Goal: Task Accomplishment & Management: Use online tool/utility

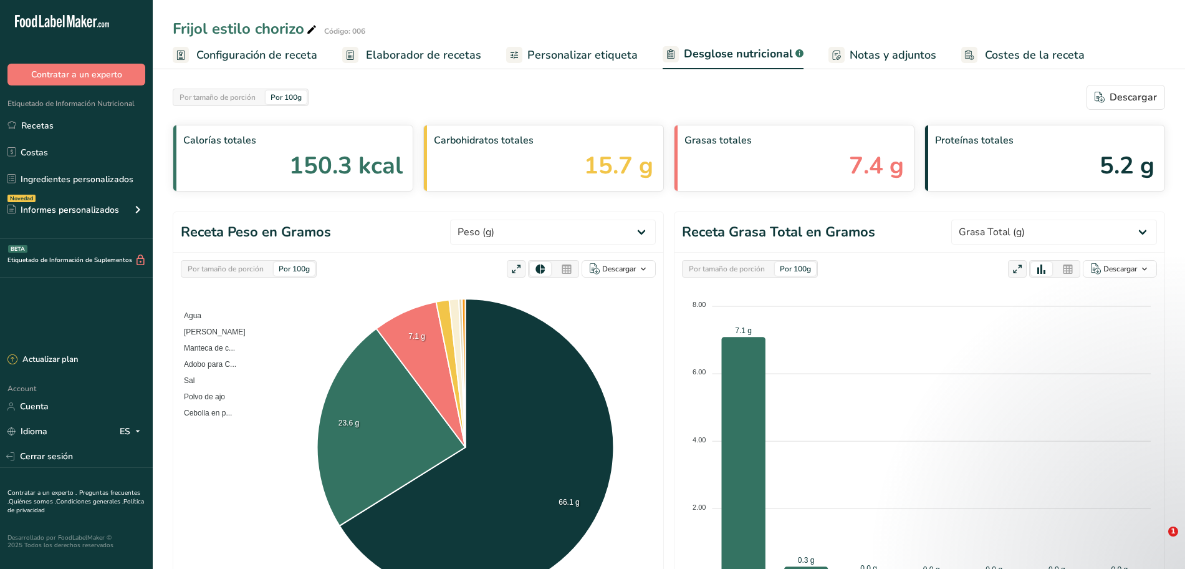
select select "Total Fat"
click at [57, 127] on link "Recetas" at bounding box center [76, 125] width 153 height 24
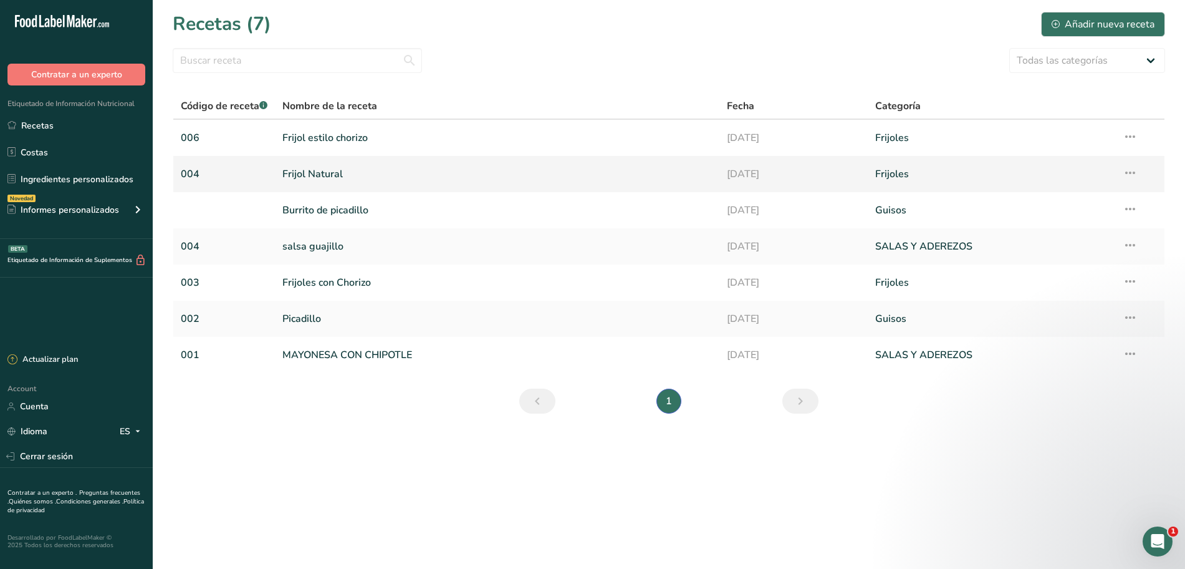
click at [310, 171] on link "Frijol Natural" at bounding box center [497, 174] width 430 height 26
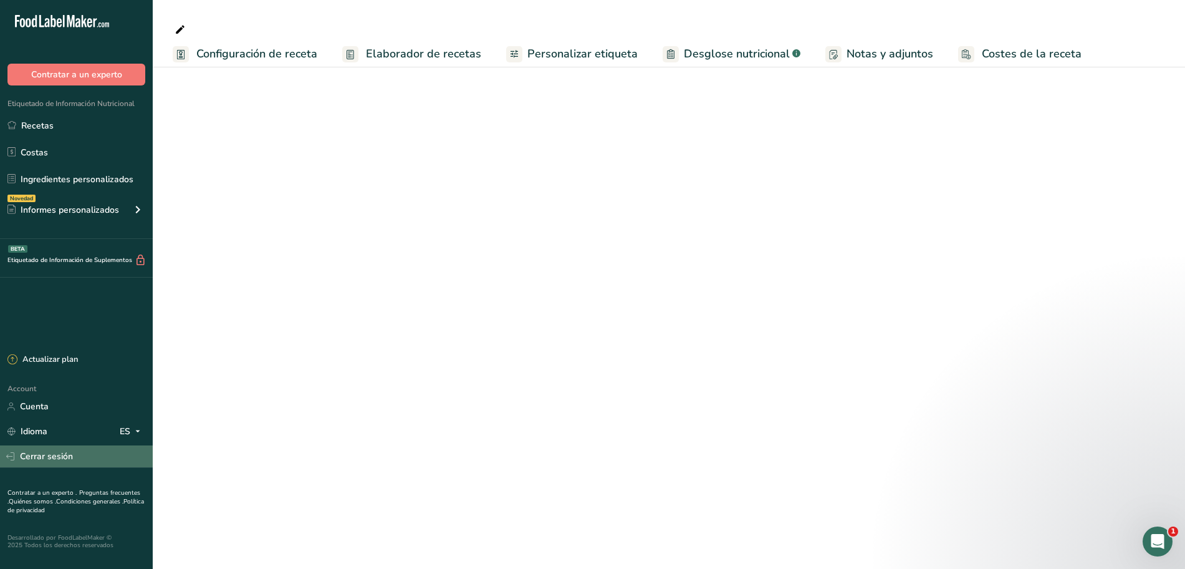
click at [48, 457] on link "Cerrar sesión" at bounding box center [76, 456] width 153 height 22
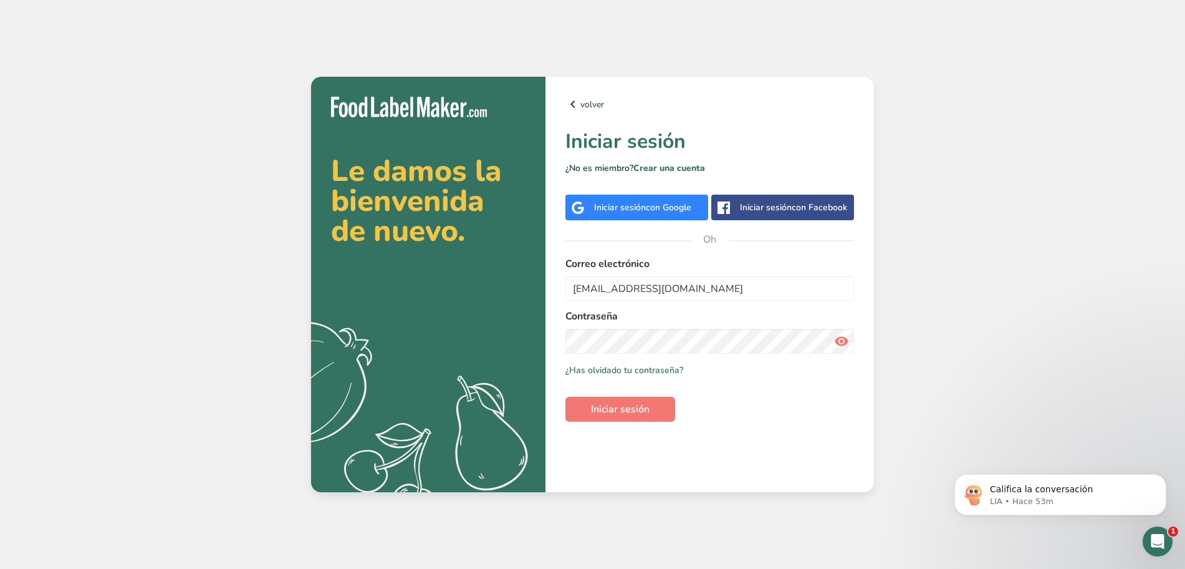
type input "[EMAIL_ADDRESS][DOMAIN_NAME]"
click at [648, 407] on font "Iniciar sesión" at bounding box center [620, 409] width 59 height 14
click at [846, 339] on icon at bounding box center [841, 341] width 15 height 22
click at [644, 400] on button "Iniciar sesión" at bounding box center [621, 409] width 110 height 25
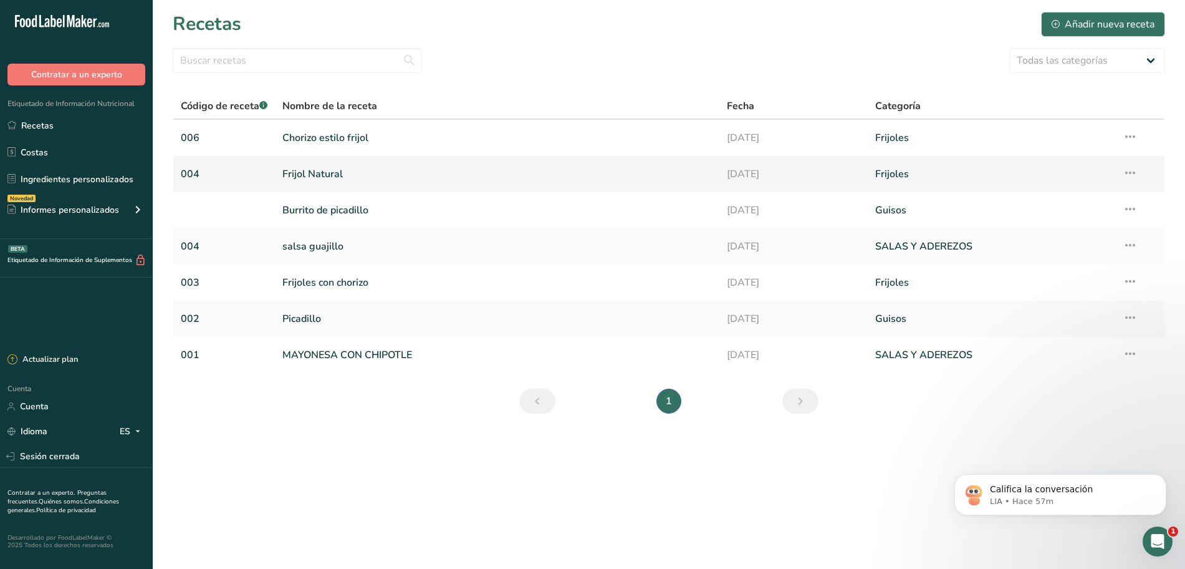
click at [380, 174] on link "Frijol Natural" at bounding box center [497, 174] width 430 height 26
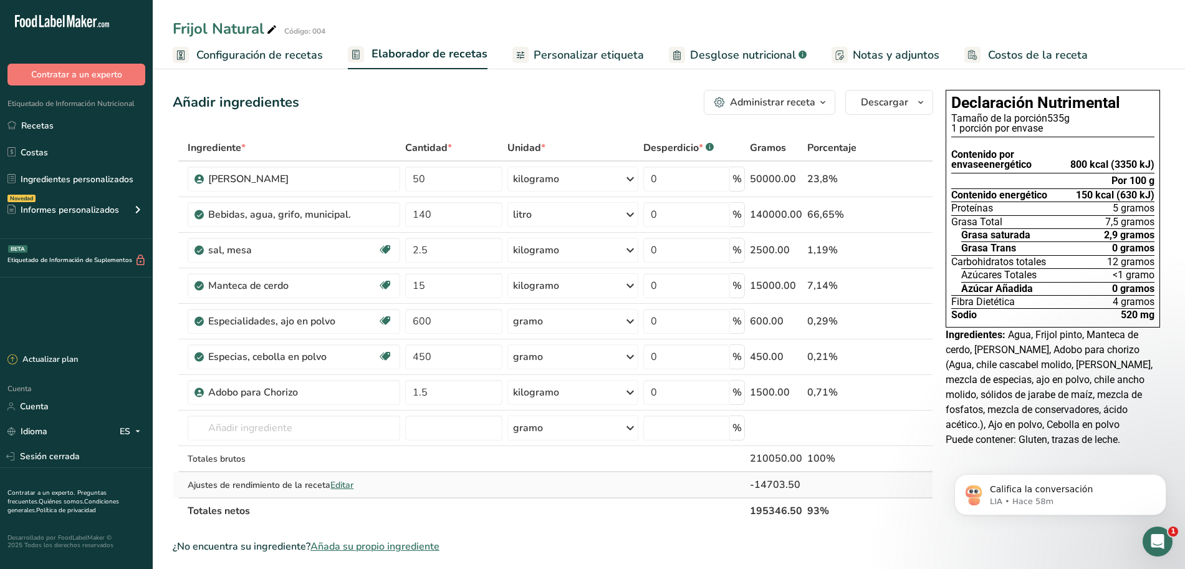
click at [352, 487] on font "Editar" at bounding box center [342, 485] width 23 height 12
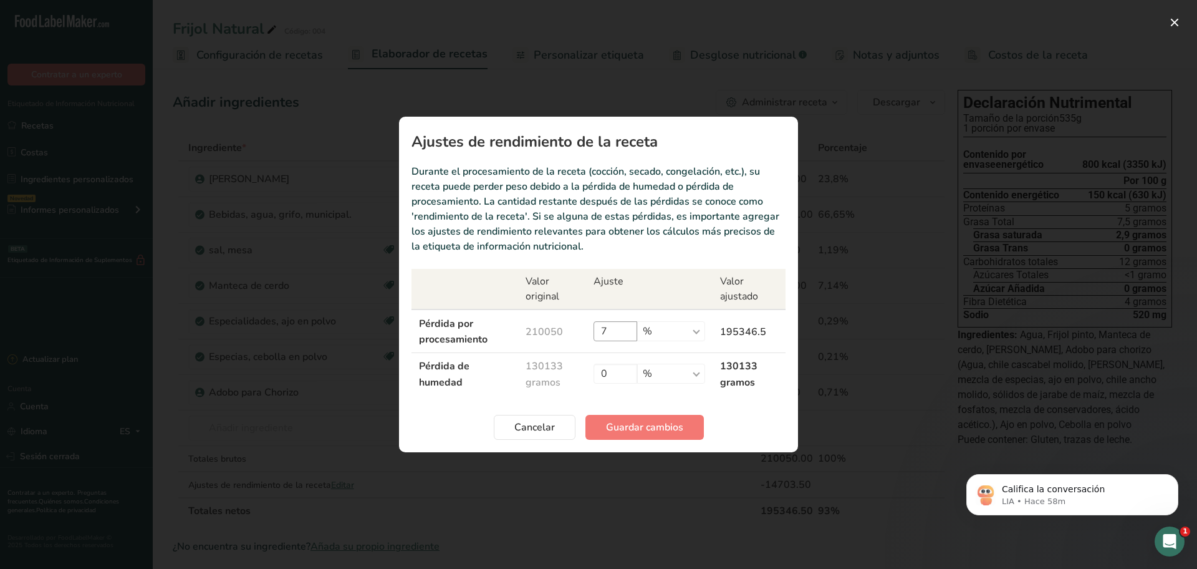
click at [639, 341] on td "7 % gramo kilogramo mg mcg libras onza" at bounding box center [649, 330] width 127 height 43
click at [637, 337] on input "7" at bounding box center [616, 331] width 44 height 20
type input "11"
click at [617, 431] on font "Guardar cambios" at bounding box center [644, 427] width 77 height 14
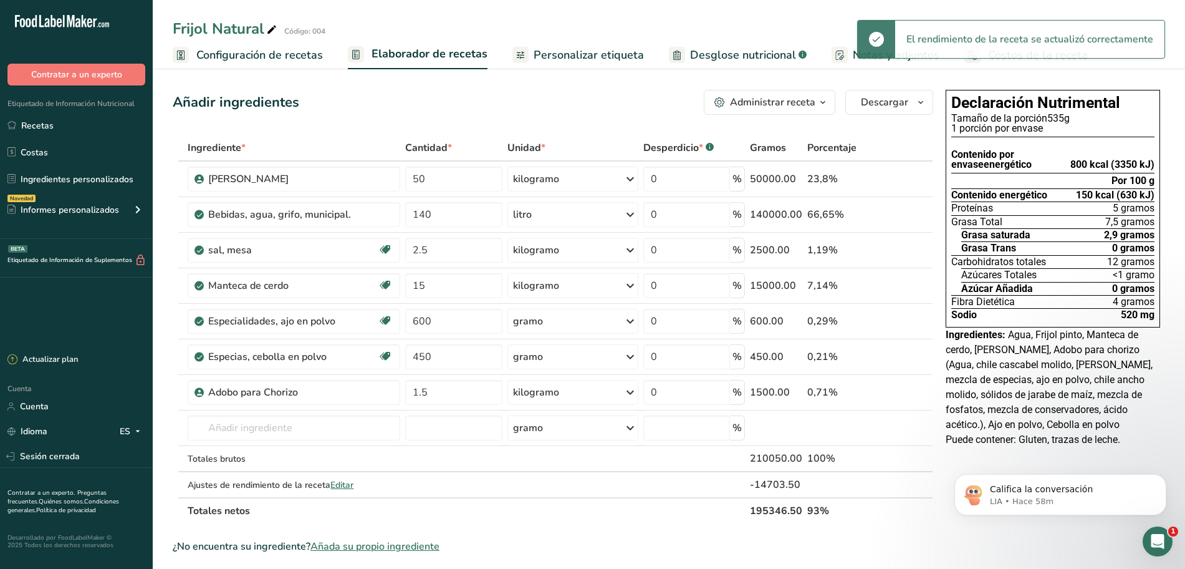
click at [607, 56] on font "Personalizar etiqueta" at bounding box center [589, 54] width 110 height 15
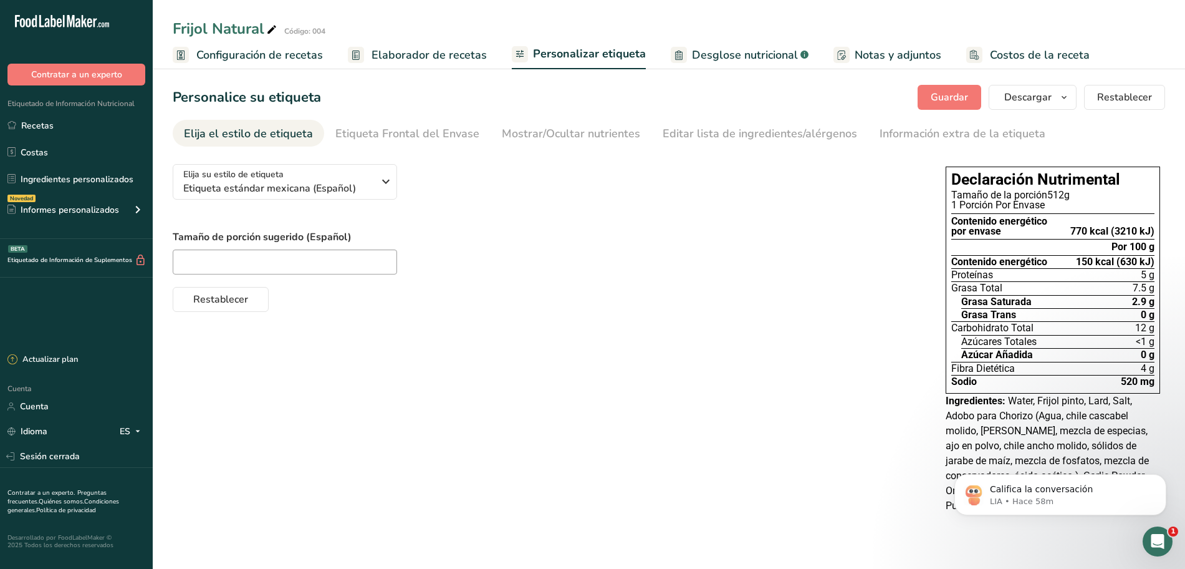
click at [402, 54] on font "Elaborador de recetas" at bounding box center [429, 54] width 115 height 15
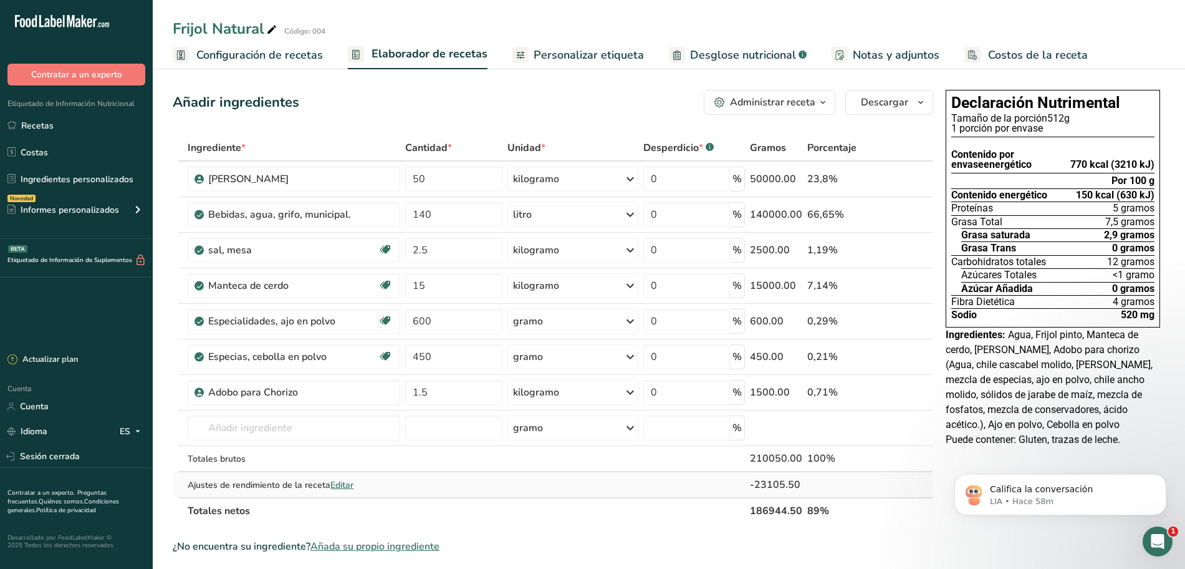
click at [350, 483] on font "Editar" at bounding box center [342, 485] width 23 height 12
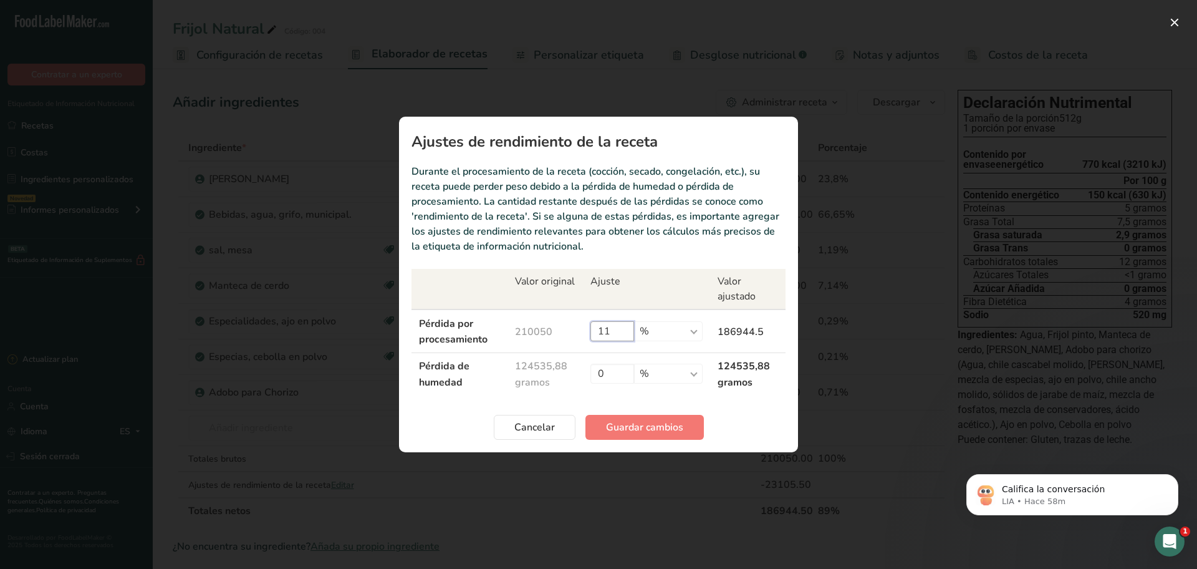
click at [629, 327] on input "11" at bounding box center [613, 331] width 44 height 20
type input "15"
click at [640, 432] on font "Guardar cambios" at bounding box center [644, 427] width 77 height 14
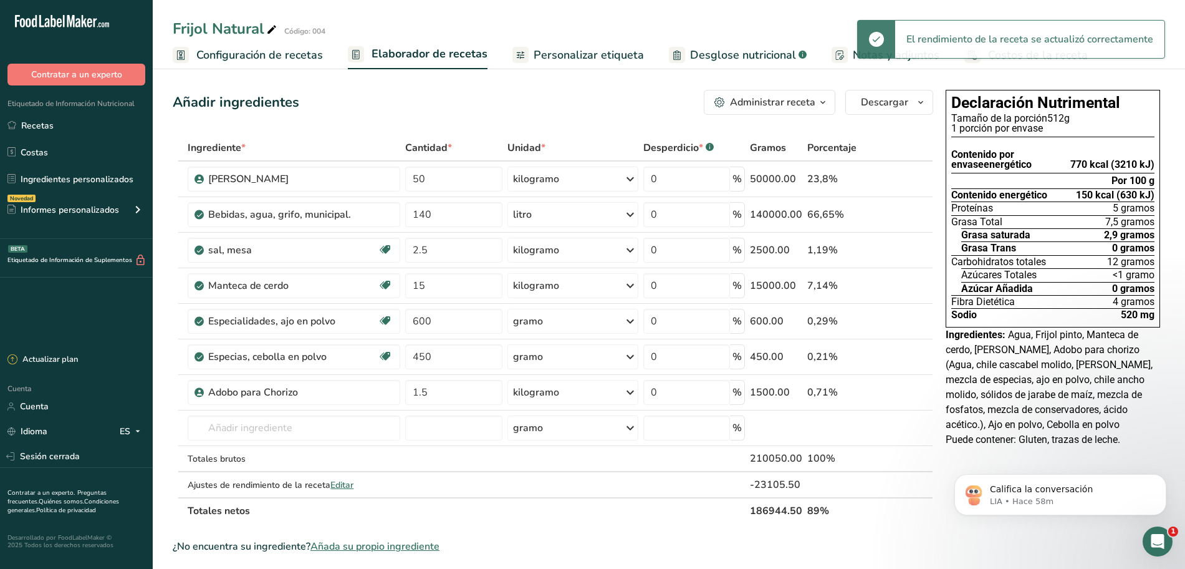
click at [553, 60] on font "Personalizar etiqueta" at bounding box center [589, 54] width 110 height 15
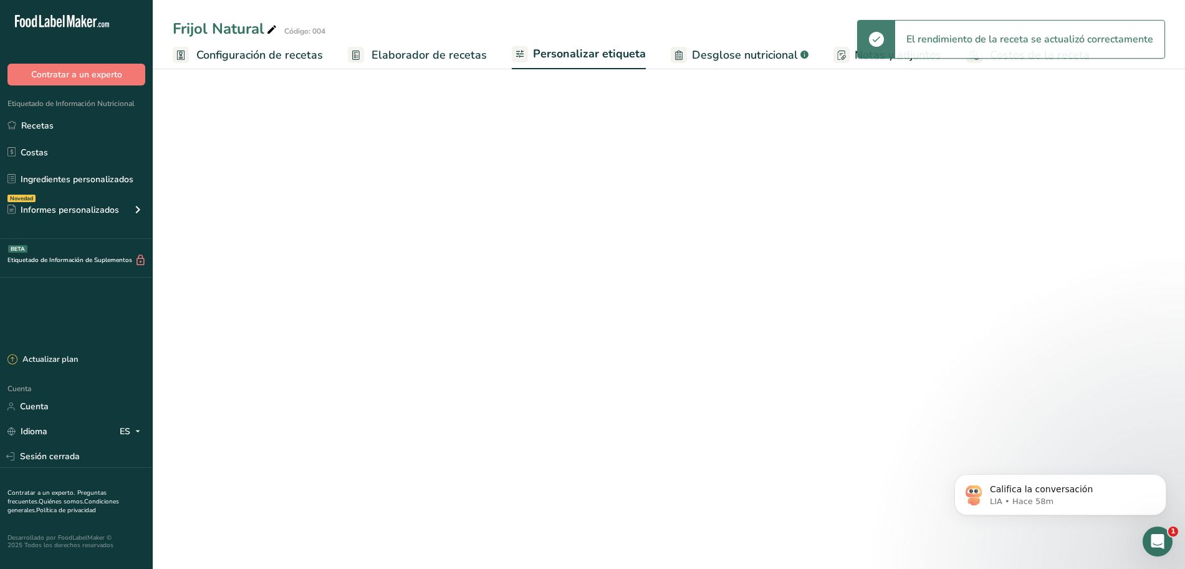
click at [448, 49] on font "Elaborador de recetas" at bounding box center [429, 54] width 115 height 15
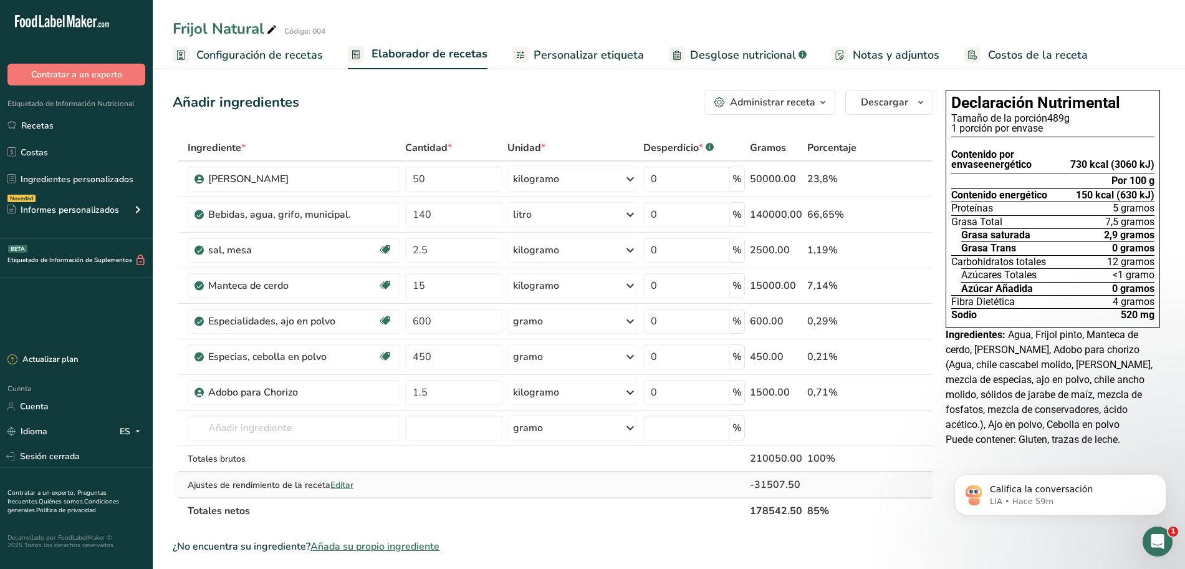
click at [348, 482] on font "Editar" at bounding box center [342, 485] width 23 height 12
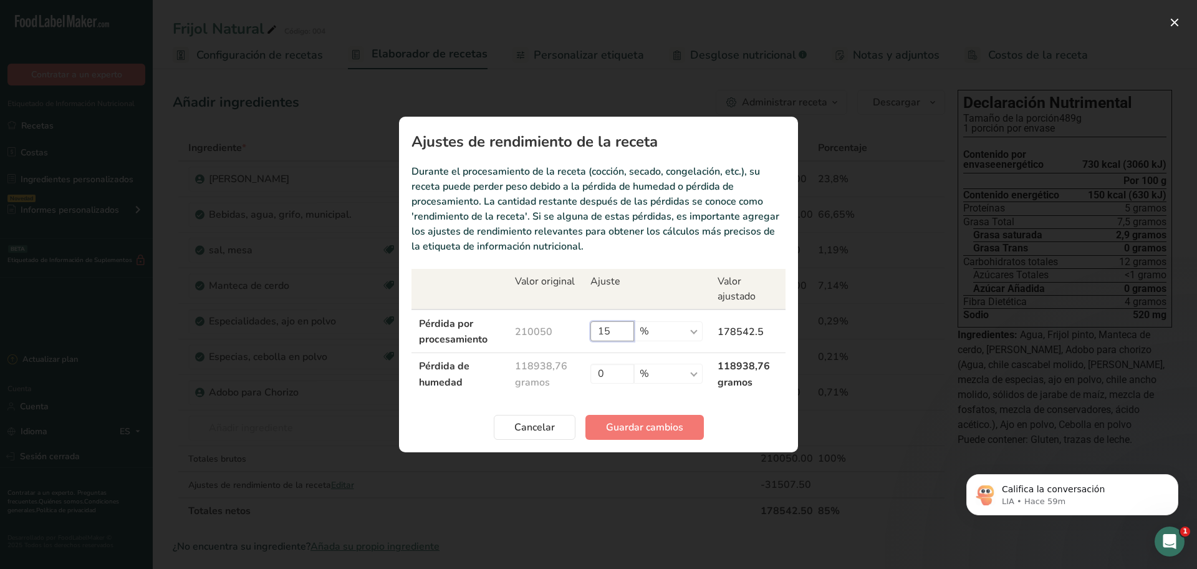
click at [627, 321] on input "15" at bounding box center [613, 331] width 44 height 20
type input "14"
click at [659, 425] on font "Guardar cambios" at bounding box center [644, 427] width 77 height 14
click at [659, 425] on div "Cancelar Guardar cambios" at bounding box center [599, 427] width 374 height 25
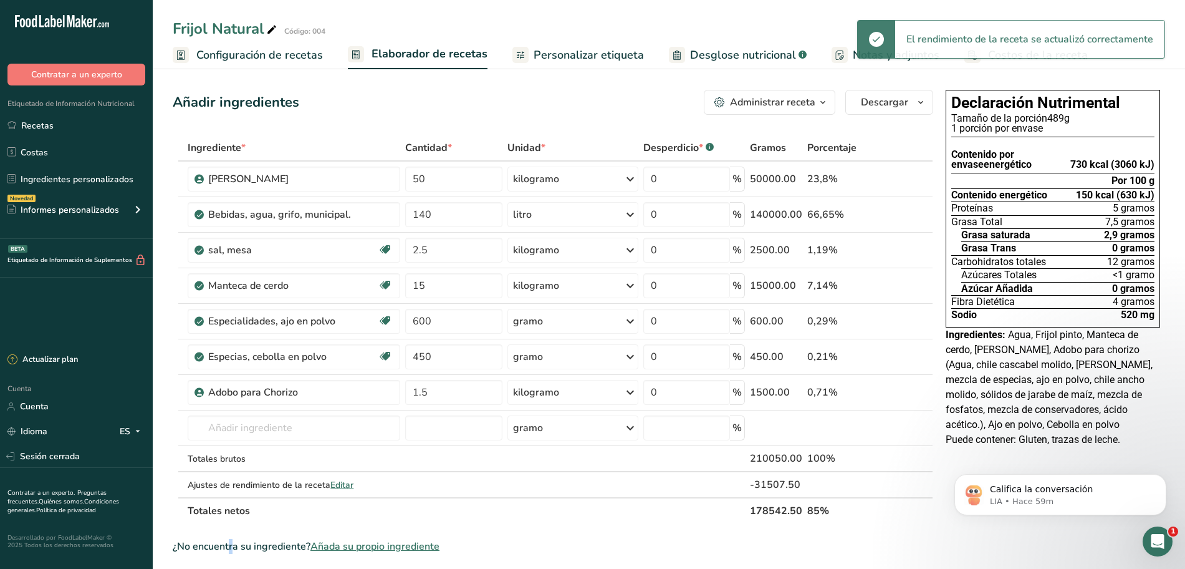
click at [561, 57] on font "Personalizar etiqueta" at bounding box center [589, 54] width 110 height 15
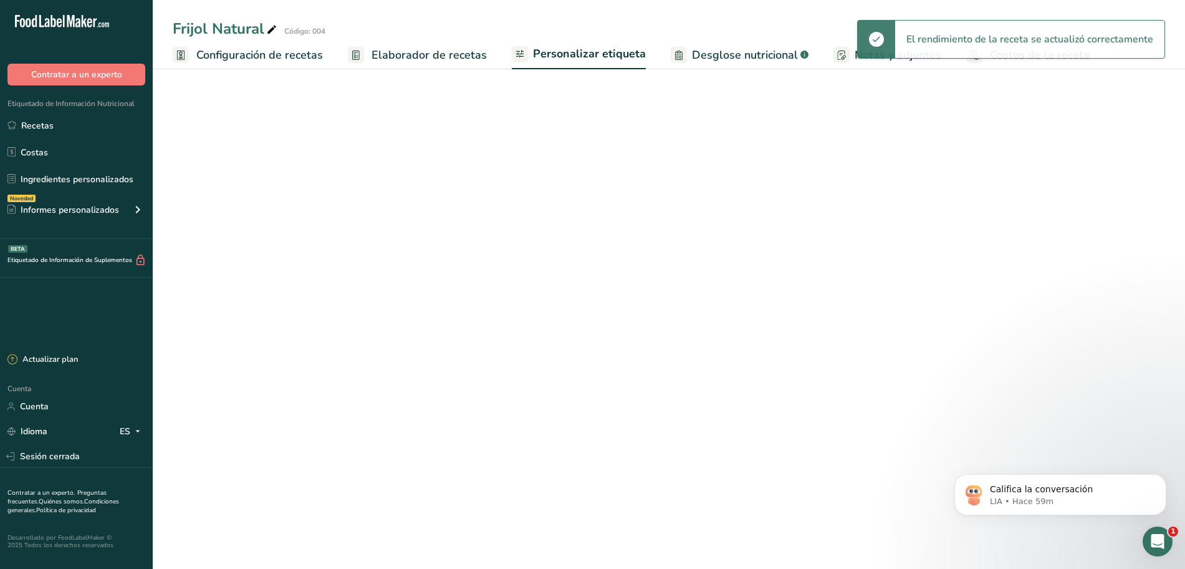
click at [434, 59] on font "Elaborador de recetas" at bounding box center [429, 54] width 115 height 15
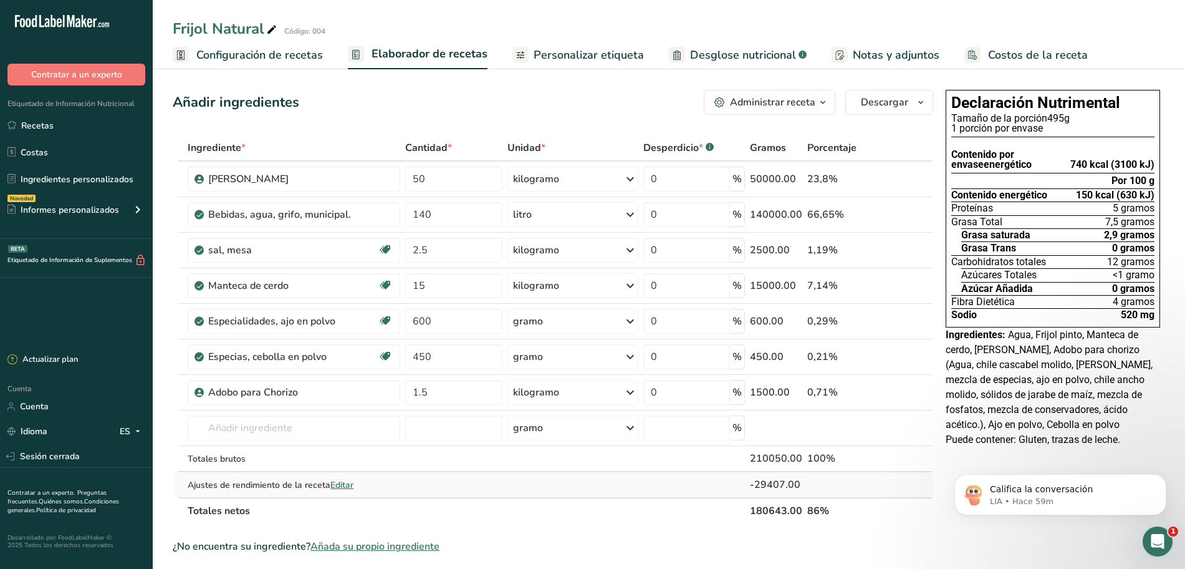
click at [345, 477] on td "Ajustes de rendimiento de la receta Editar" at bounding box center [294, 484] width 218 height 25
click at [346, 480] on font "Editar" at bounding box center [342, 485] width 23 height 12
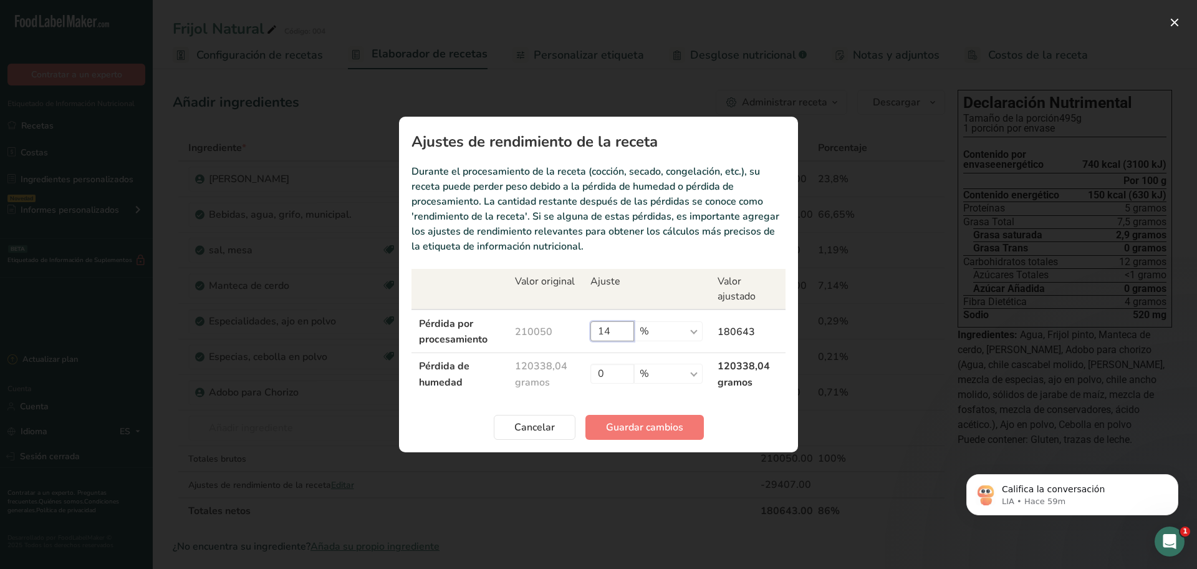
click at [630, 322] on input "14" at bounding box center [613, 331] width 44 height 20
type input "14.5"
click at [639, 421] on font "Guardar cambios" at bounding box center [644, 427] width 77 height 14
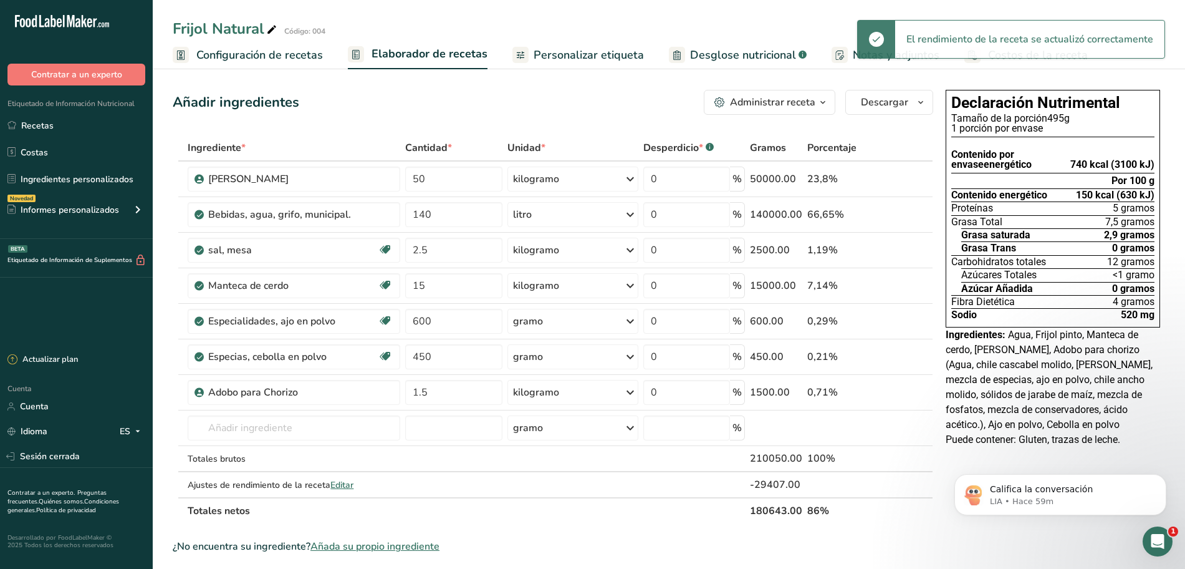
click at [561, 37] on div "Frijol Natural Código: 004" at bounding box center [669, 28] width 1033 height 22
drag, startPoint x: 558, startPoint y: 49, endPoint x: 514, endPoint y: 42, distance: 44.7
click at [558, 49] on font "Personalizar etiqueta" at bounding box center [589, 54] width 110 height 15
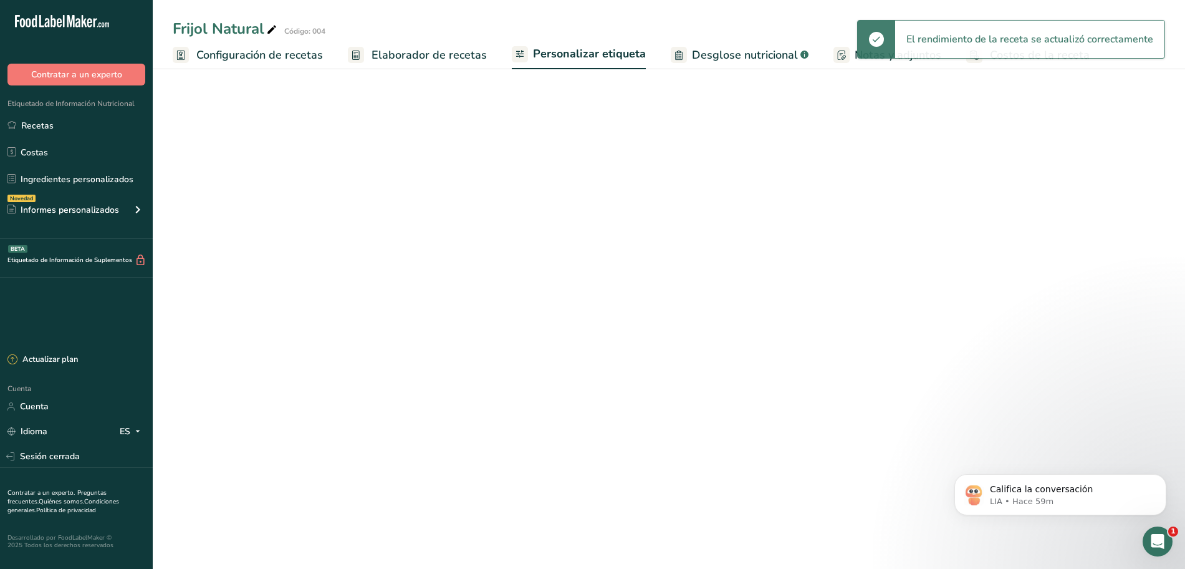
click at [443, 47] on font "Elaborador de recetas" at bounding box center [429, 54] width 115 height 15
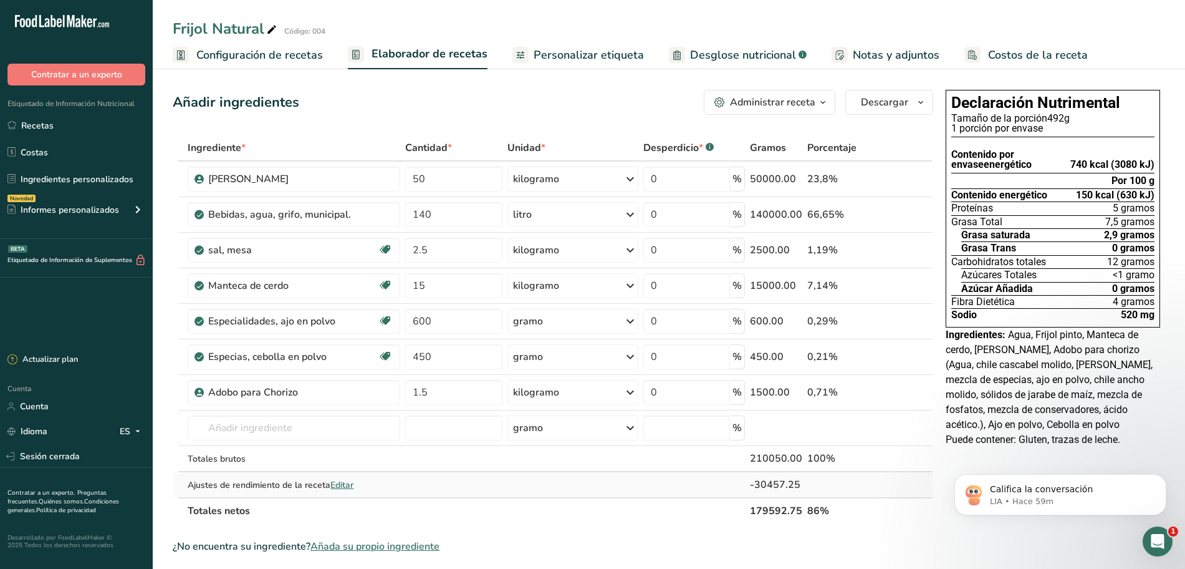
click at [347, 486] on font "Editar" at bounding box center [342, 485] width 23 height 12
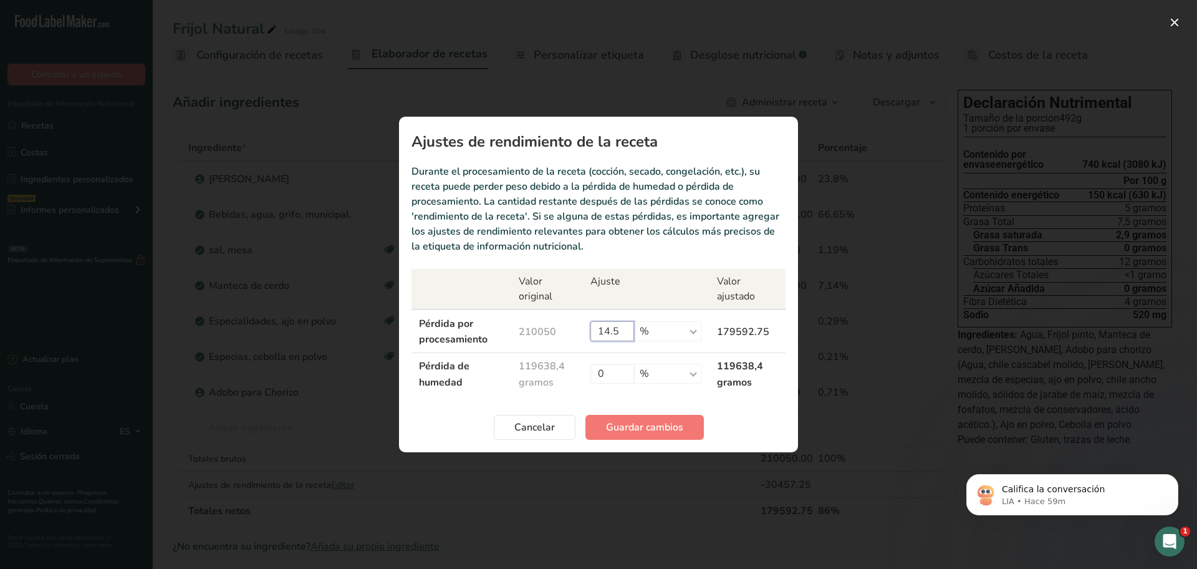
click at [627, 330] on input "14.5" at bounding box center [613, 331] width 44 height 20
type input "1"
type input "13.9"
click at [683, 423] on button "Guardar cambios" at bounding box center [645, 427] width 118 height 25
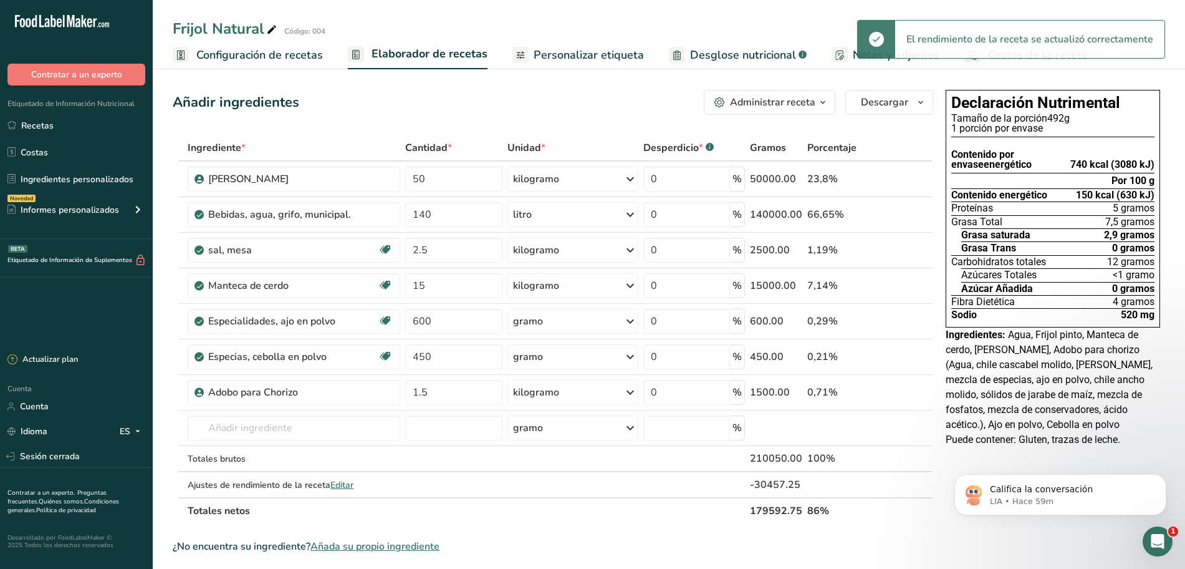
click at [562, 54] on font "Personalizar etiqueta" at bounding box center [589, 54] width 110 height 15
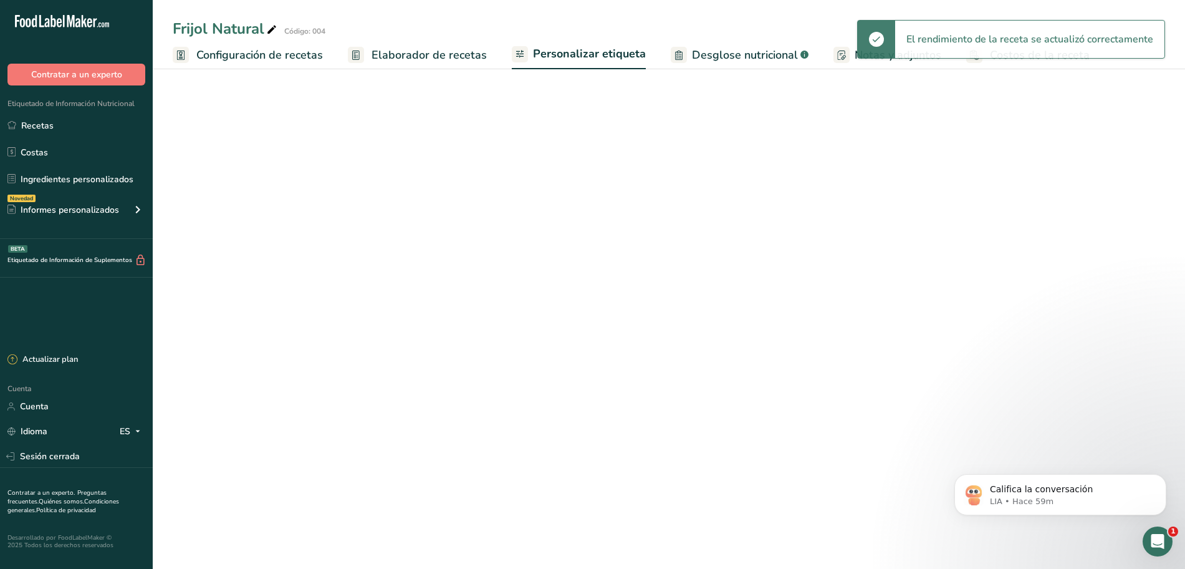
click at [407, 48] on font "Elaborador de recetas" at bounding box center [429, 54] width 115 height 15
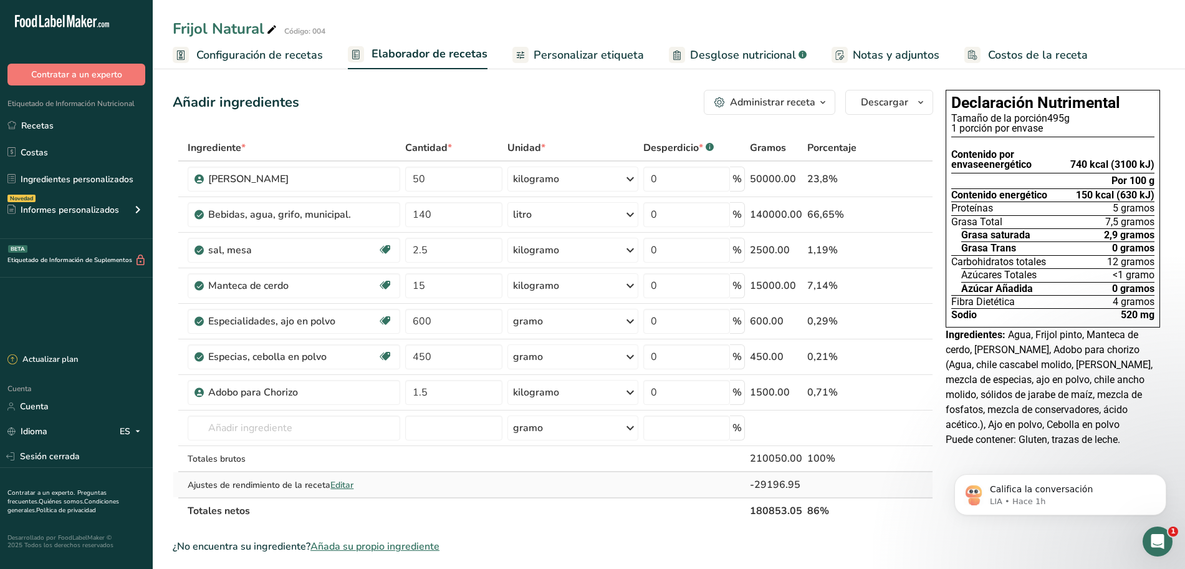
click at [336, 484] on font "Editar" at bounding box center [342, 485] width 23 height 12
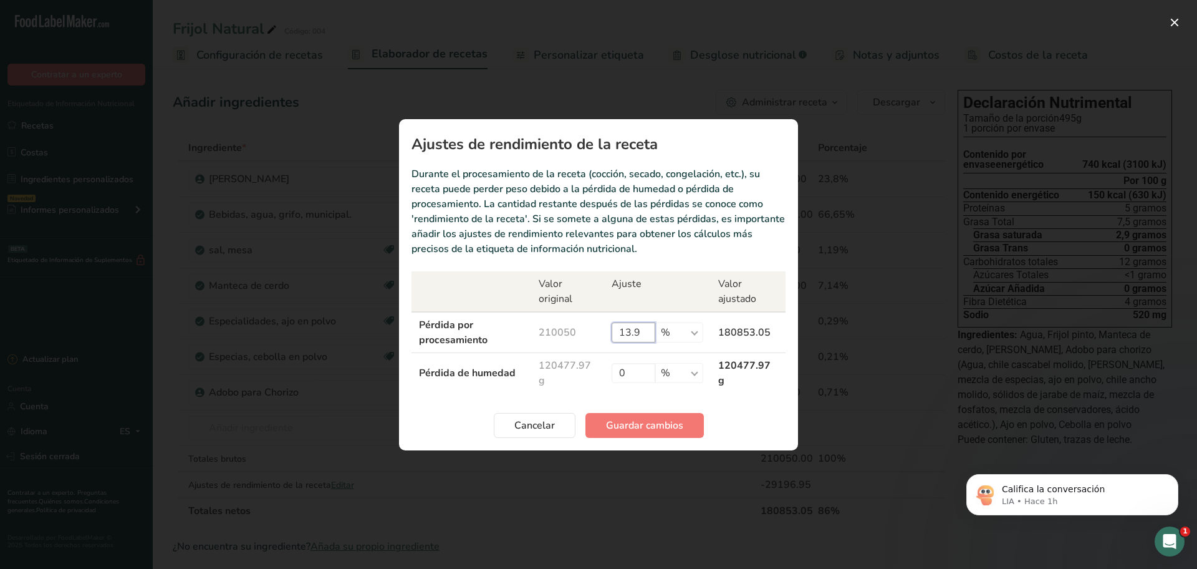
click at [644, 332] on input "13.9" at bounding box center [634, 332] width 44 height 20
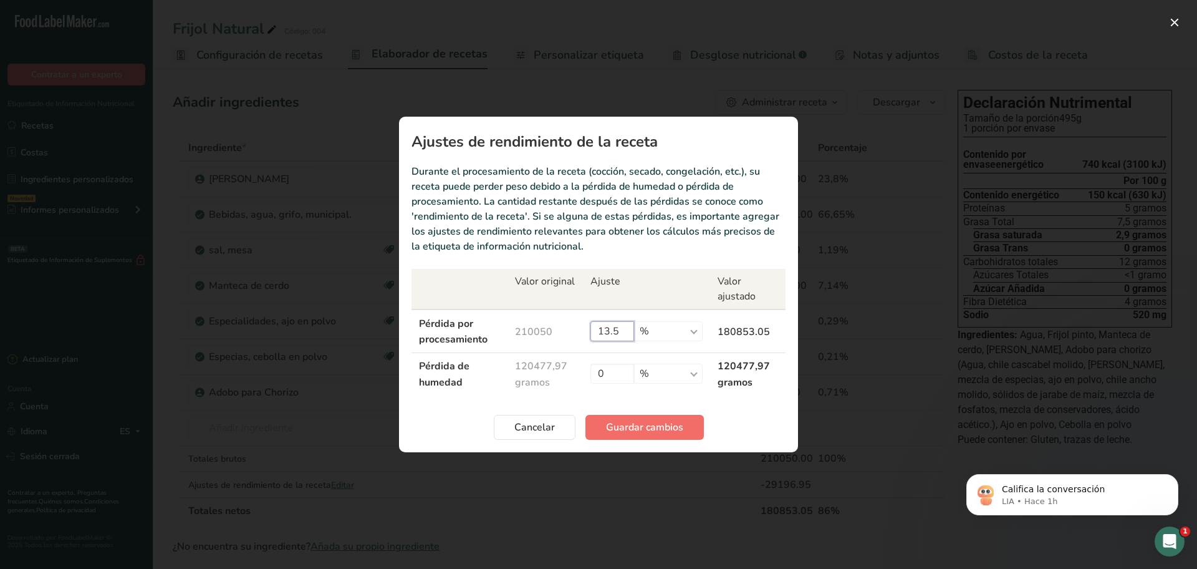
type input "13.5"
click at [657, 426] on font "Guardar cambios" at bounding box center [644, 427] width 77 height 14
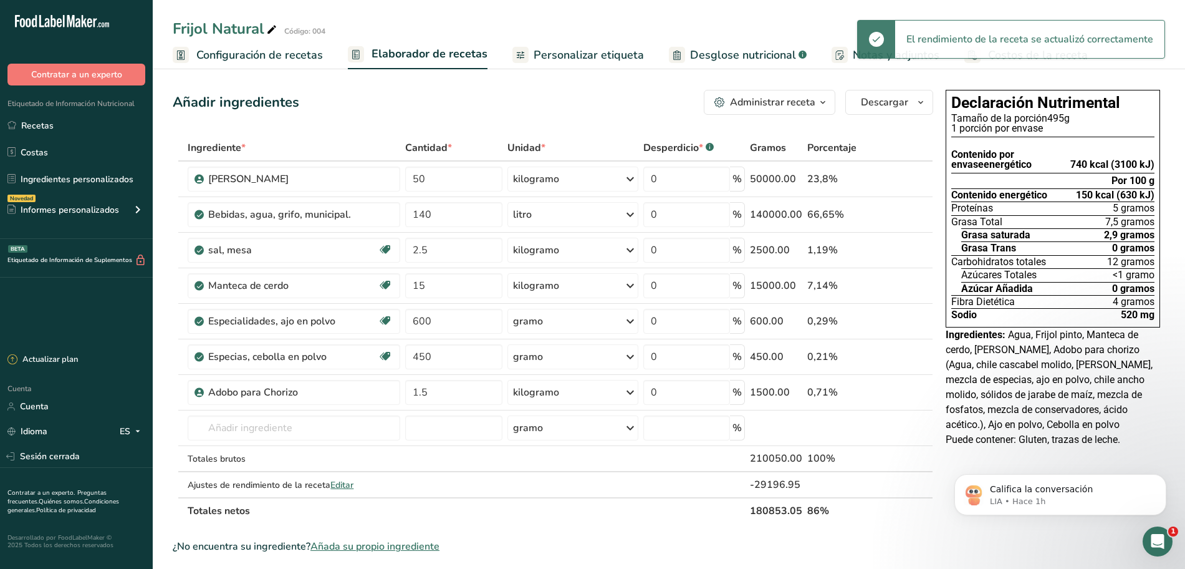
click at [551, 51] on font "Personalizar etiqueta" at bounding box center [589, 54] width 110 height 15
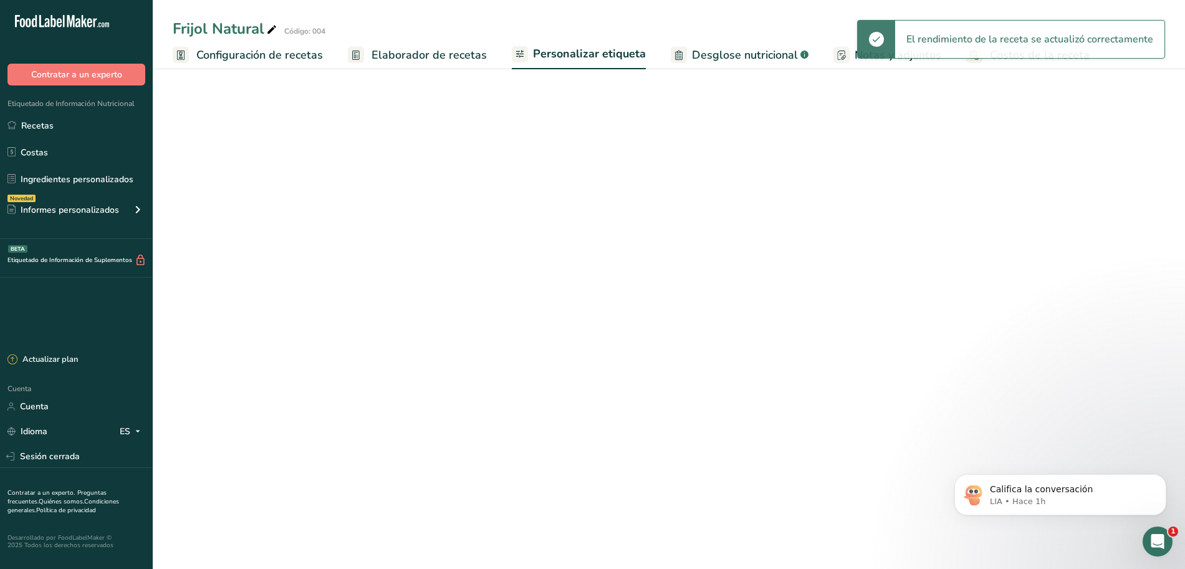
click at [445, 52] on font "Elaborador de recetas" at bounding box center [429, 54] width 115 height 15
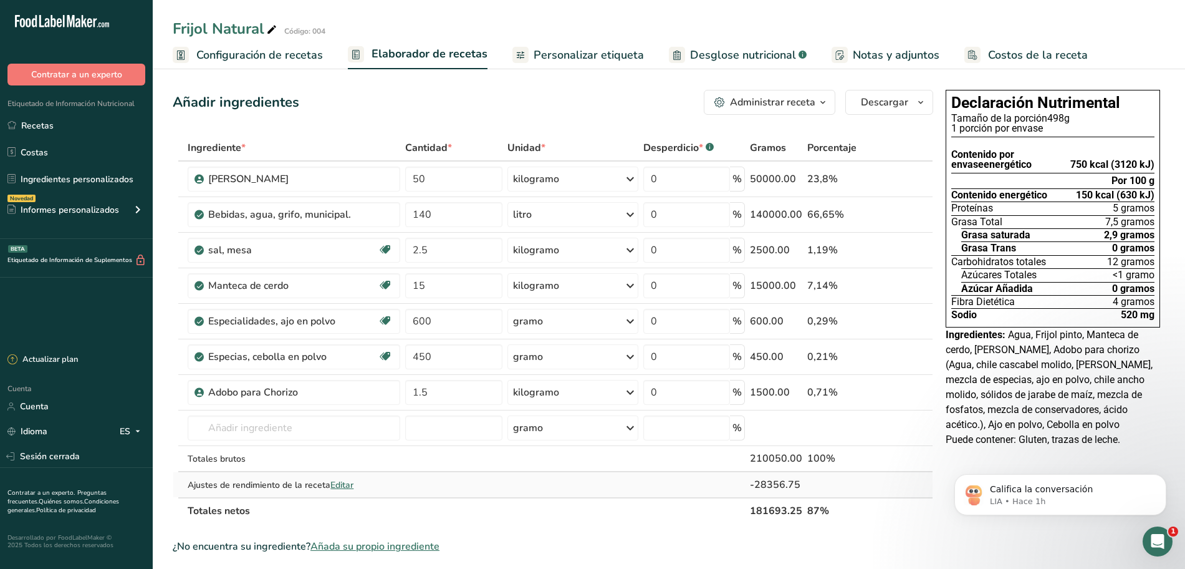
click at [348, 487] on font "Editar" at bounding box center [342, 485] width 23 height 12
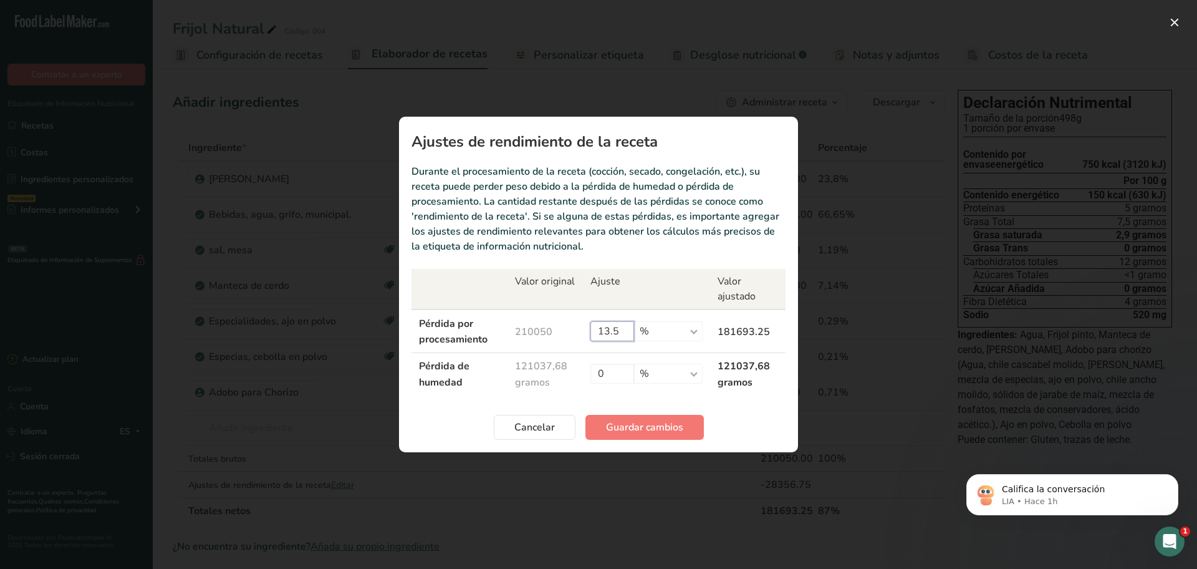
click at [619, 331] on input "13.5" at bounding box center [613, 331] width 44 height 20
type input "13.3"
click at [625, 425] on font "Guardar cambios" at bounding box center [644, 427] width 77 height 14
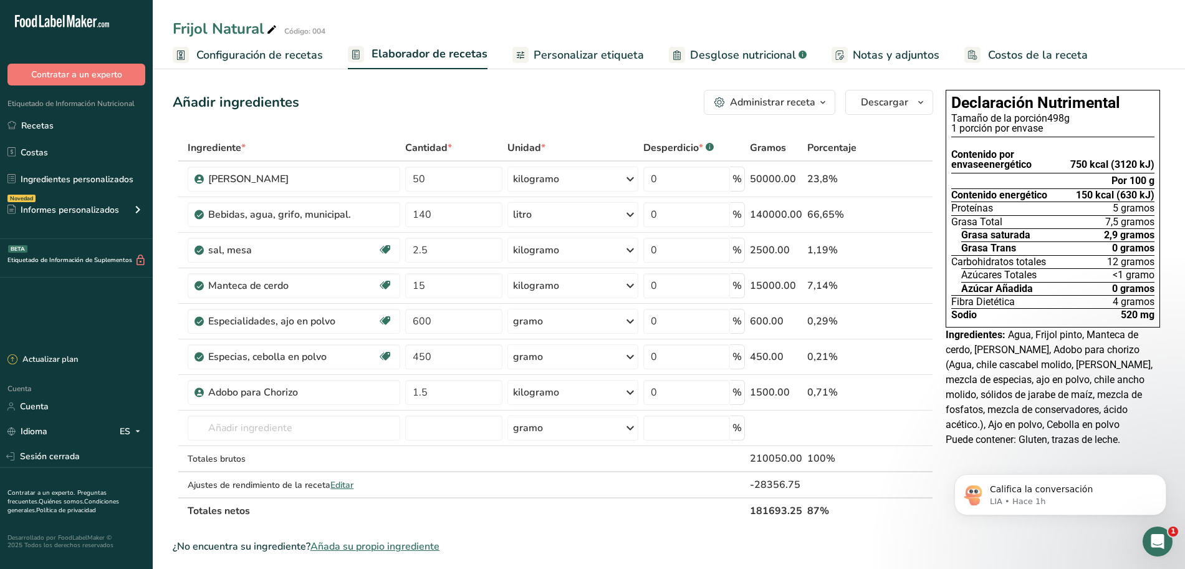
click at [546, 54] on font "Personalizar etiqueta" at bounding box center [589, 54] width 110 height 15
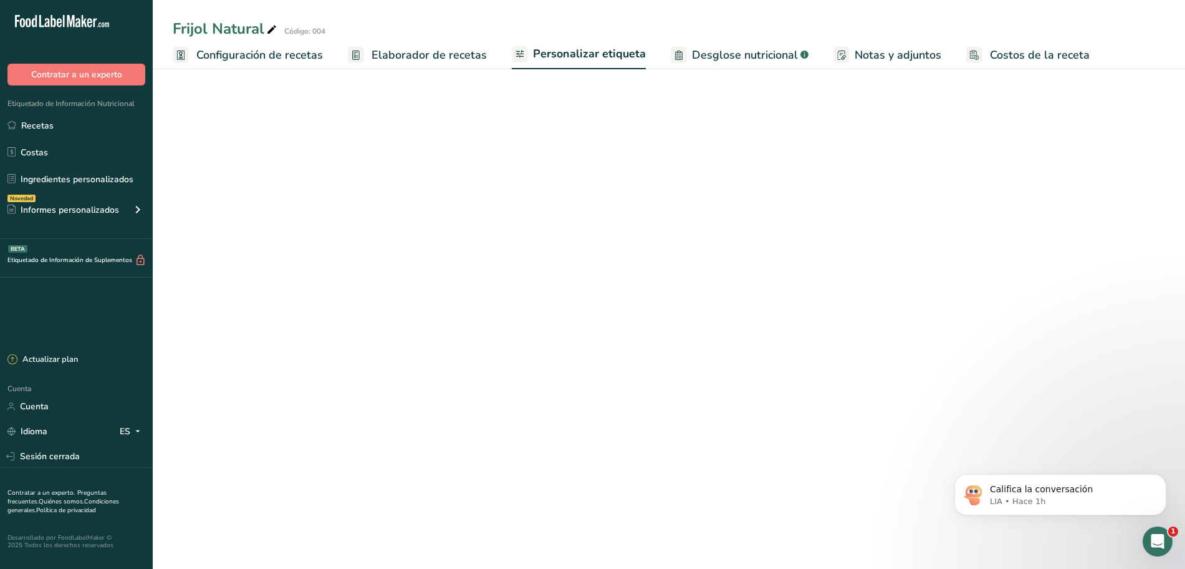
click at [434, 57] on font "Elaborador de recetas" at bounding box center [429, 54] width 115 height 15
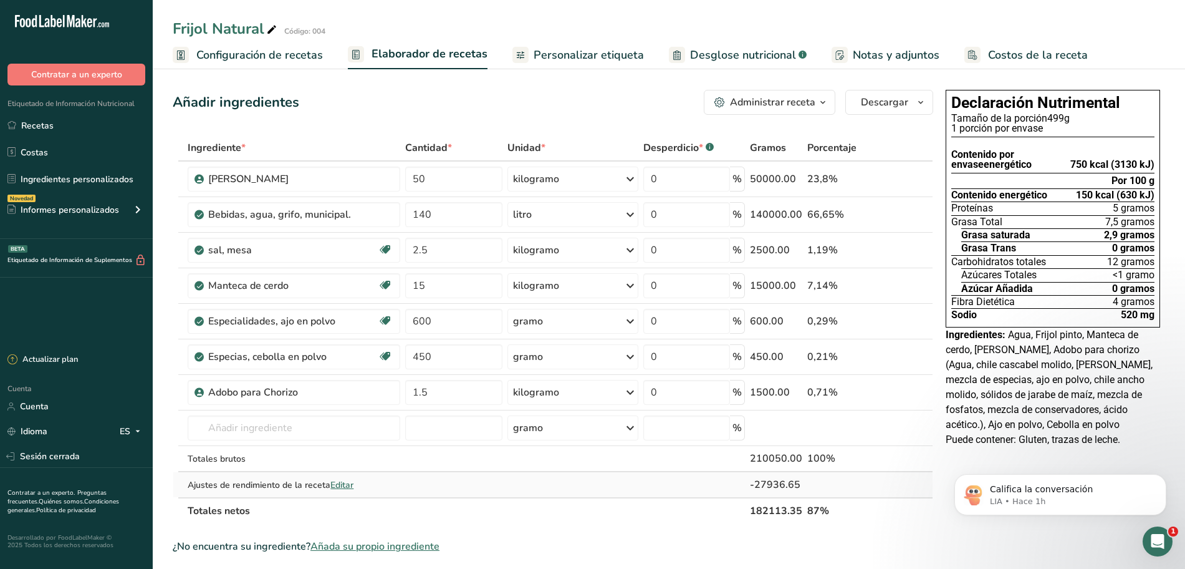
click at [348, 485] on font "Editar" at bounding box center [342, 485] width 23 height 12
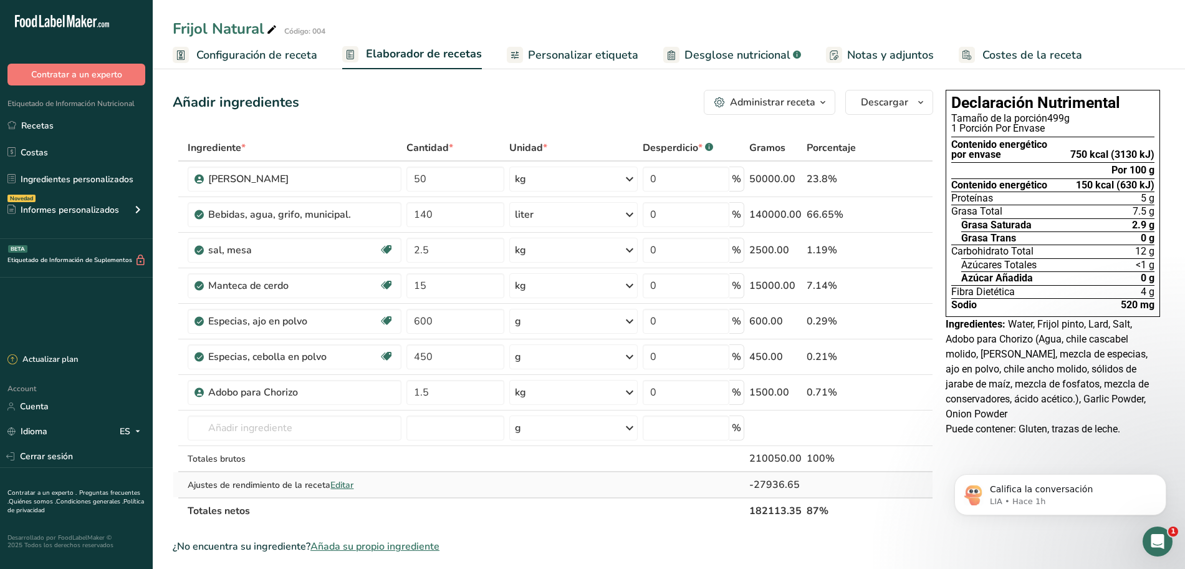
click at [340, 481] on span "Editar" at bounding box center [342, 485] width 23 height 12
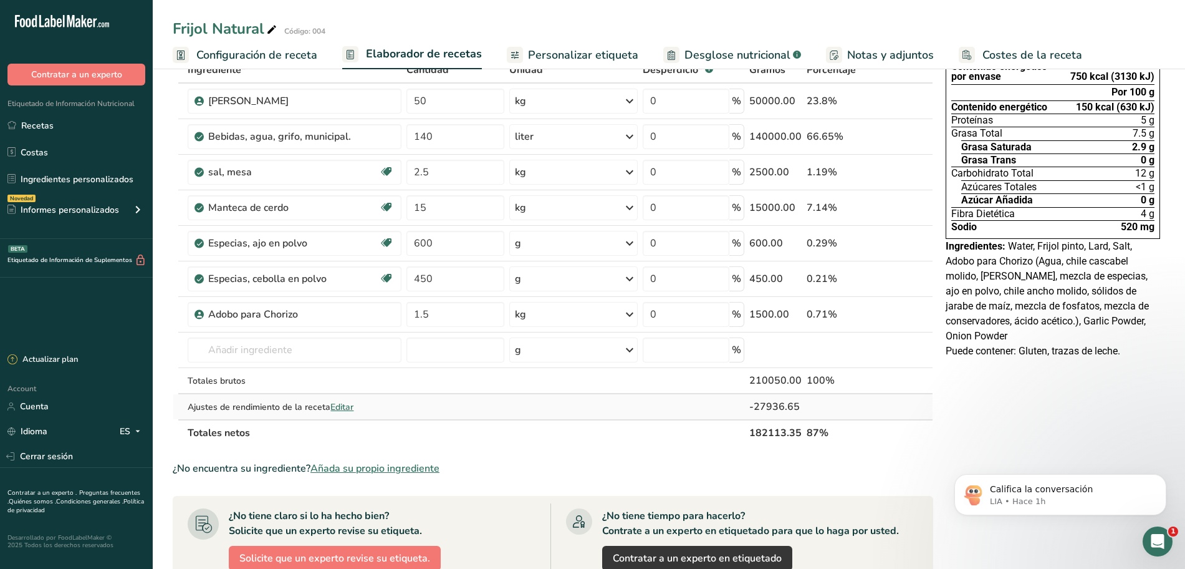
click at [345, 407] on span "Editar" at bounding box center [342, 407] width 23 height 12
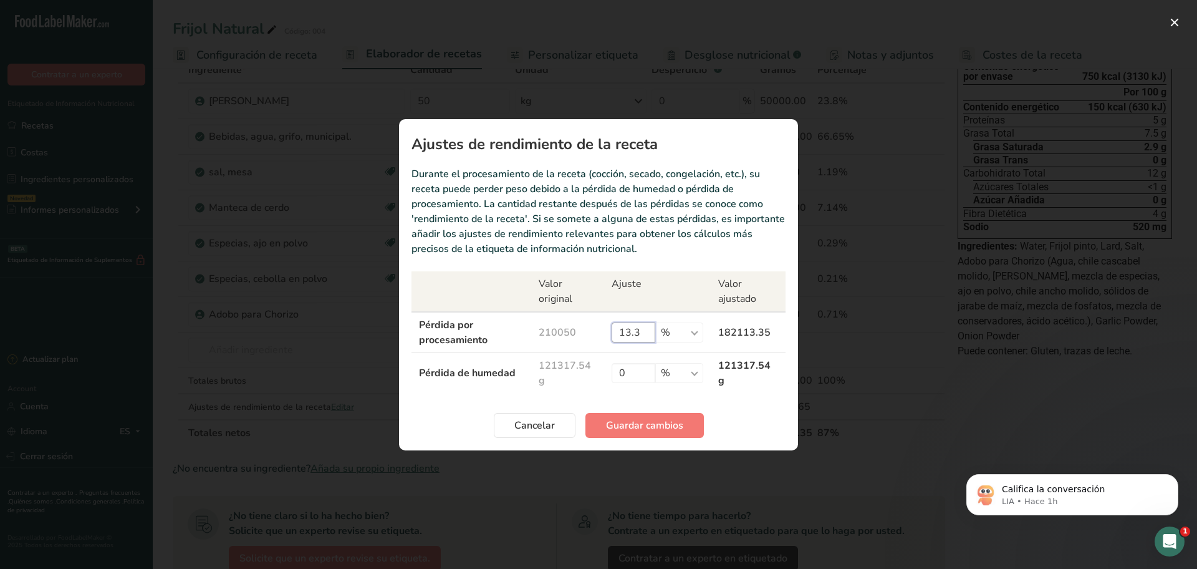
click at [643, 335] on input "13.3" at bounding box center [634, 332] width 44 height 20
type input "13.4"
click at [637, 428] on span "Guardar cambios" at bounding box center [644, 425] width 77 height 15
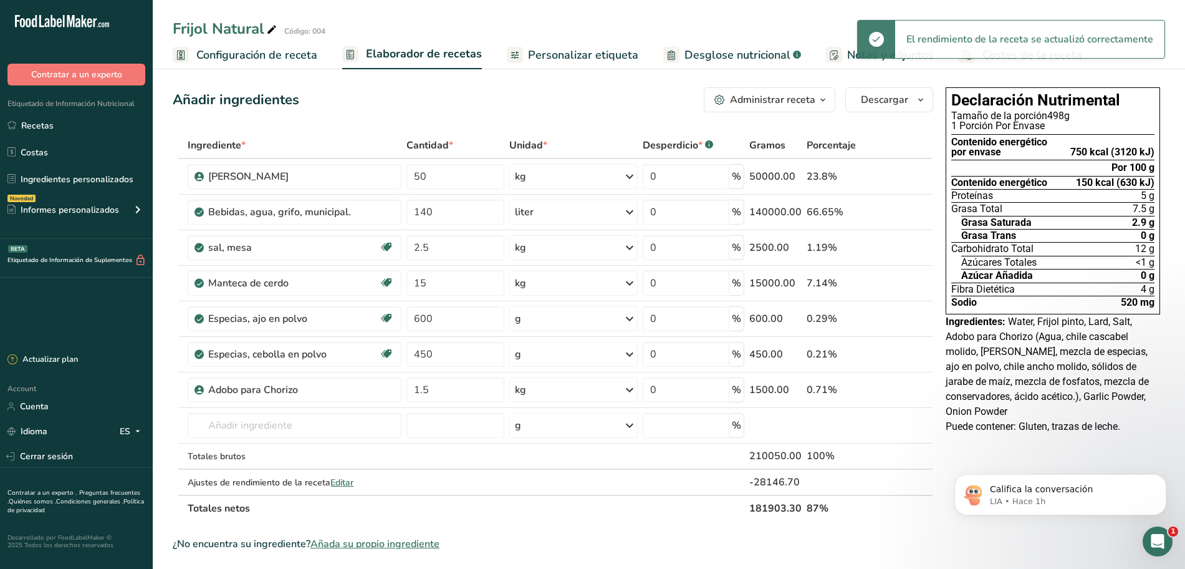
scroll to position [0, 0]
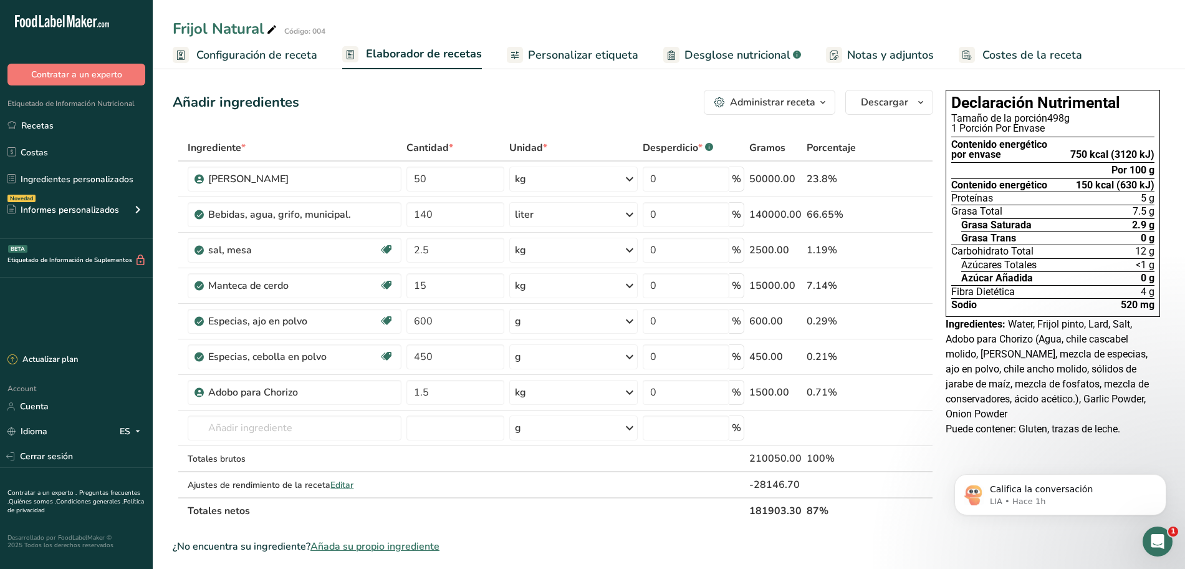
click at [537, 65] on link "Personalizar etiqueta" at bounding box center [573, 55] width 132 height 28
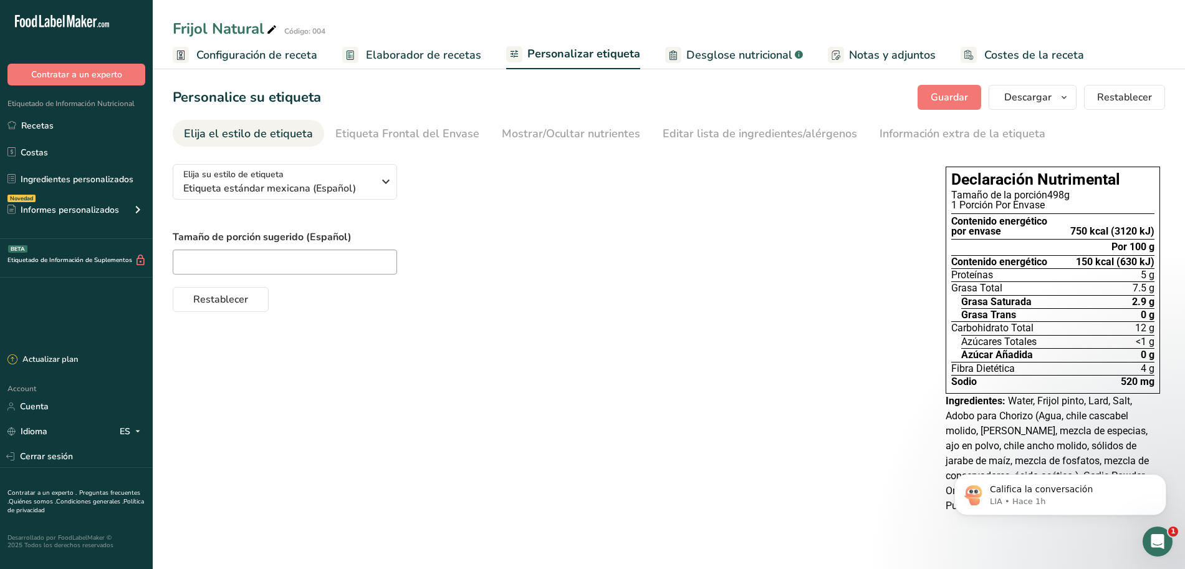
click at [427, 56] on span "Elaborador de recetas" at bounding box center [423, 55] width 115 height 17
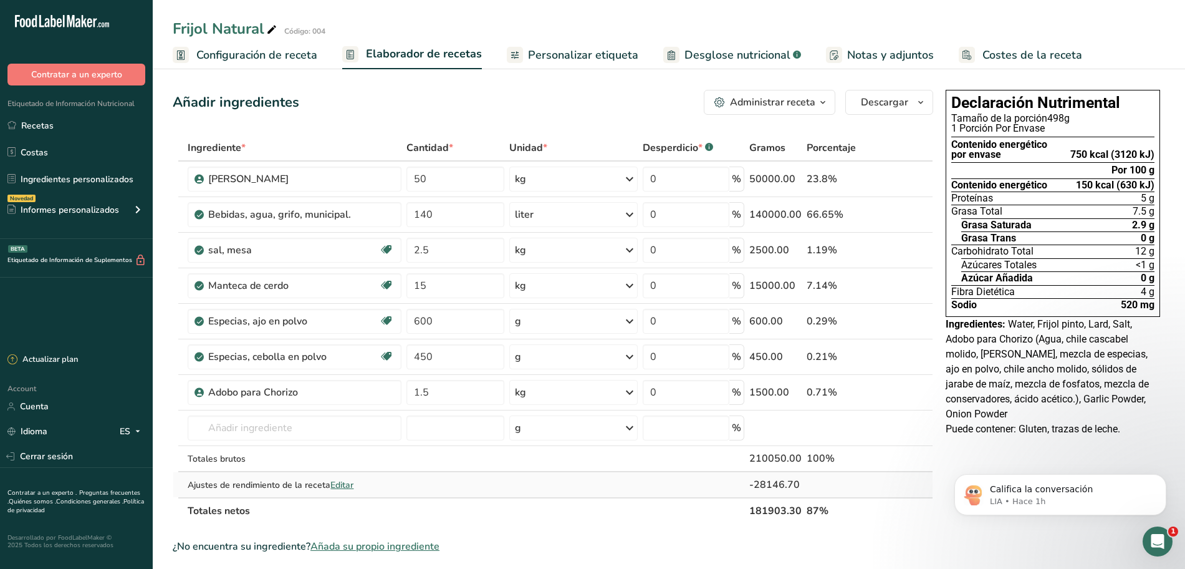
click at [339, 480] on span "Editar" at bounding box center [342, 485] width 23 height 12
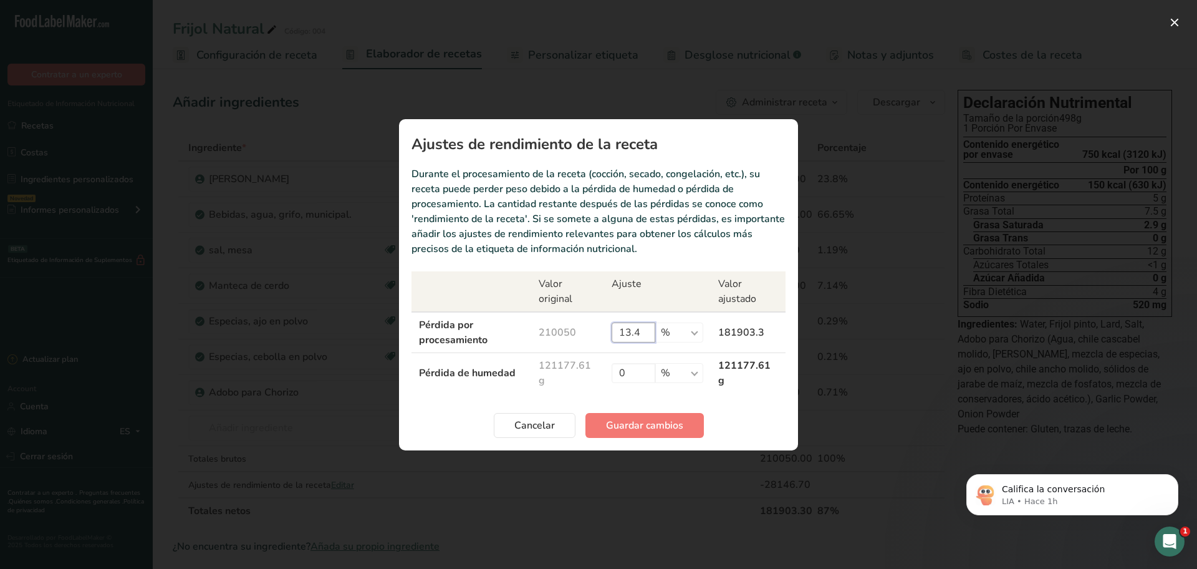
click at [647, 334] on input "13.4" at bounding box center [634, 332] width 44 height 20
type input "13"
click at [645, 428] on span "Guardar cambios" at bounding box center [644, 425] width 77 height 15
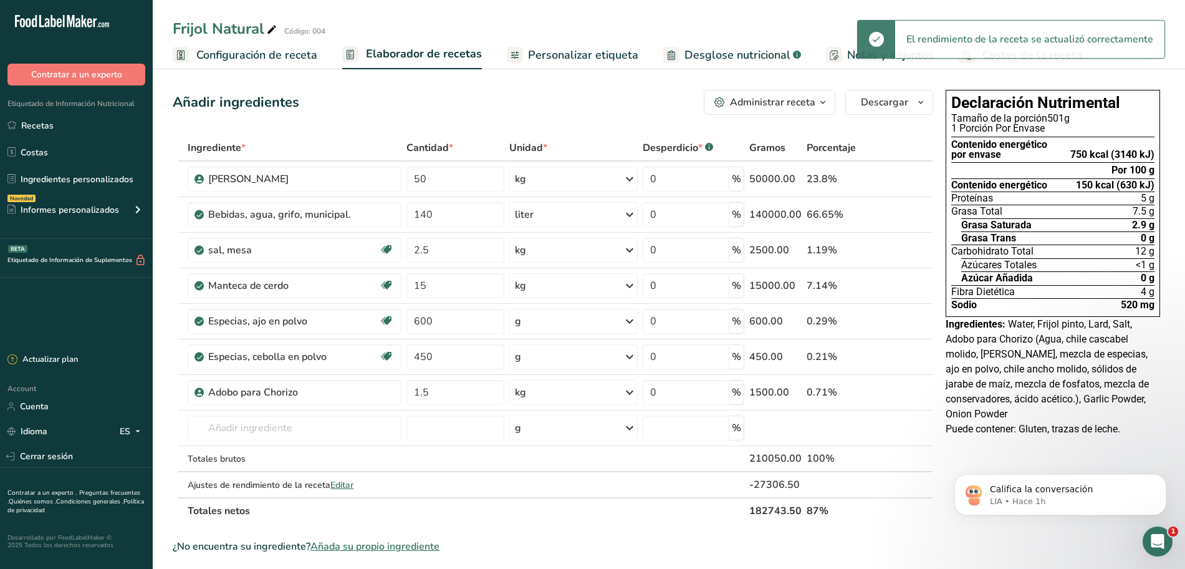
drag, startPoint x: 582, startPoint y: 54, endPoint x: 559, endPoint y: 55, distance: 23.1
click at [582, 54] on span "Personalizar etiqueta" at bounding box center [583, 55] width 110 height 17
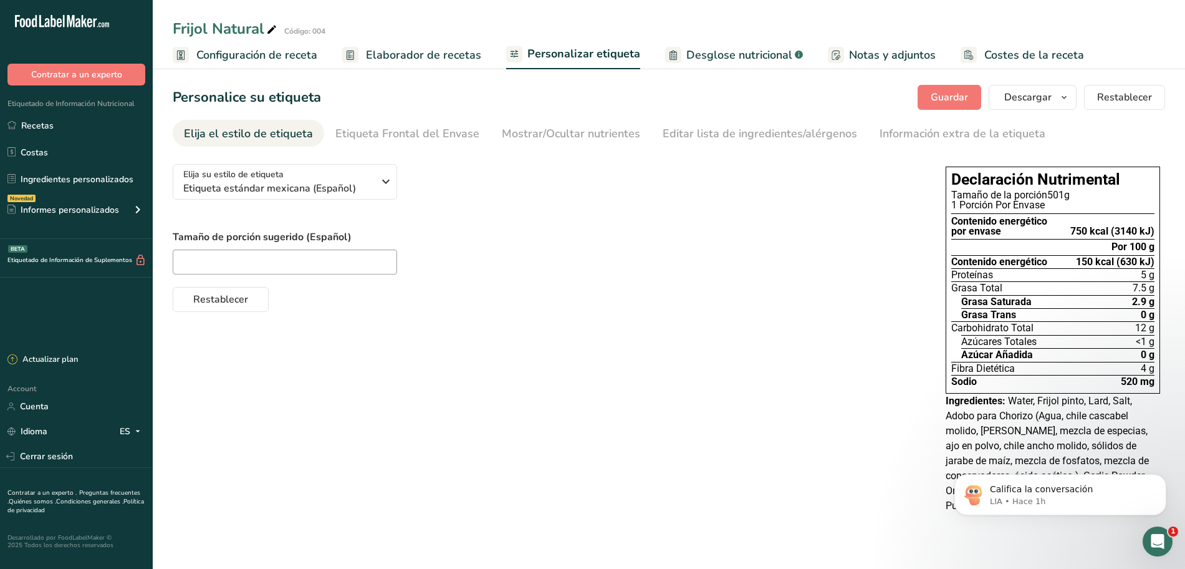
click at [429, 58] on span "Elaborador de recetas" at bounding box center [423, 55] width 115 height 17
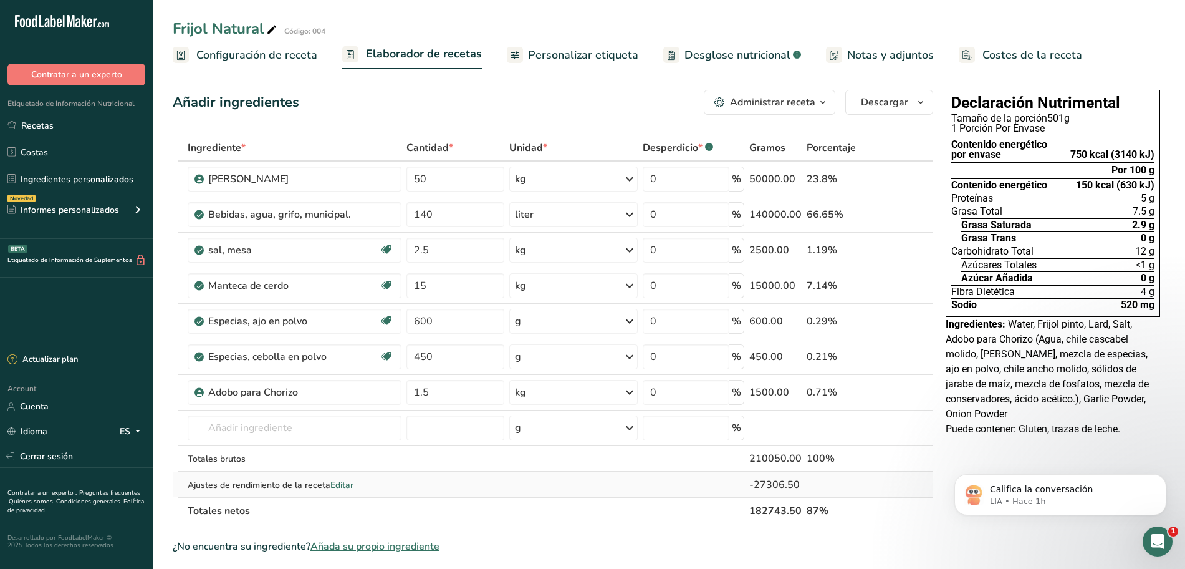
click at [347, 485] on span "Editar" at bounding box center [342, 485] width 23 height 12
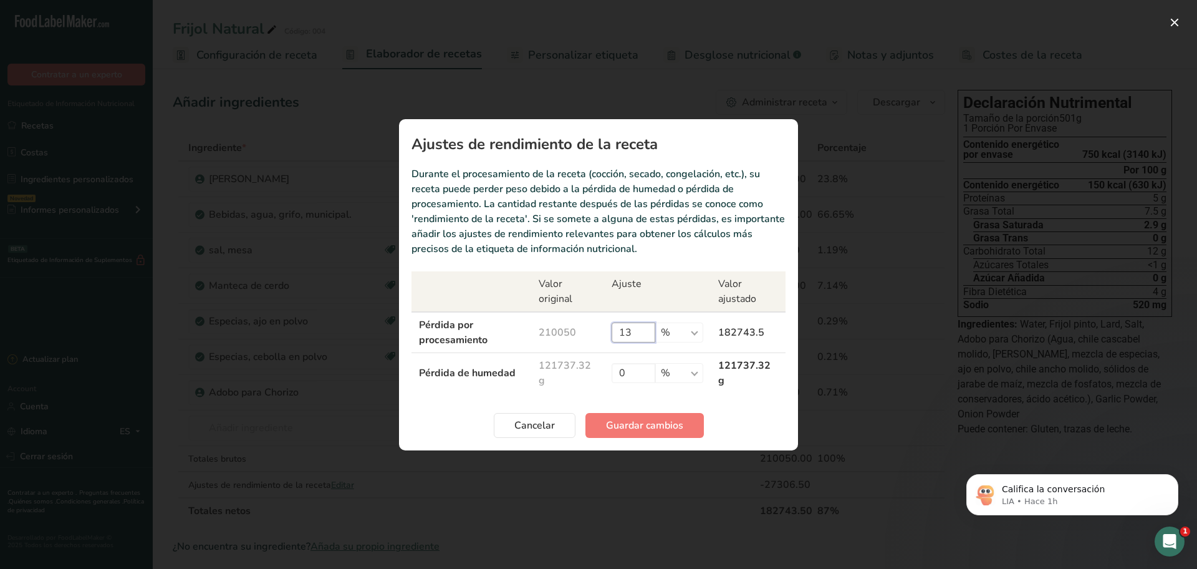
click at [636, 328] on input "13" at bounding box center [634, 332] width 44 height 20
type input "13.1"
click at [642, 426] on span "Guardar cambios" at bounding box center [644, 425] width 77 height 15
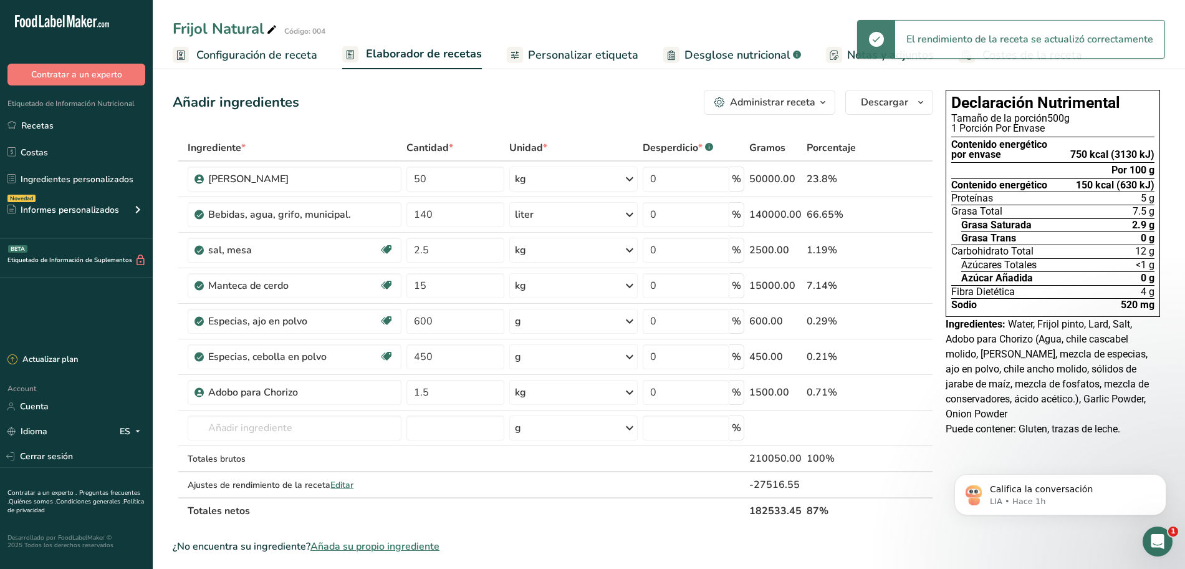
click at [588, 57] on span "Personalizar etiqueta" at bounding box center [583, 55] width 110 height 17
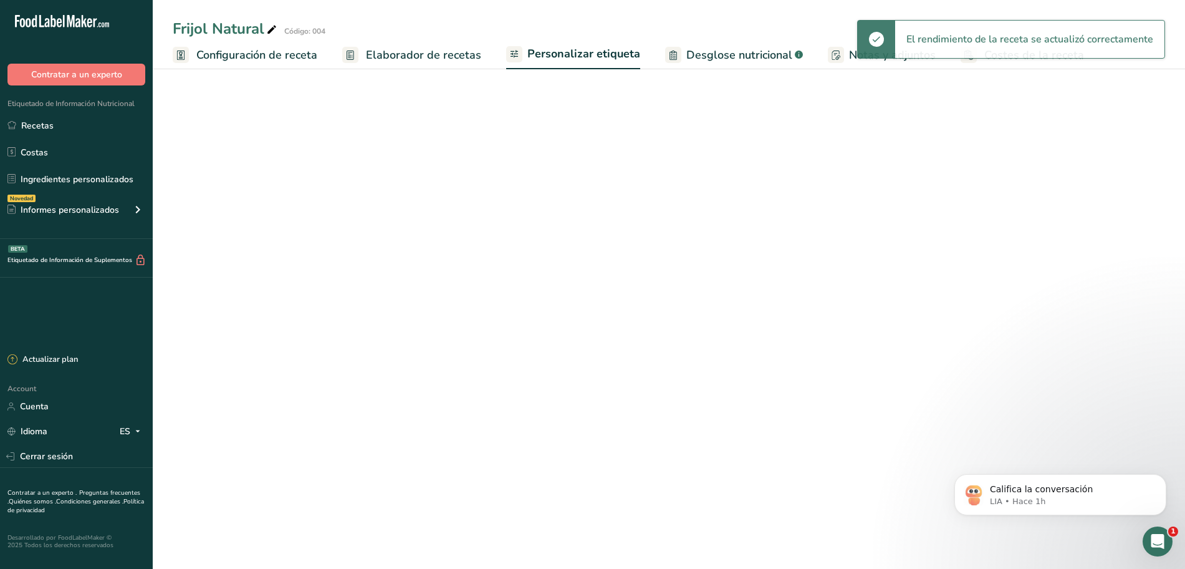
click at [428, 54] on span "Elaborador de recetas" at bounding box center [423, 55] width 115 height 17
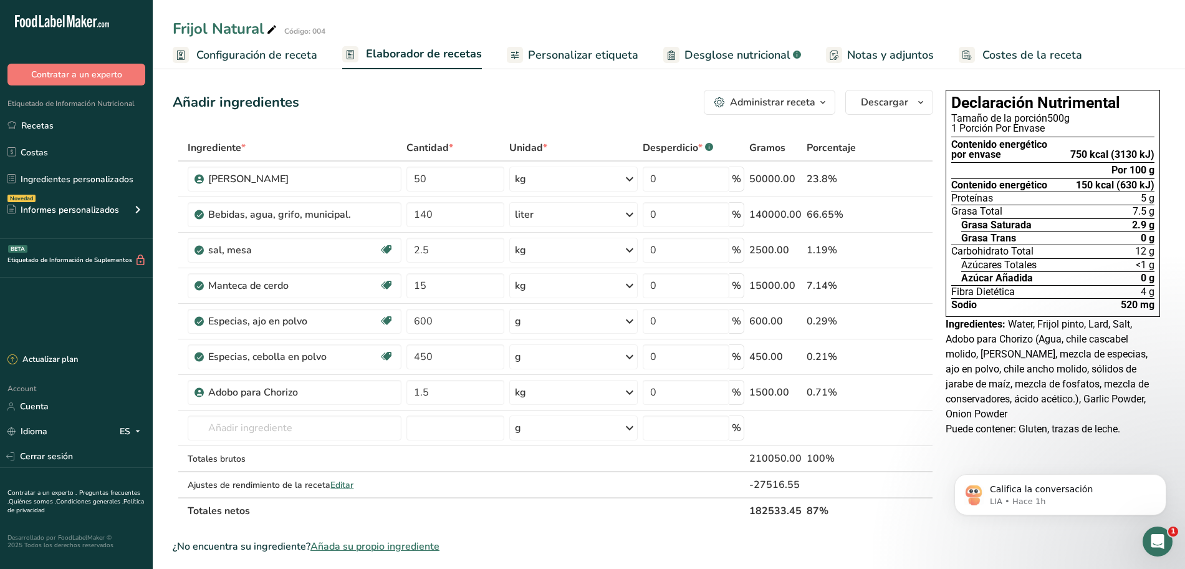
click at [708, 54] on span "Desglose nutricional" at bounding box center [738, 55] width 106 height 17
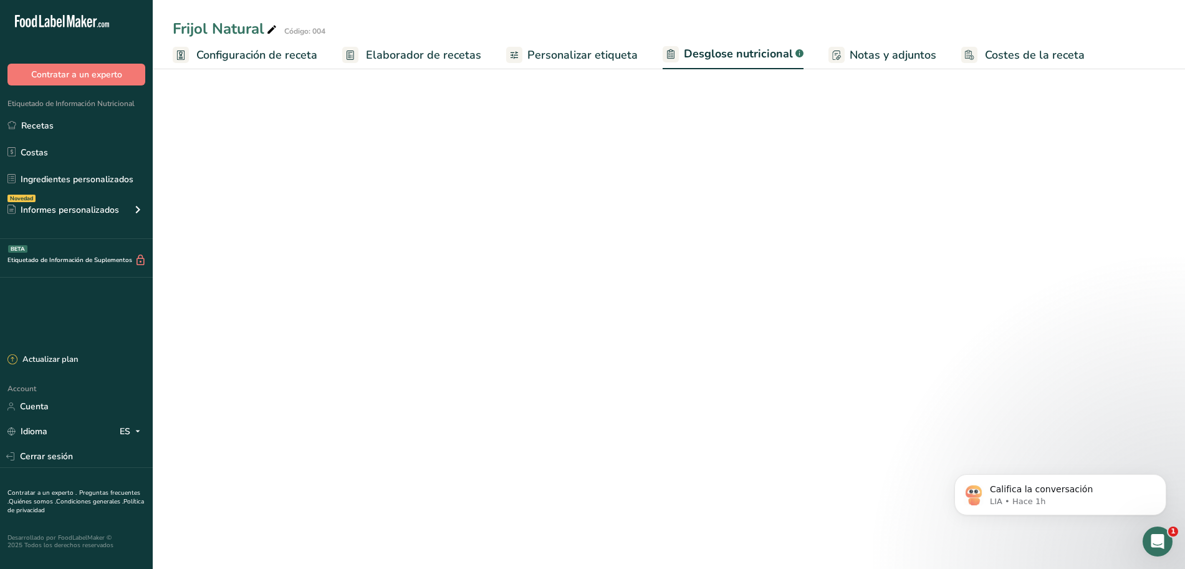
select select "Calories"
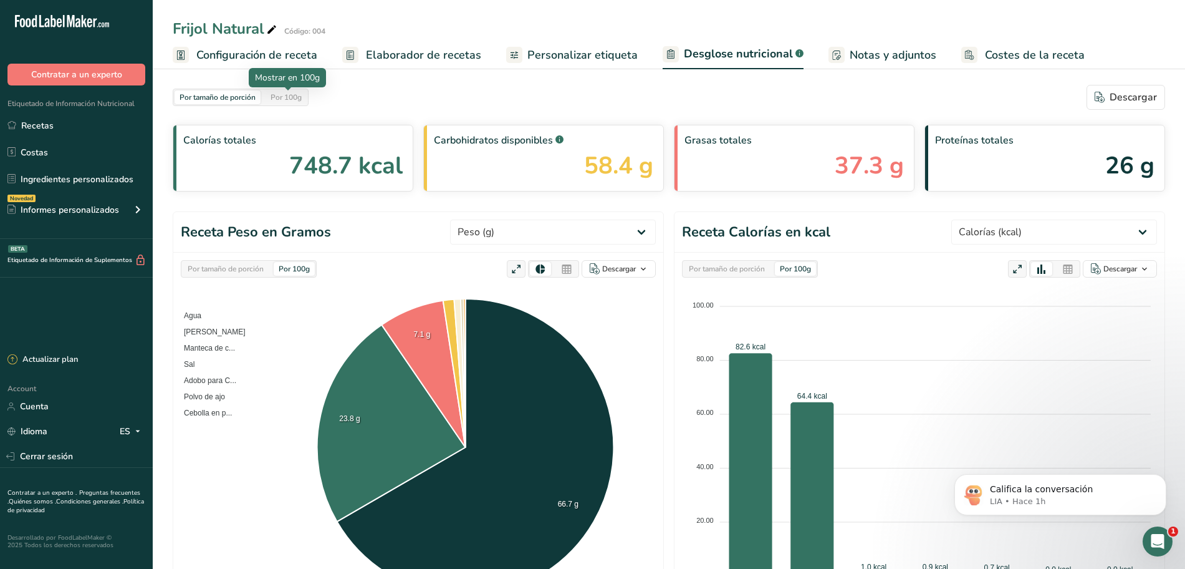
click at [304, 99] on div "Por 100g" at bounding box center [286, 97] width 41 height 14
click at [448, 51] on span "Elaborador de recetas" at bounding box center [423, 55] width 115 height 17
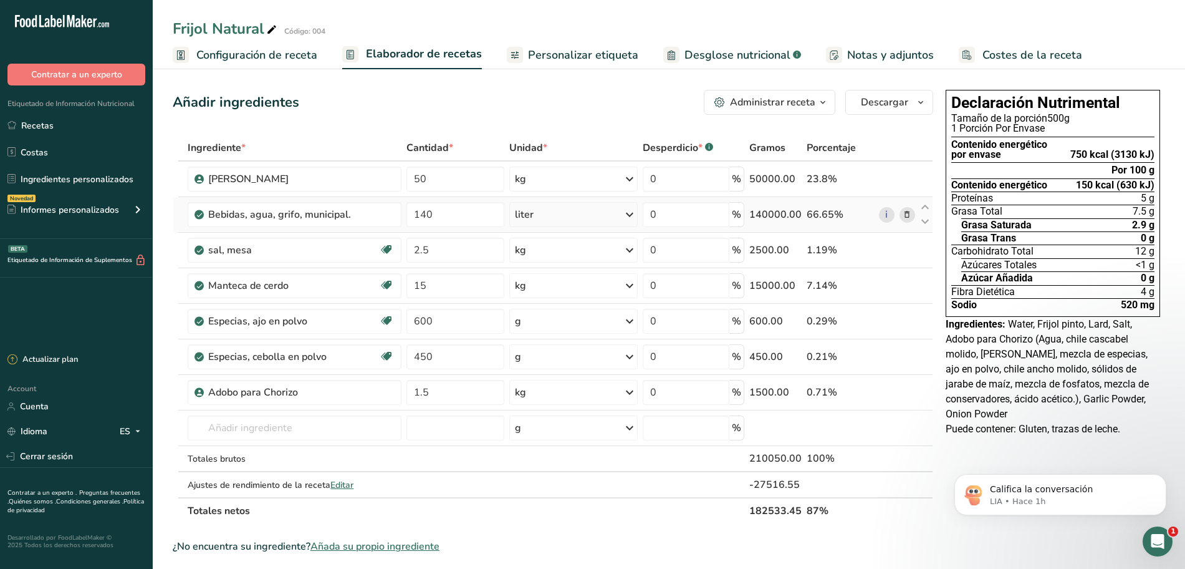
click at [629, 208] on icon at bounding box center [629, 214] width 15 height 22
click at [596, 109] on div "Añadir ingredientes Administrar receta Eliminar receta Duplicar receta Escalar …" at bounding box center [553, 102] width 761 height 25
click at [731, 13] on div "Frijol Natural Código: 004 Configuración de receta Elaborador de recetas Person…" at bounding box center [669, 34] width 1033 height 69
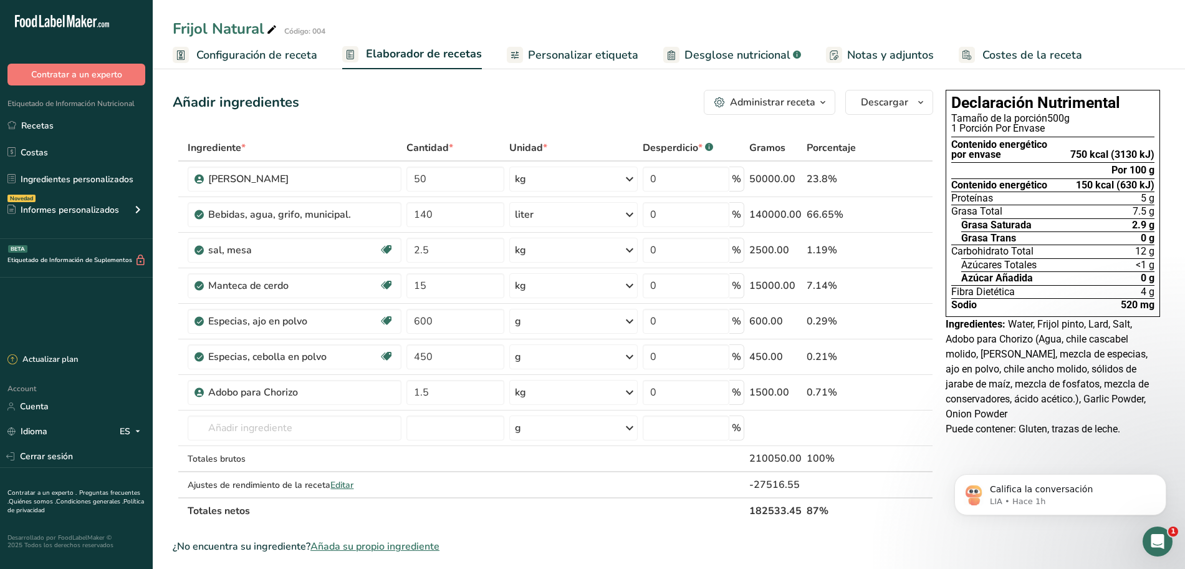
click at [721, 59] on span "Desglose nutricional" at bounding box center [738, 55] width 106 height 17
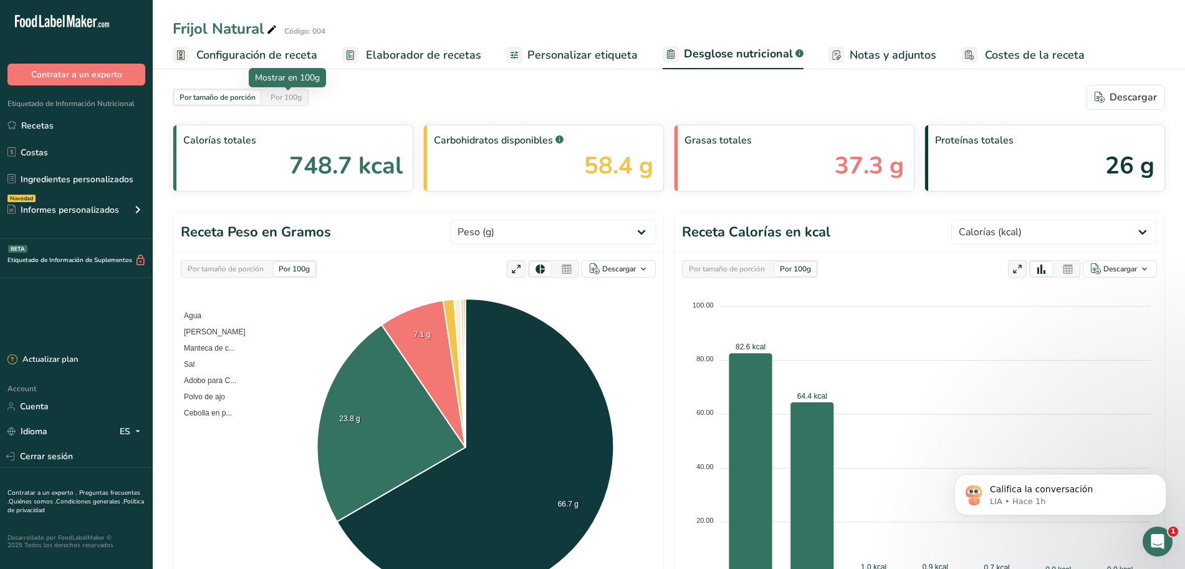
click at [299, 97] on div "Por 100g" at bounding box center [286, 97] width 41 height 14
click at [258, 99] on div "Por tamaño de porción" at bounding box center [218, 97] width 86 height 14
click at [291, 97] on div "Por 100g" at bounding box center [286, 97] width 41 height 14
click at [238, 100] on div "Por tamaño de porción" at bounding box center [218, 97] width 86 height 14
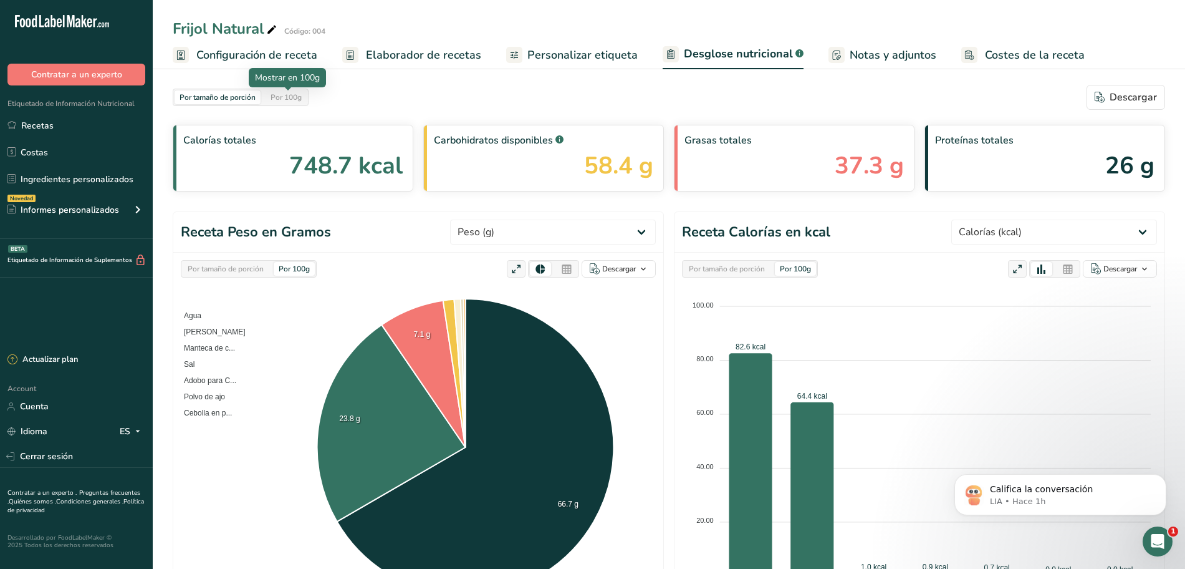
click at [275, 94] on div "Por 100g" at bounding box center [286, 97] width 41 height 14
click at [226, 94] on div "Por tamaño de porción" at bounding box center [218, 97] width 86 height 14
click at [1121, 228] on select "Peso (g) Calorías (kcal) Energía KJ (kj) Grasa Total (g) Grasa Saturada (g) Gra…" at bounding box center [1055, 232] width 206 height 25
select select "Total Fat"
click at [970, 220] on select "Peso (g) Calorías (kcal) Energía KJ (kj) Grasa Total (g) Grasa Saturada (g) Gra…" at bounding box center [1055, 232] width 206 height 25
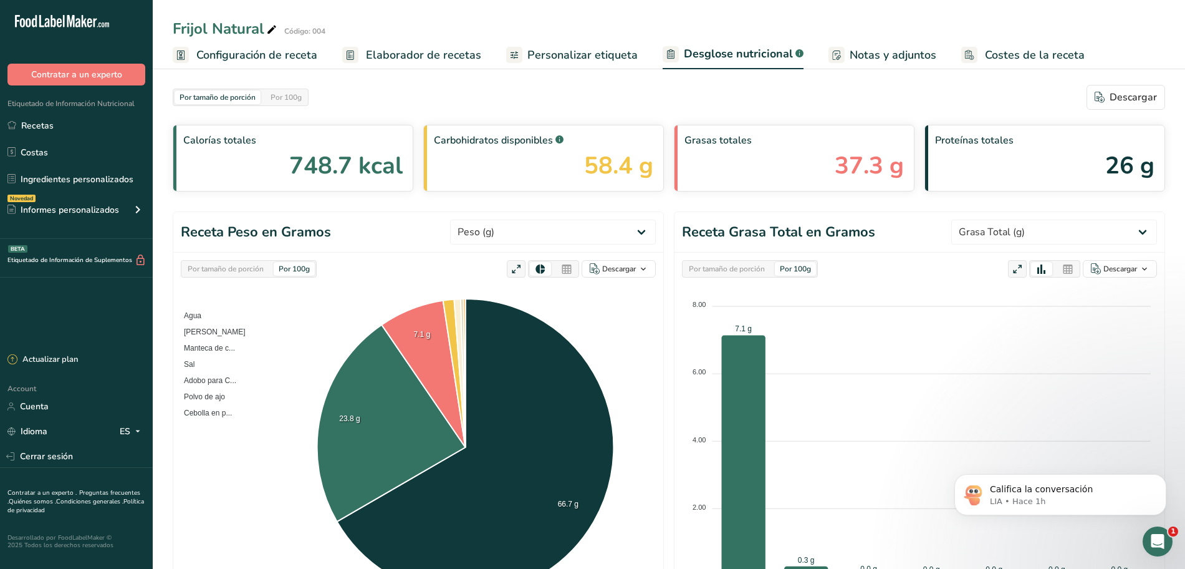
click at [220, 274] on div "Por tamaño de porción" at bounding box center [226, 269] width 86 height 14
click at [222, 270] on div "Por tamaño de porción" at bounding box center [226, 269] width 86 height 14
click at [746, 266] on div "Por tamaño de porción" at bounding box center [727, 269] width 86 height 14
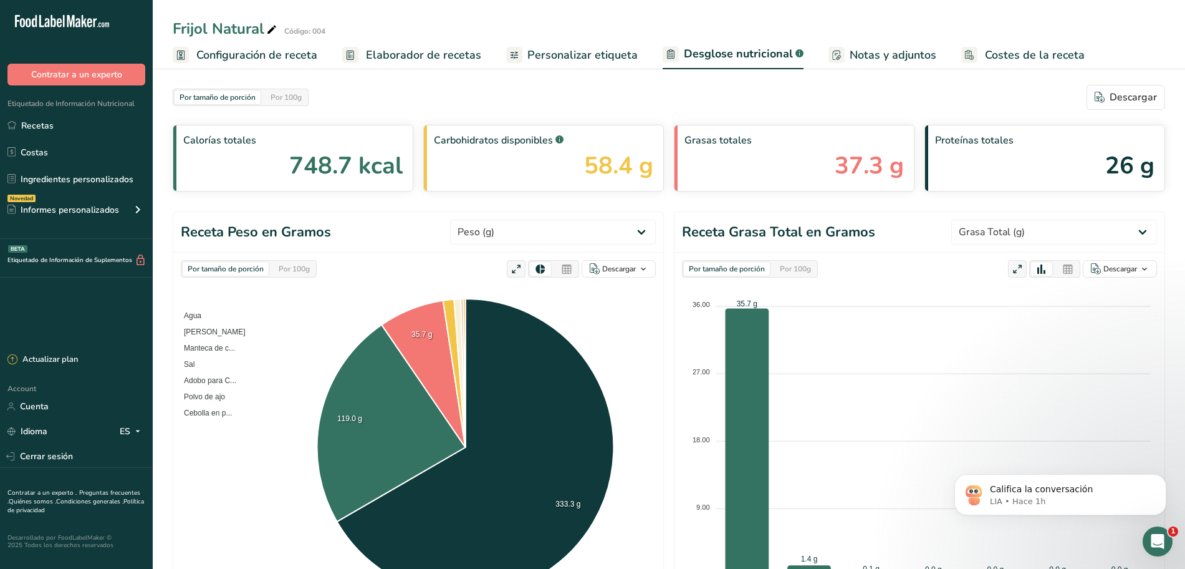
click at [430, 52] on span "Elaborador de recetas" at bounding box center [423, 55] width 115 height 17
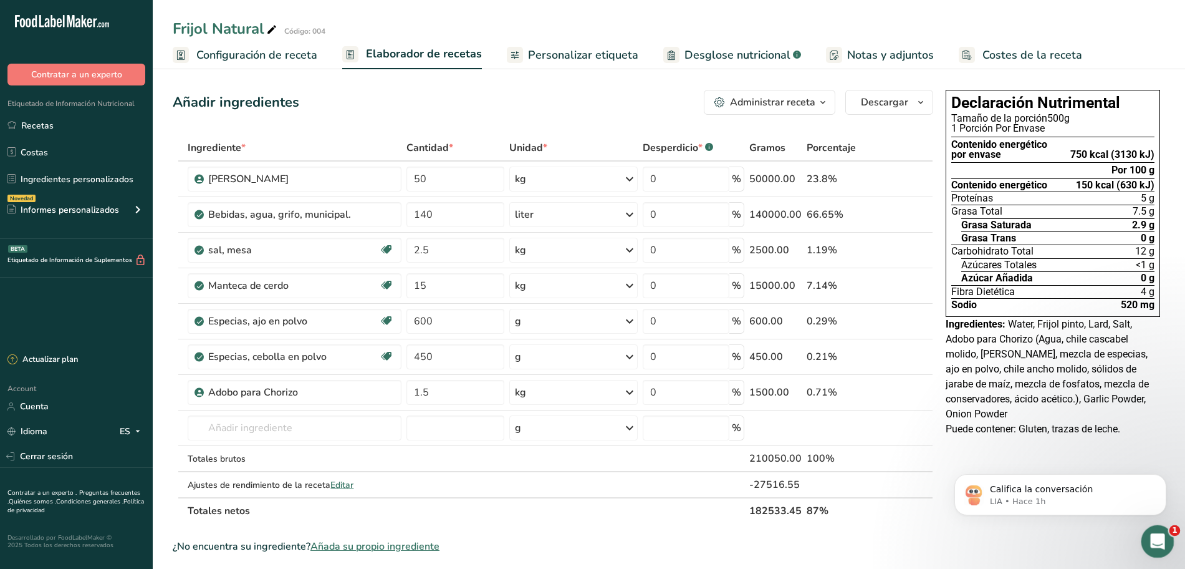
click at [1148, 539] on icon "Abrir Intercom Messenger" at bounding box center [1156, 539] width 21 height 21
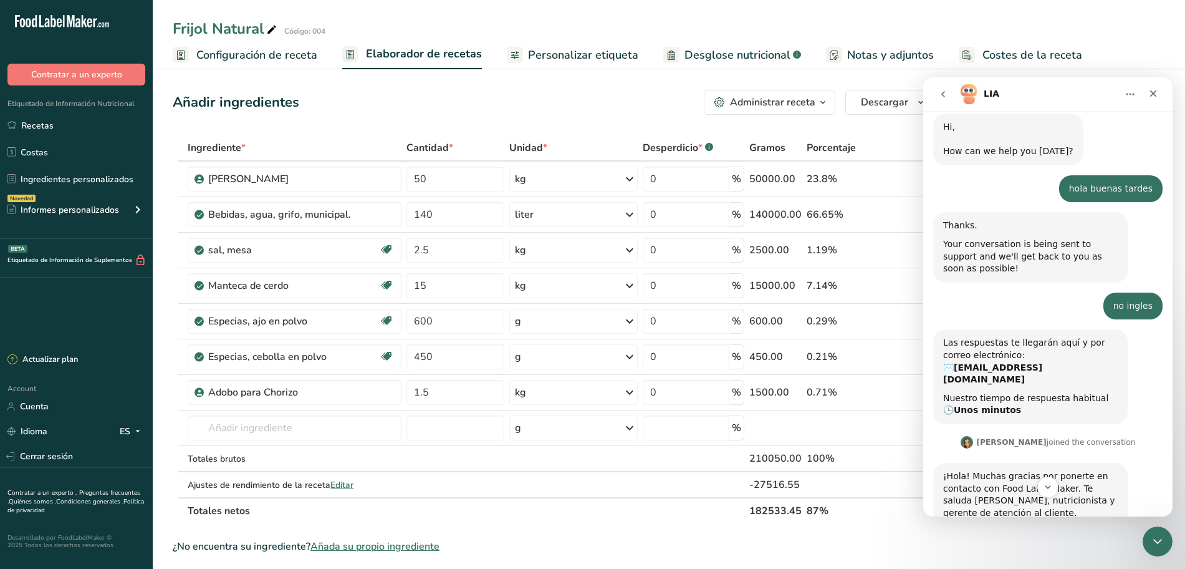
scroll to position [213, 0]
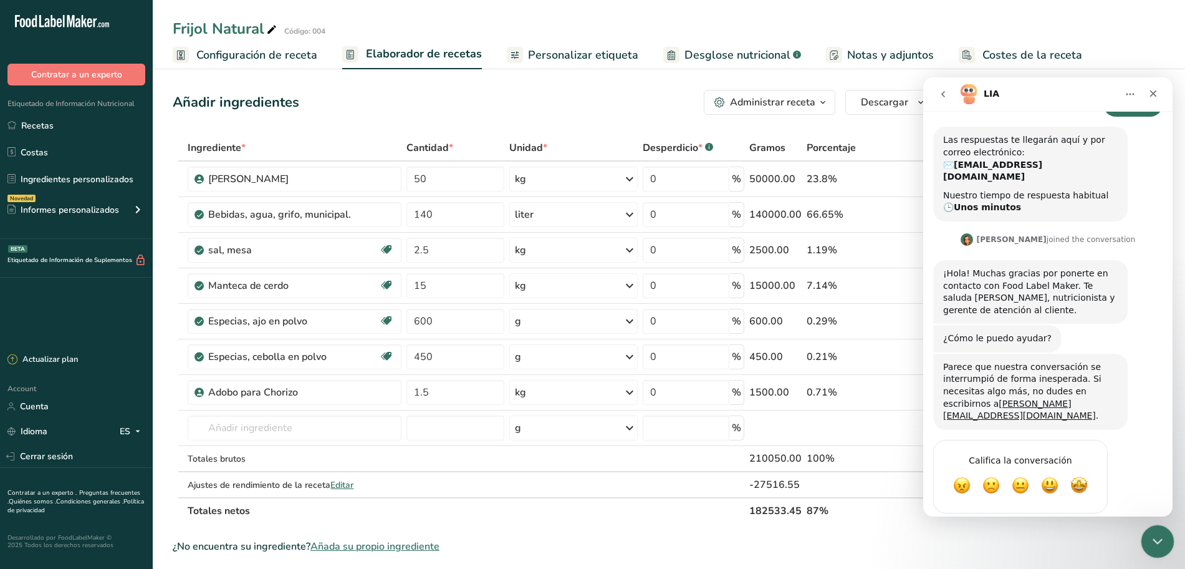
click at [1163, 538] on icon "Cerrar Intercom Messenger" at bounding box center [1156, 539] width 15 height 15
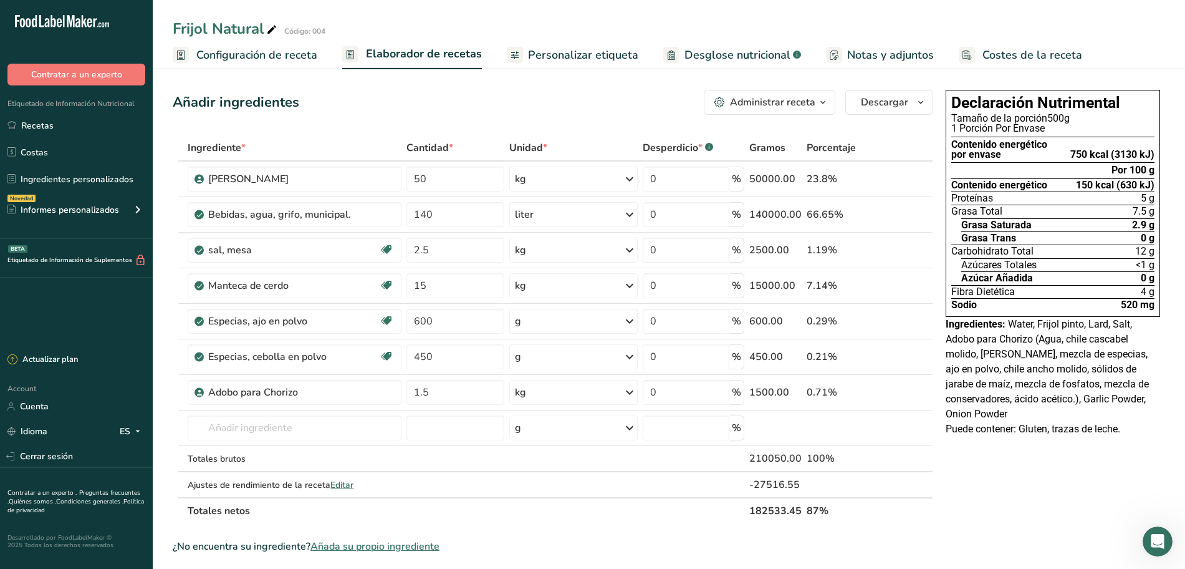
drag, startPoint x: 827, startPoint y: 95, endPoint x: 836, endPoint y: 90, distance: 10.6
click at [827, 95] on icon "button" at bounding box center [823, 103] width 10 height 16
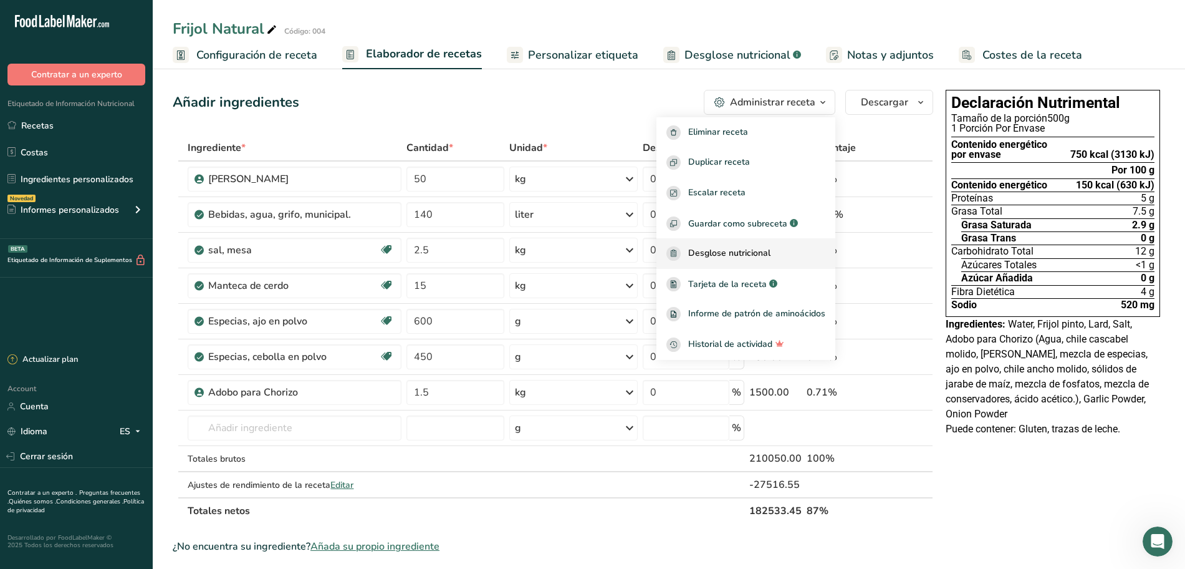
click at [780, 249] on div "Desglose nutricional" at bounding box center [746, 253] width 159 height 14
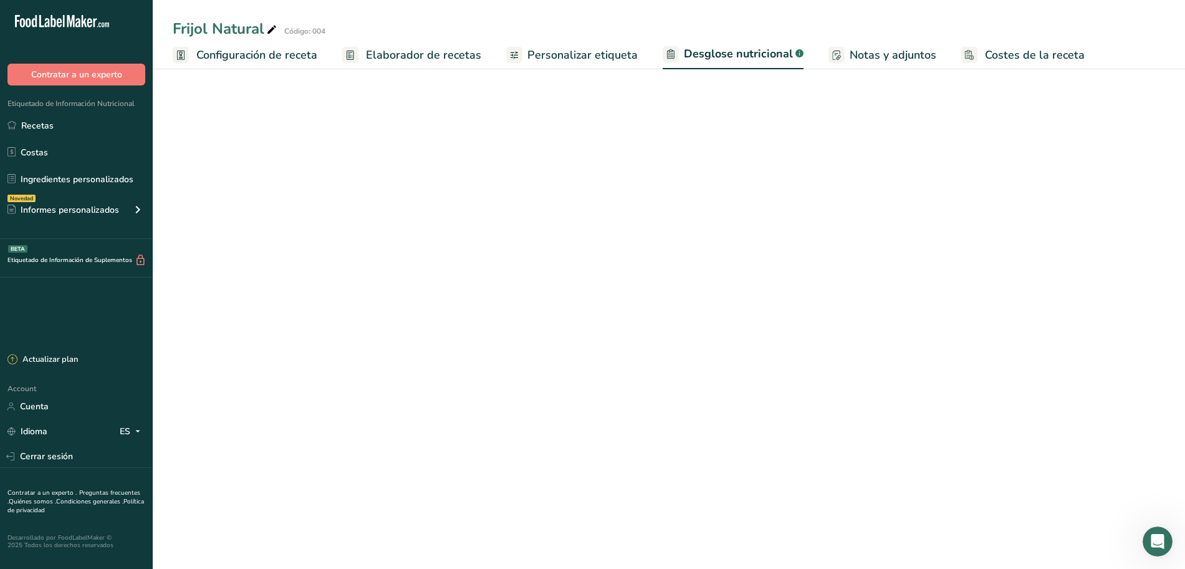
select select "Calories"
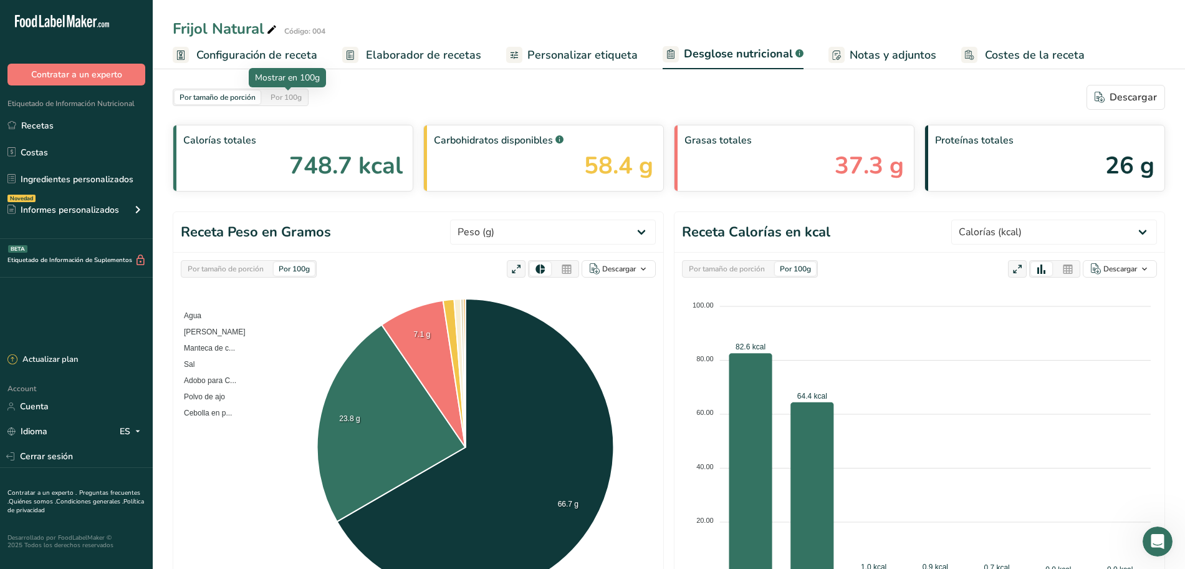
click at [291, 95] on div "Por 100g" at bounding box center [286, 97] width 41 height 14
click at [372, 40] on ul "Configuración de receta Elaborador de recetas Personalizar etiqueta Desglose nu…" at bounding box center [669, 54] width 1033 height 29
click at [383, 52] on span "Elaborador de recetas" at bounding box center [423, 55] width 115 height 17
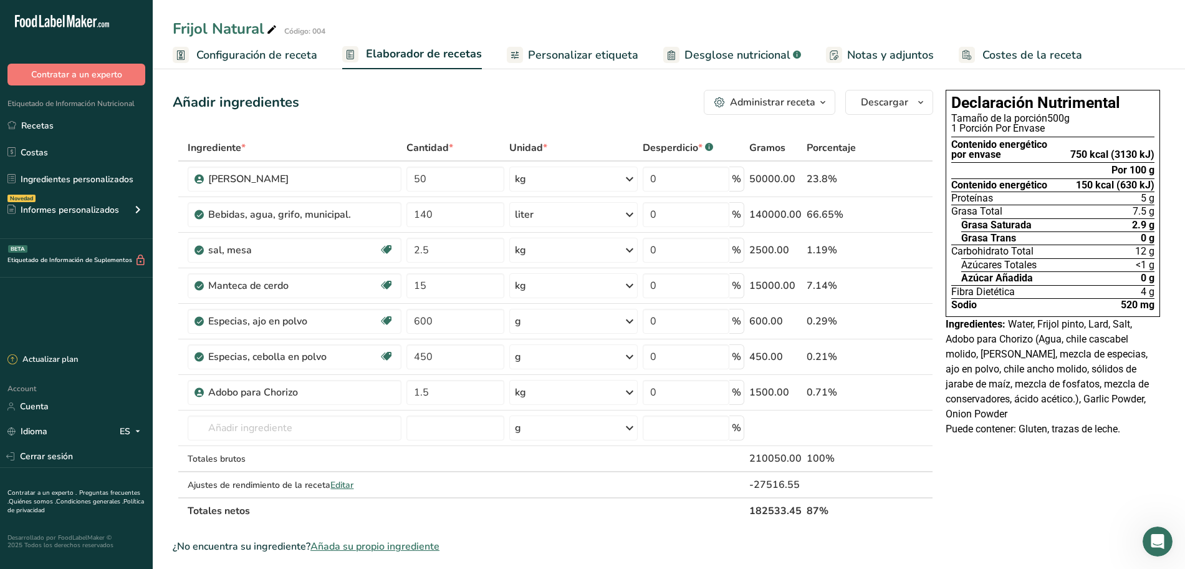
click at [816, 104] on span "button" at bounding box center [823, 102] width 15 height 15
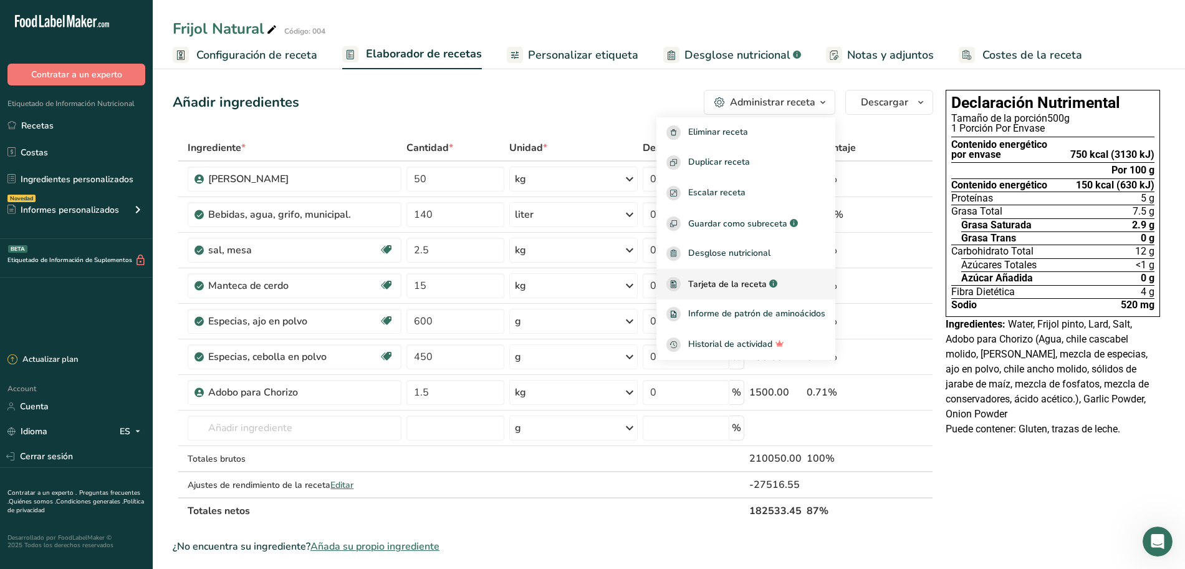
click at [738, 288] on span "Tarjeta de la receta" at bounding box center [727, 284] width 79 height 13
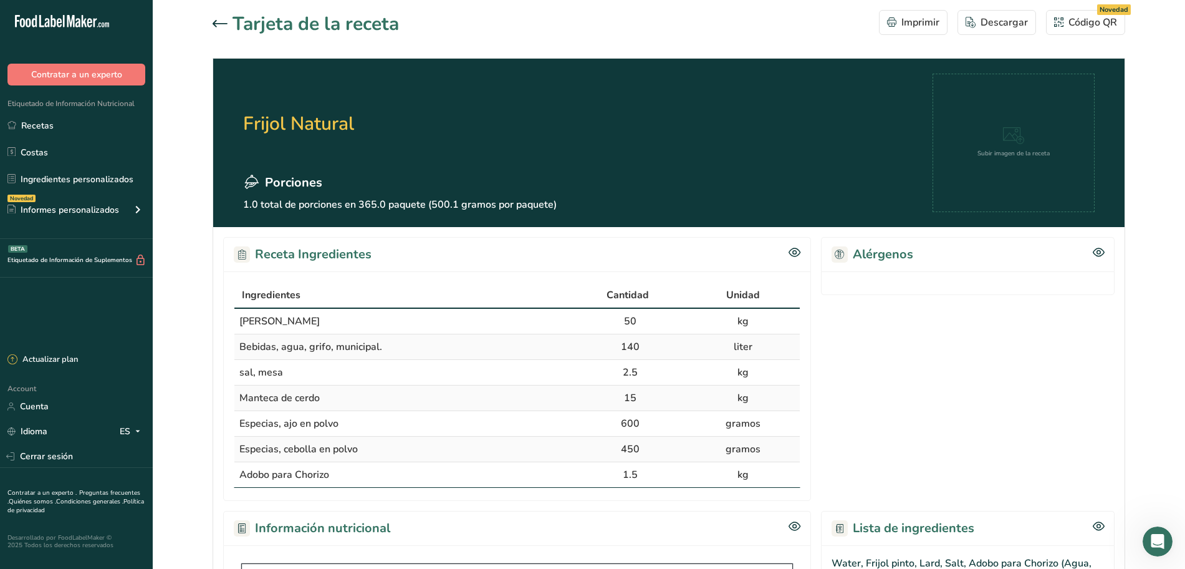
click at [218, 23] on icon at bounding box center [220, 23] width 15 height 7
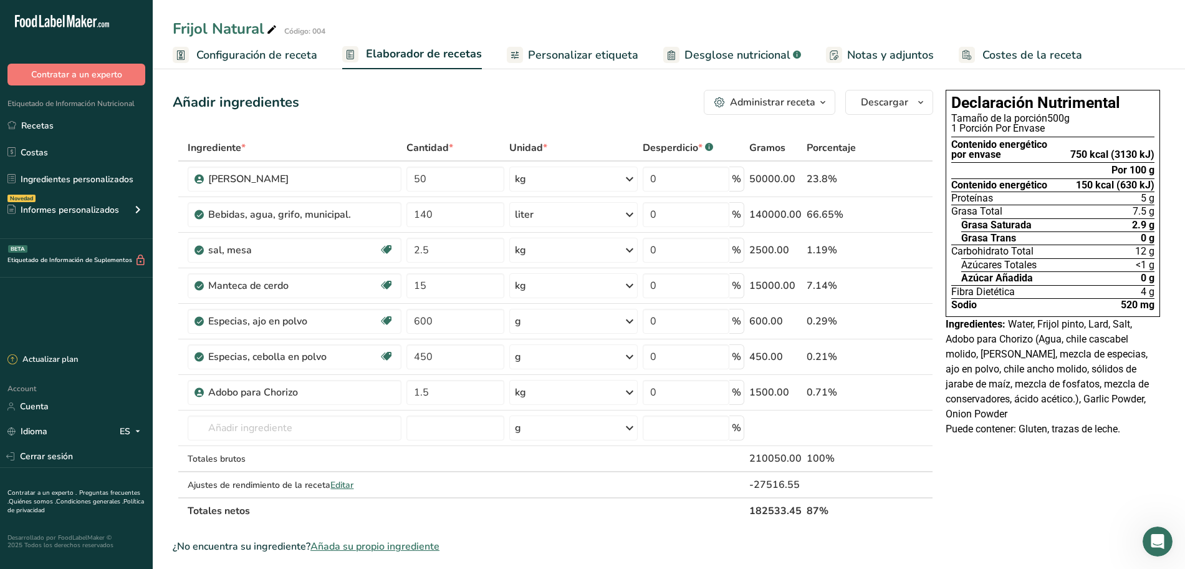
click at [812, 97] on div "Administrar receta" at bounding box center [772, 102] width 85 height 15
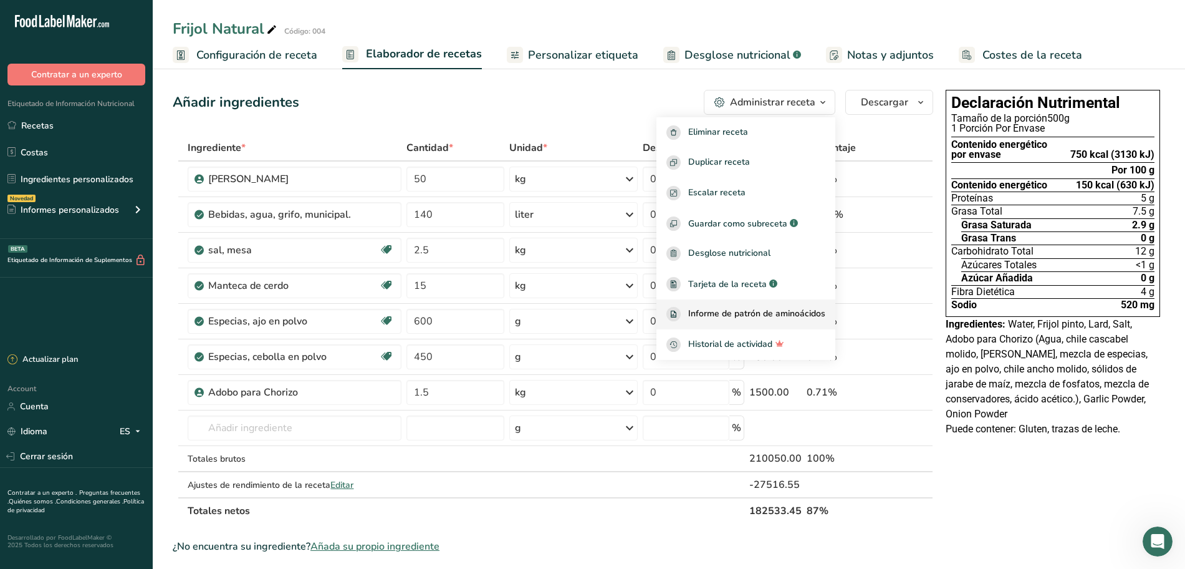
click at [790, 312] on span "Informe de patrón de aminoácidos" at bounding box center [756, 314] width 137 height 14
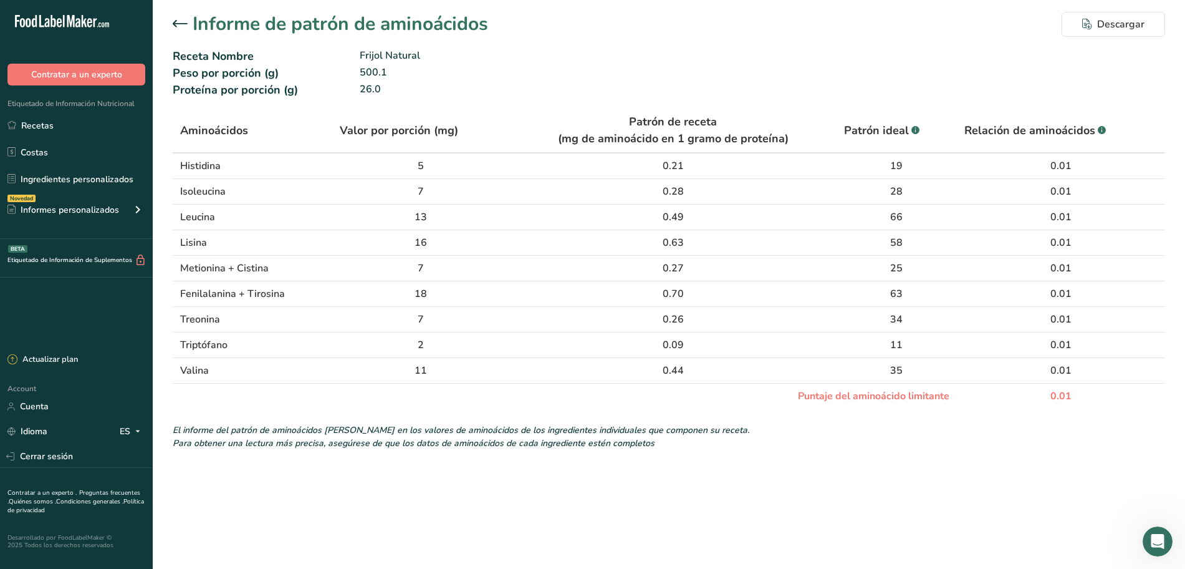
scroll to position [213, 0]
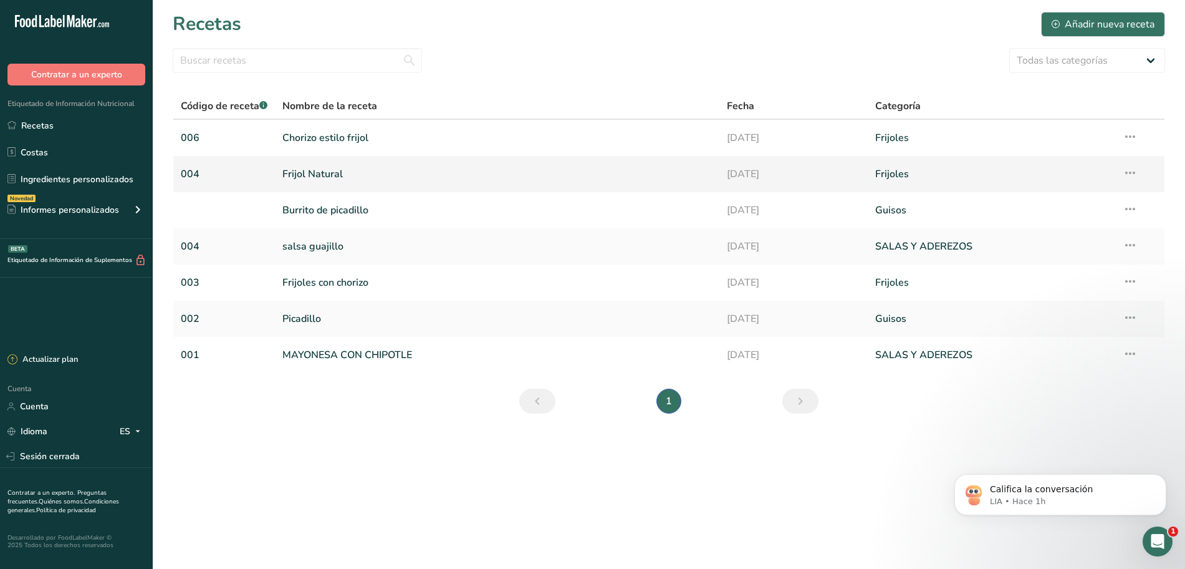
click at [343, 168] on font "Frijol Natural" at bounding box center [312, 174] width 60 height 14
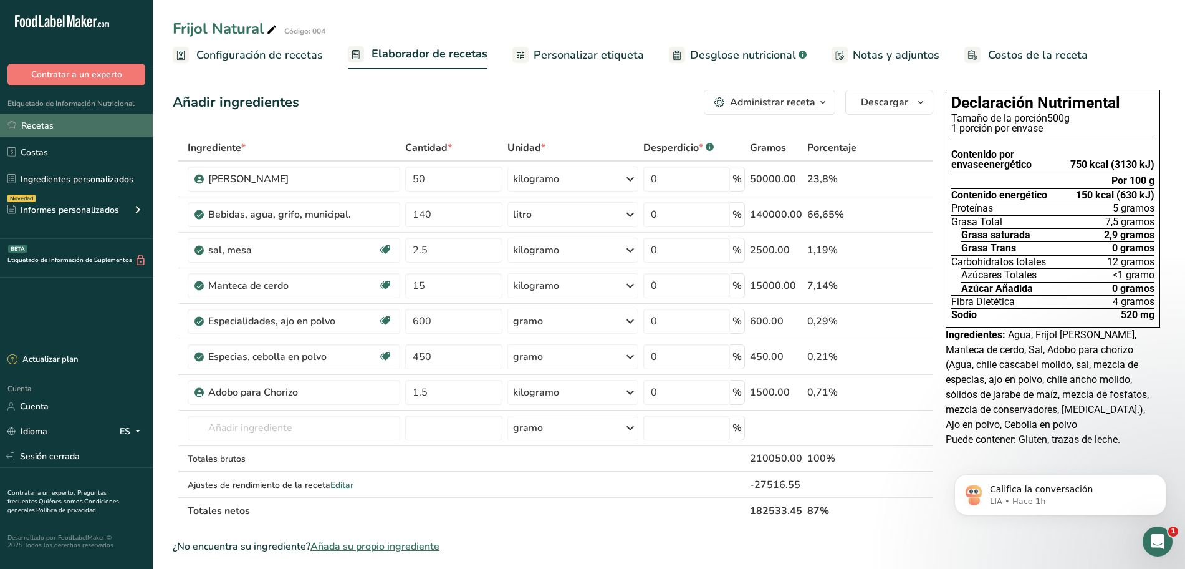
click at [109, 124] on link "Recetas" at bounding box center [76, 125] width 153 height 24
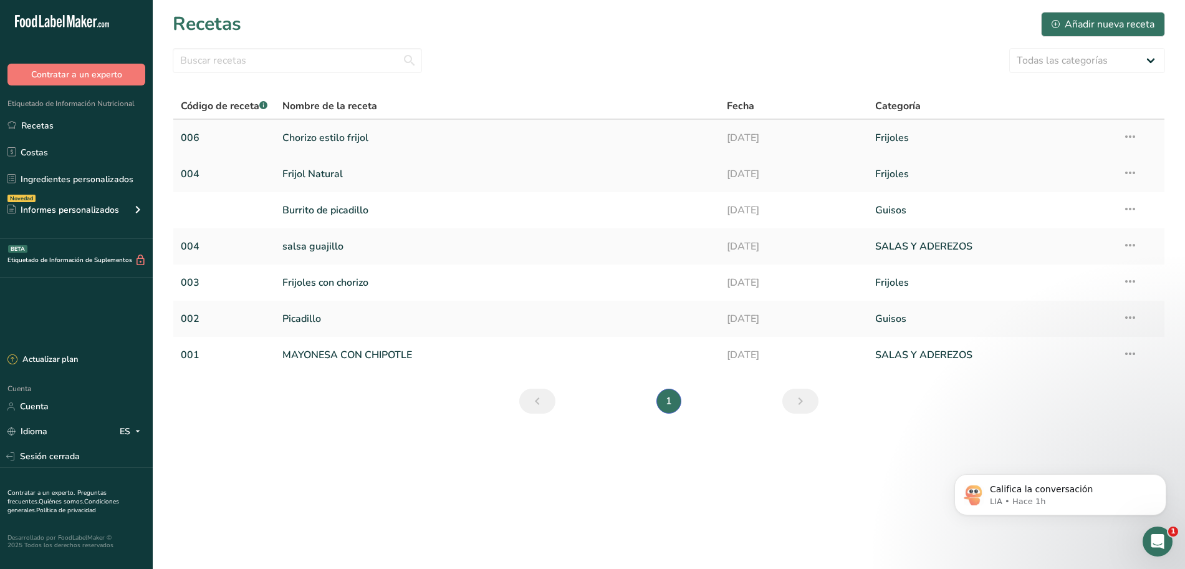
click at [346, 133] on font "Chorizo ​​estilo frijol" at bounding box center [325, 138] width 86 height 14
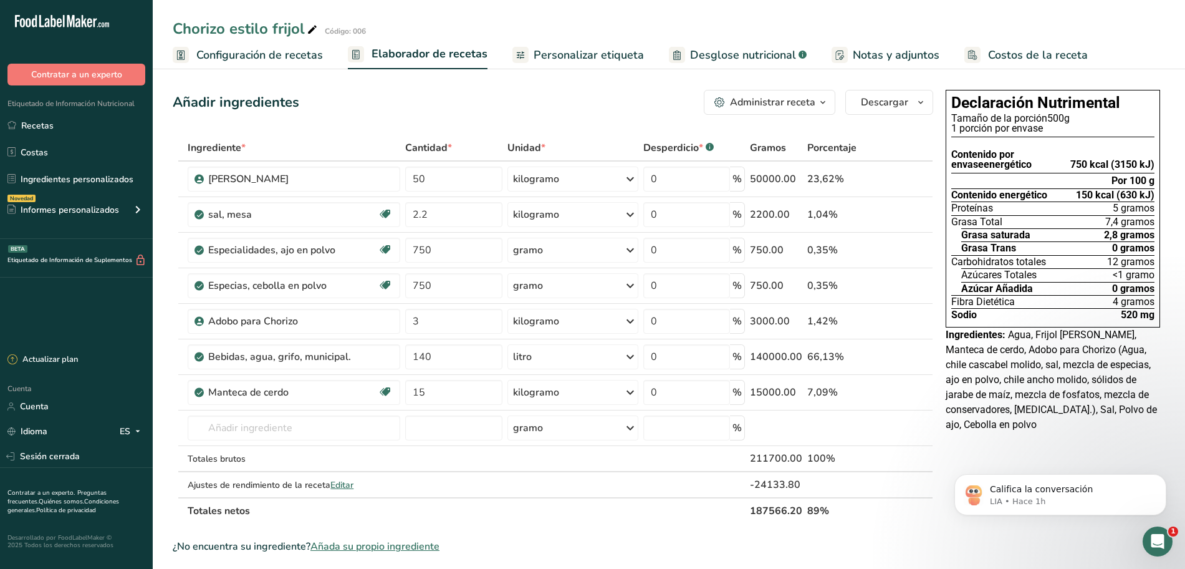
drag, startPoint x: 723, startPoint y: 52, endPoint x: 750, endPoint y: 39, distance: 29.8
click at [723, 52] on font "Desglose nutricional" at bounding box center [743, 54] width 106 height 15
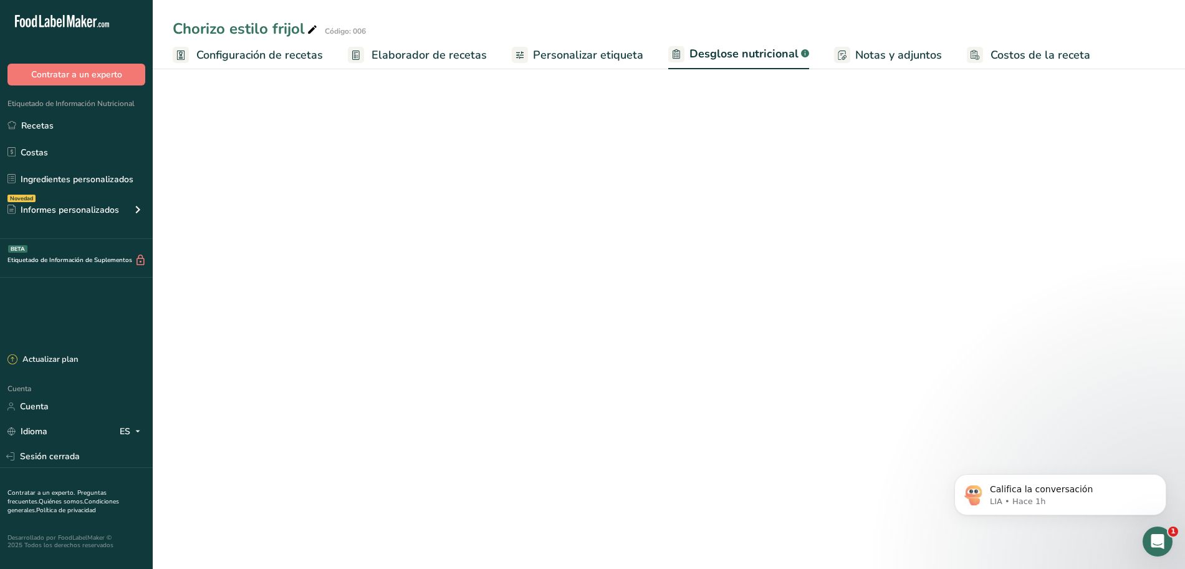
select select "Calories"
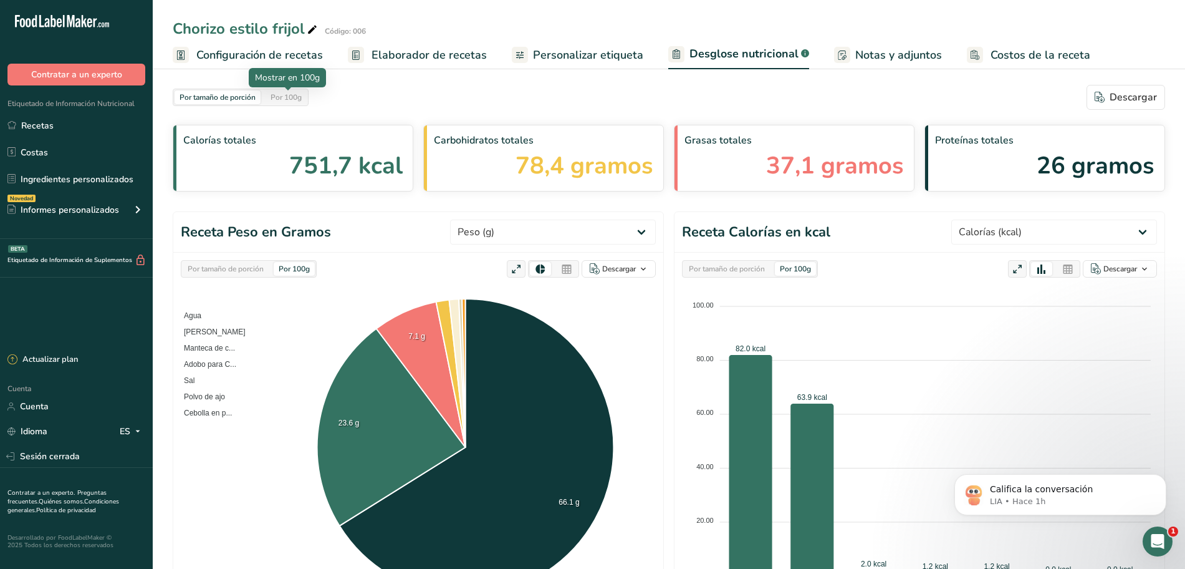
click at [305, 99] on div "Por 100g" at bounding box center [286, 97] width 41 height 14
click at [258, 100] on div "Por tamaño de porción" at bounding box center [218, 97] width 86 height 14
click at [302, 103] on div "Por 100g" at bounding box center [286, 97] width 41 height 14
click at [253, 99] on font "Por tamaño de porción" at bounding box center [218, 97] width 76 height 10
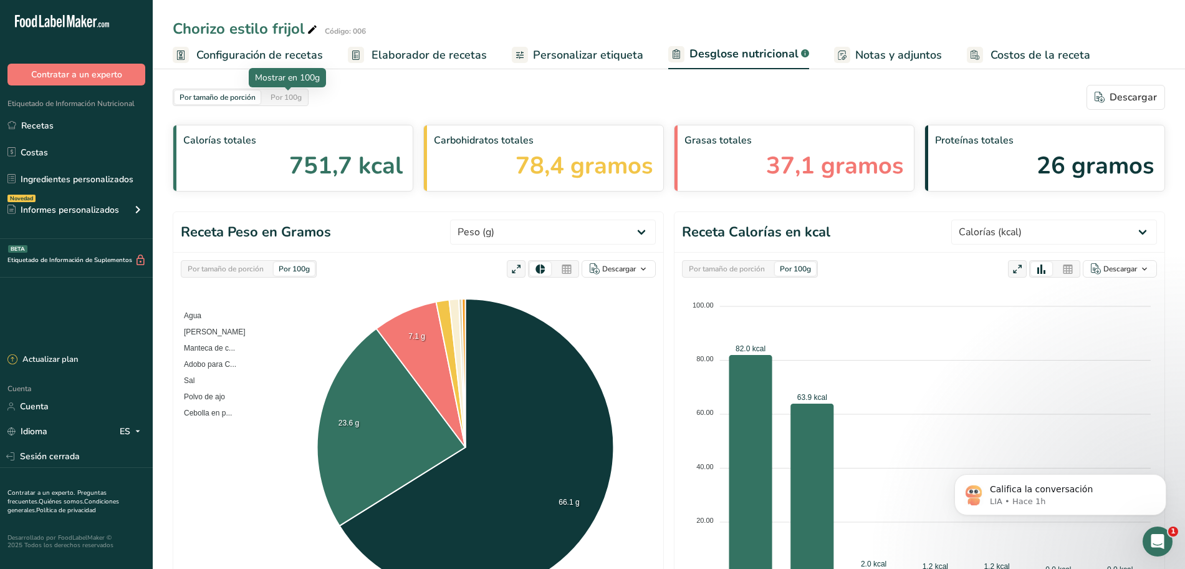
click at [291, 98] on font "Por 100g" at bounding box center [286, 97] width 31 height 10
click at [255, 100] on font "Por tamaño de porción" at bounding box center [218, 97] width 76 height 10
click at [302, 102] on font "Por 100g" at bounding box center [286, 97] width 31 height 10
click at [302, 101] on font "Por 100g" at bounding box center [286, 97] width 31 height 10
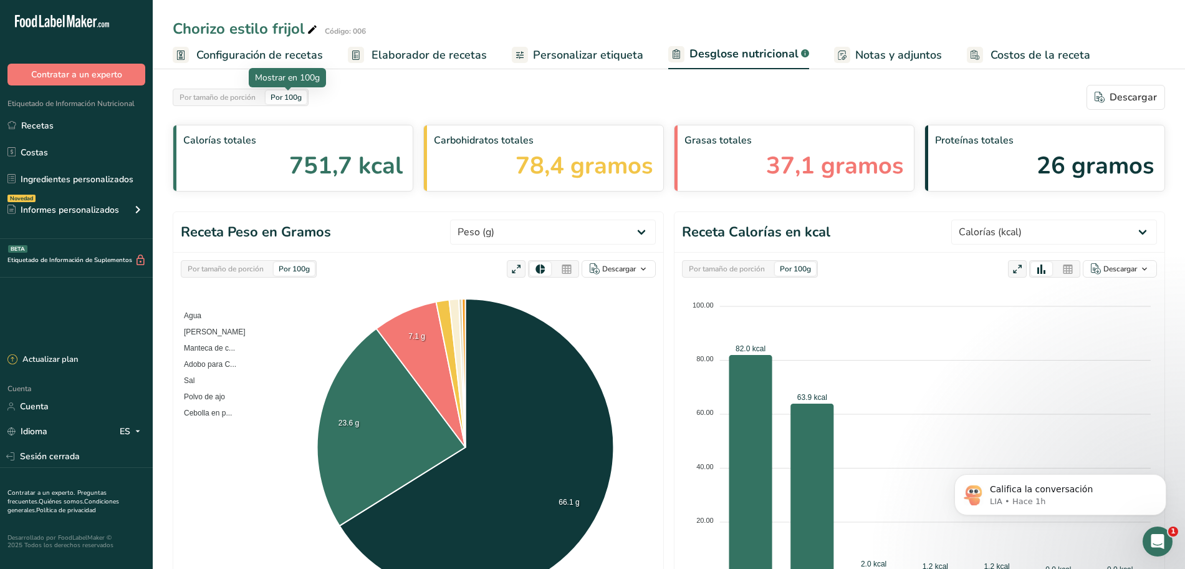
click at [302, 101] on font "Por 100g" at bounding box center [286, 97] width 31 height 10
drag, startPoint x: 303, startPoint y: 101, endPoint x: 381, endPoint y: 162, distance: 99.1
click at [371, 155] on section "Por tamaño de porción Por 100g Descargar Calorías totales 751,7 kcal Carbohidra…" at bounding box center [669, 138] width 993 height 107
click at [365, 89] on div "Por tamaño de porción Por 100g Descargar" at bounding box center [669, 97] width 993 height 25
click at [238, 101] on font "Por tamaño de porción" at bounding box center [218, 97] width 76 height 10
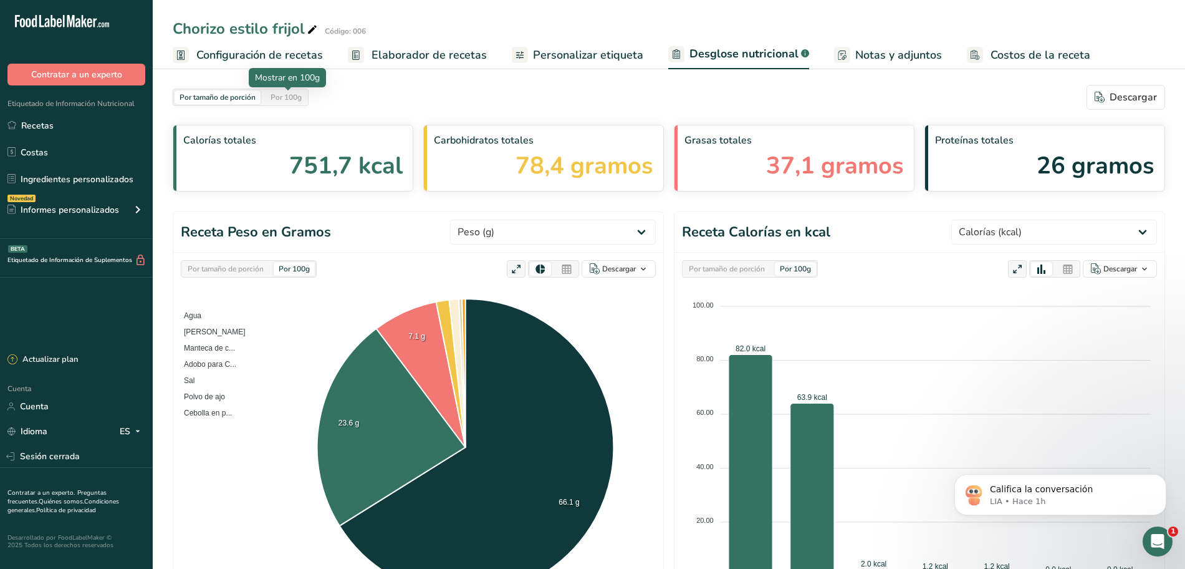
click at [282, 94] on font "Por 100g" at bounding box center [286, 97] width 31 height 10
click at [258, 96] on div "Por tamaño de porción" at bounding box center [218, 97] width 86 height 14
click at [285, 95] on font "Por 100g" at bounding box center [286, 97] width 31 height 10
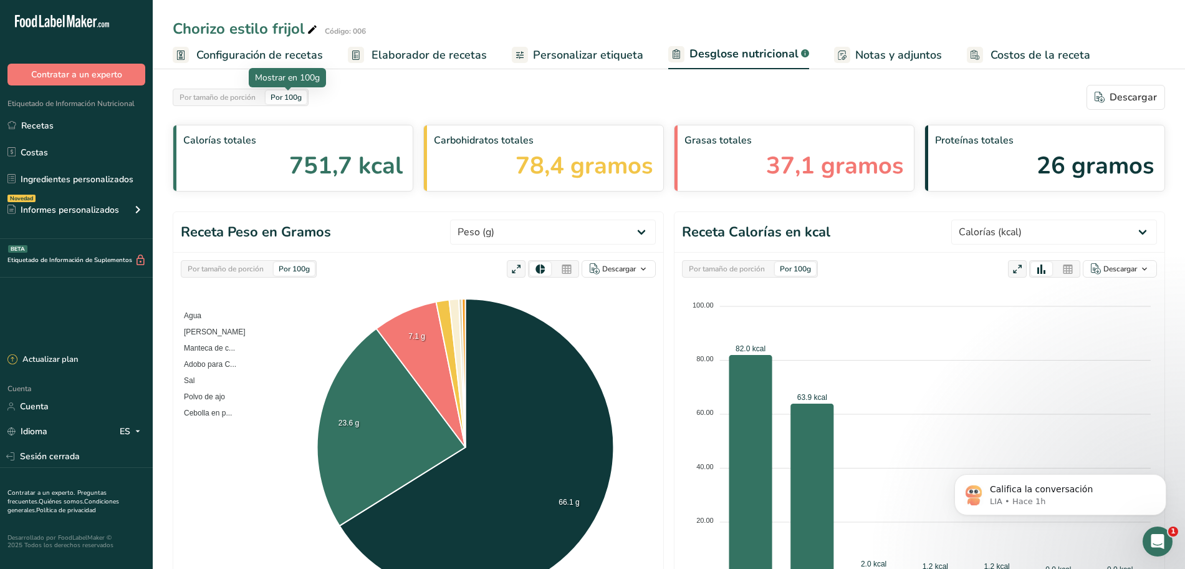
click at [307, 98] on div "Por 100g" at bounding box center [286, 97] width 41 height 14
click at [304, 97] on div "Por 100g" at bounding box center [286, 97] width 41 height 14
click at [249, 102] on font "Por tamaño de porción" at bounding box center [218, 97] width 76 height 10
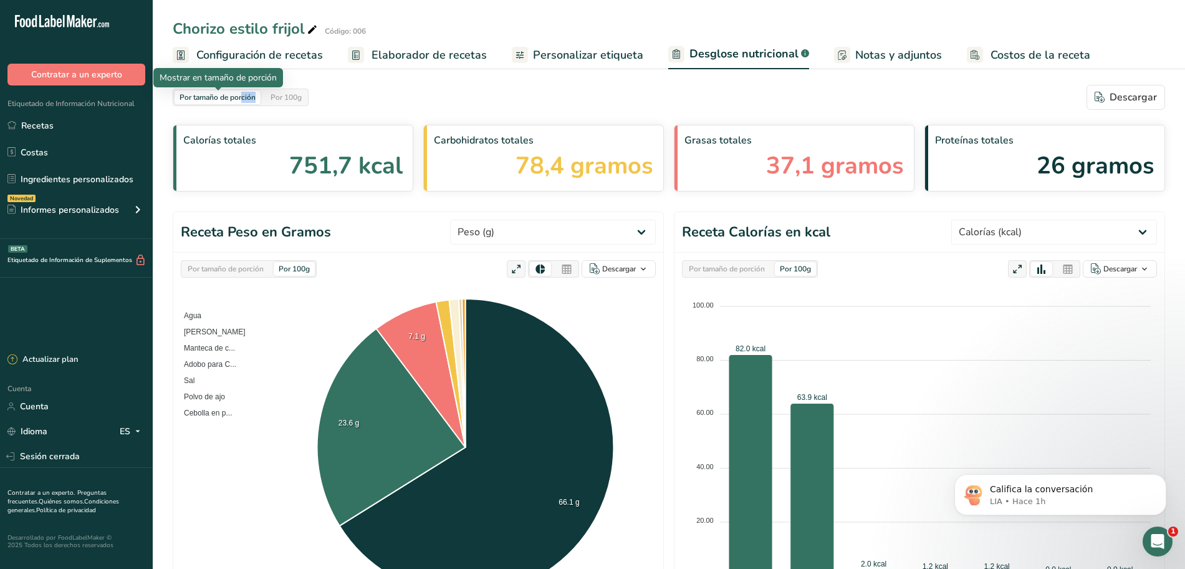
click at [249, 102] on font "Por tamaño de porción" at bounding box center [218, 97] width 76 height 10
click at [256, 104] on div "Por tamaño de porción" at bounding box center [218, 97] width 86 height 14
click at [258, 104] on div "Por tamaño de porción" at bounding box center [218, 97] width 86 height 14
drag, startPoint x: 258, startPoint y: 104, endPoint x: 270, endPoint y: 103, distance: 12.5
click at [258, 104] on div "Por tamaño de porción" at bounding box center [218, 97] width 86 height 14
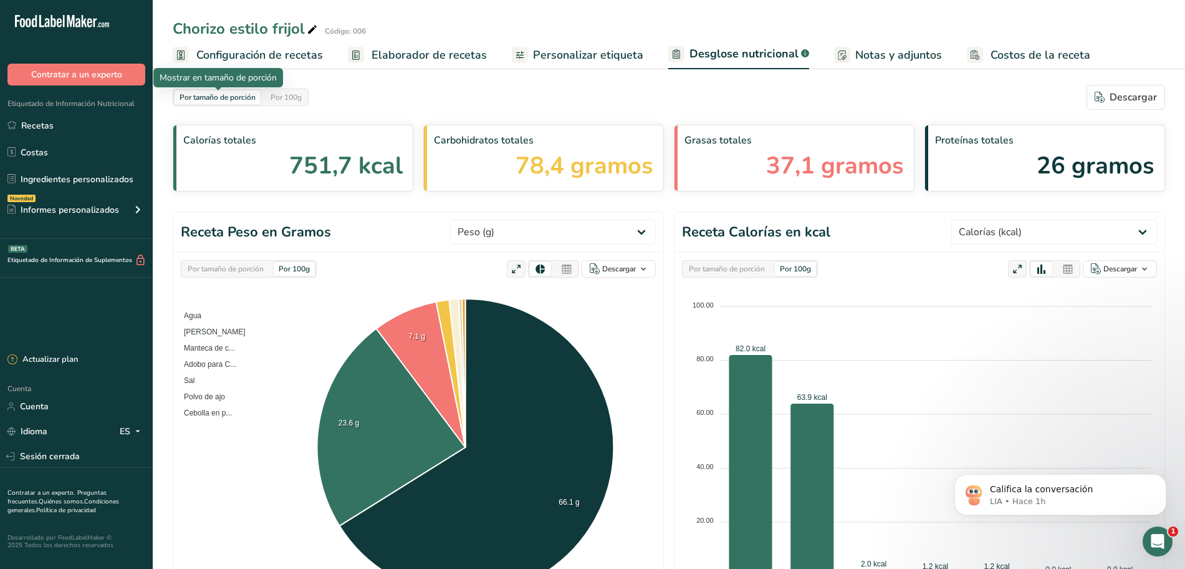
click at [258, 104] on div "Por tamaño de porción" at bounding box center [218, 97] width 86 height 14
click at [277, 102] on div "Por 100g" at bounding box center [286, 97] width 41 height 14
click at [319, 113] on section "Por tamaño de porción Por 100g Descargar Calorías totales 751,7 kcal Carbohidra…" at bounding box center [669, 138] width 993 height 107
click at [312, 113] on section "Por tamaño de porción Por 100g Descargar Calorías totales 751,7 kcal Carbohidra…" at bounding box center [669, 138] width 993 height 107
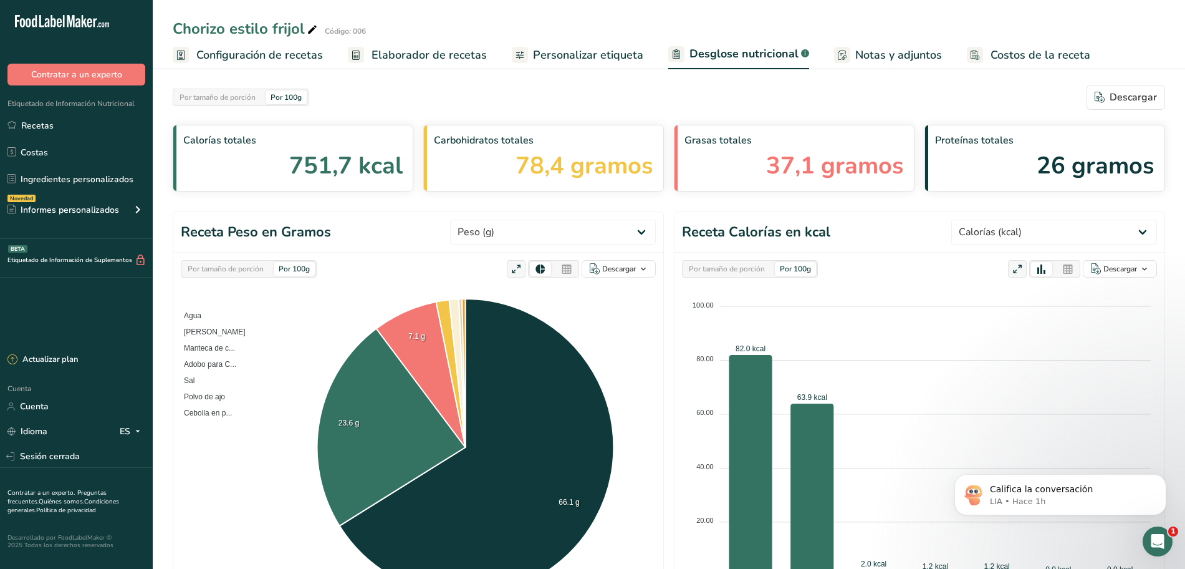
click at [311, 113] on section "Por tamaño de porción Por 100g Descargar Calorías totales 751,7 kcal Carbohidra…" at bounding box center [669, 138] width 993 height 107
drag, startPoint x: 302, startPoint y: 112, endPoint x: 294, endPoint y: 108, distance: 8.9
click at [300, 112] on section "Por tamaño de porción Por 100g Descargar Calorías totales 751,7 kcal Carbohidra…" at bounding box center [669, 138] width 993 height 107
click at [299, 112] on section "Por tamaño de porción Por 100g Descargar Calorías totales 751,7 kcal Carbohidra…" at bounding box center [669, 138] width 993 height 107
click at [290, 102] on font "Por 100g" at bounding box center [286, 97] width 31 height 10
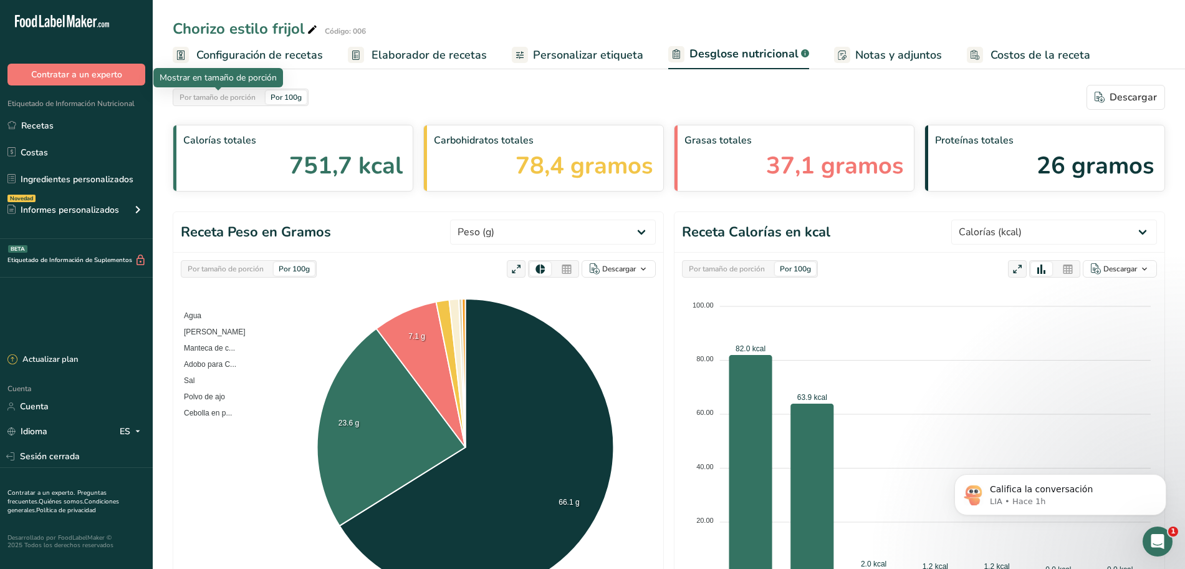
click at [246, 103] on div "Por tamaño de porción" at bounding box center [218, 97] width 86 height 14
click at [254, 102] on font "Por tamaño de porción" at bounding box center [218, 97] width 76 height 10
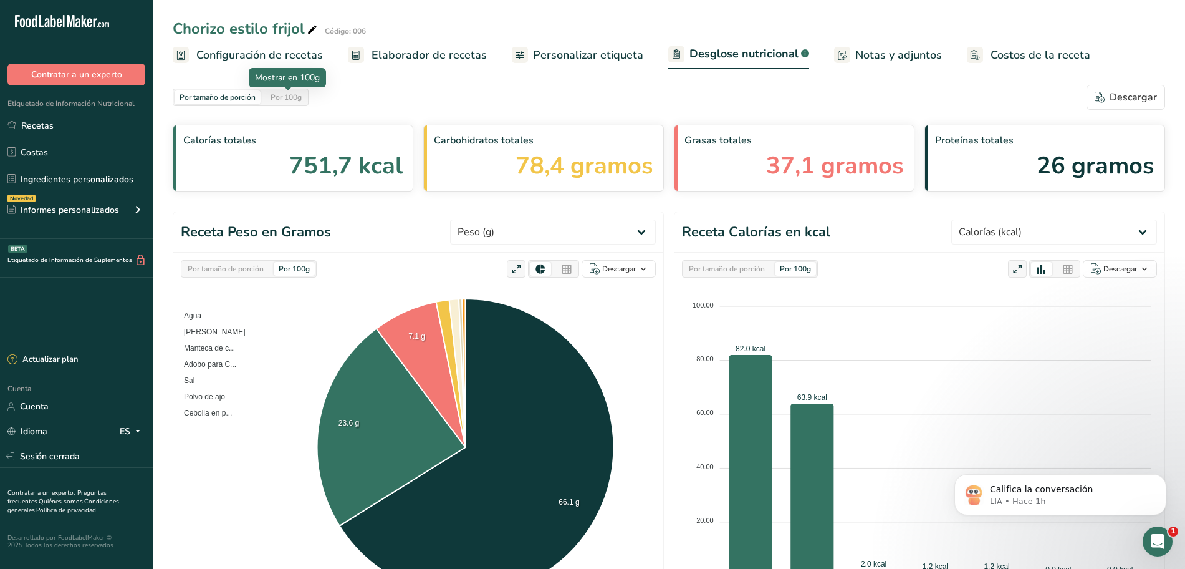
click at [282, 98] on font "Por 100g" at bounding box center [286, 97] width 31 height 10
click at [257, 98] on div "Por tamaño de porción" at bounding box center [218, 97] width 86 height 14
click at [290, 102] on font "Por 100g" at bounding box center [286, 97] width 31 height 10
click at [246, 97] on font "Por tamaño de porción" at bounding box center [218, 97] width 76 height 10
click at [281, 100] on font "Por 100g" at bounding box center [286, 97] width 31 height 10
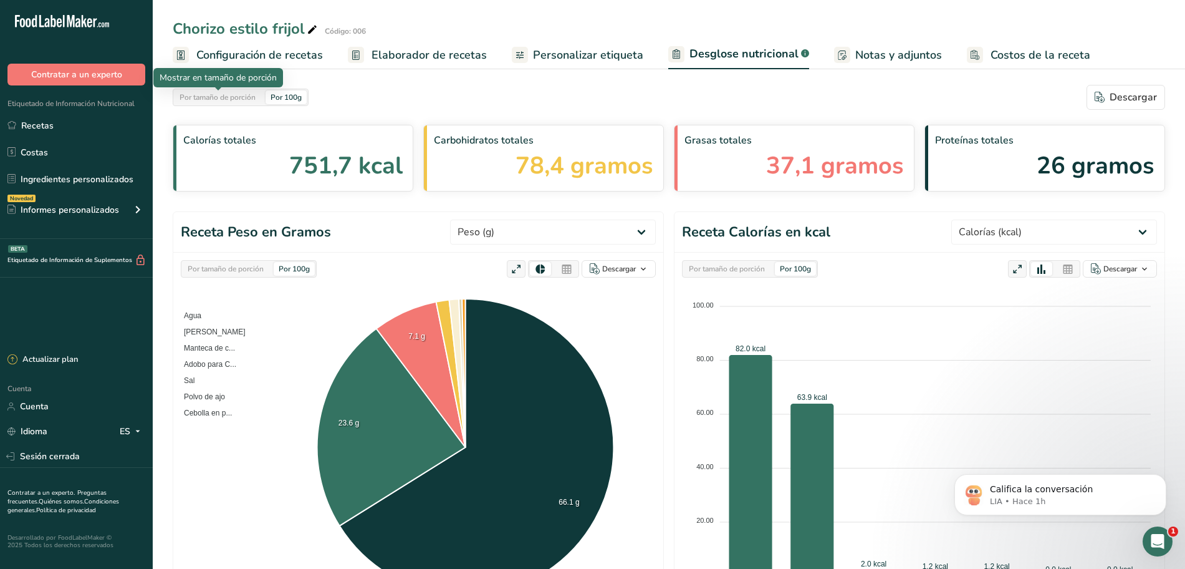
click at [257, 100] on div "Por tamaño de porción" at bounding box center [218, 97] width 86 height 14
click at [288, 103] on div "Por 100g" at bounding box center [286, 97] width 41 height 14
click at [276, 104] on div "Por 100g" at bounding box center [286, 97] width 41 height 14
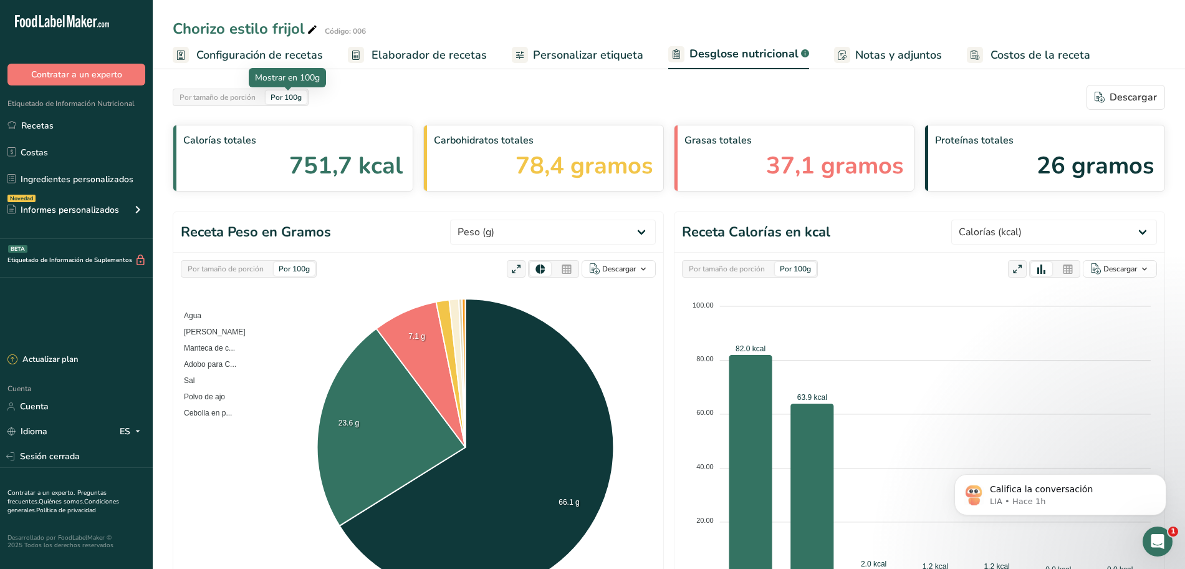
click at [276, 104] on div "Por 100g" at bounding box center [286, 97] width 41 height 14
click at [290, 106] on div "Por tamaño de porción Por 100g Descargar" at bounding box center [669, 97] width 993 height 25
click at [299, 100] on font "Por 100g" at bounding box center [286, 97] width 31 height 10
click at [286, 95] on font "Por 100g" at bounding box center [286, 97] width 31 height 10
click at [231, 90] on div "Por tamaño de porción" at bounding box center [218, 97] width 86 height 14
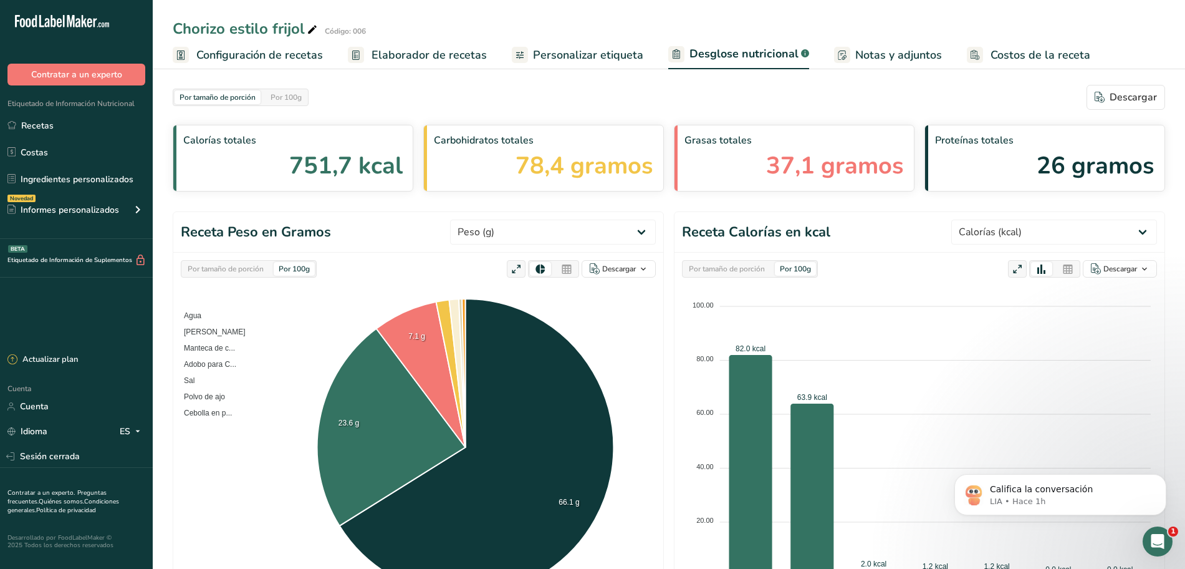
click at [257, 267] on font "Por tamaño de porción" at bounding box center [226, 269] width 76 height 10
click at [278, 265] on div "Por 100g" at bounding box center [294, 269] width 41 height 14
click at [284, 96] on font "Por 100g" at bounding box center [286, 97] width 31 height 10
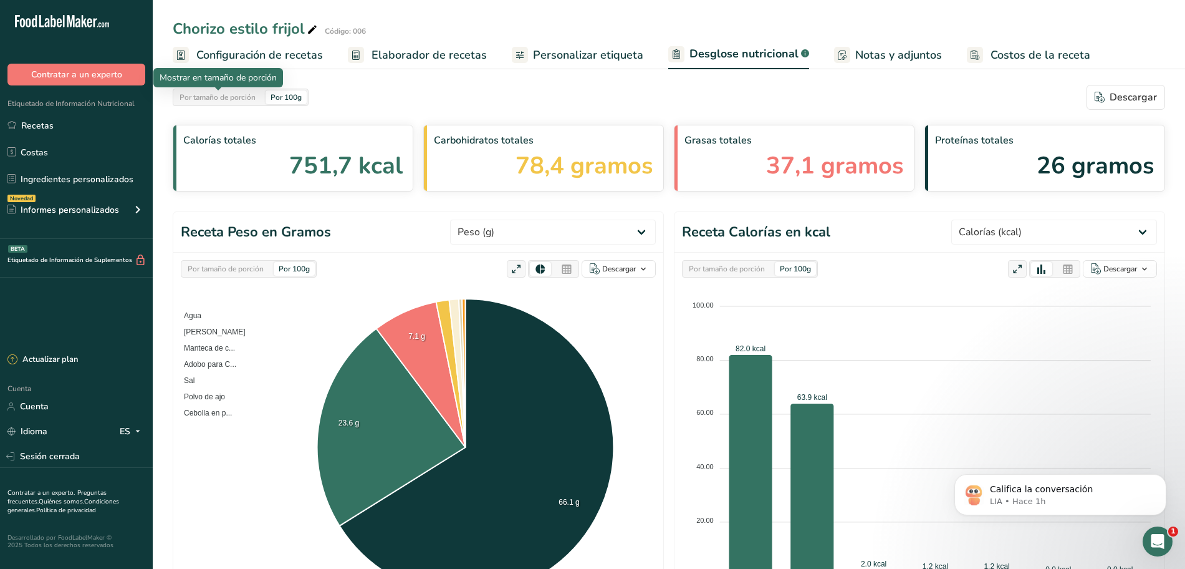
click at [227, 90] on div "Por tamaño de porción" at bounding box center [218, 97] width 86 height 14
click at [284, 97] on font "Por 100g" at bounding box center [286, 97] width 31 height 10
click at [234, 93] on font "Por tamaño de porción" at bounding box center [218, 97] width 76 height 10
click at [288, 95] on font "Por 100g" at bounding box center [286, 97] width 31 height 10
click at [249, 95] on font "Por tamaño de porción" at bounding box center [218, 97] width 76 height 10
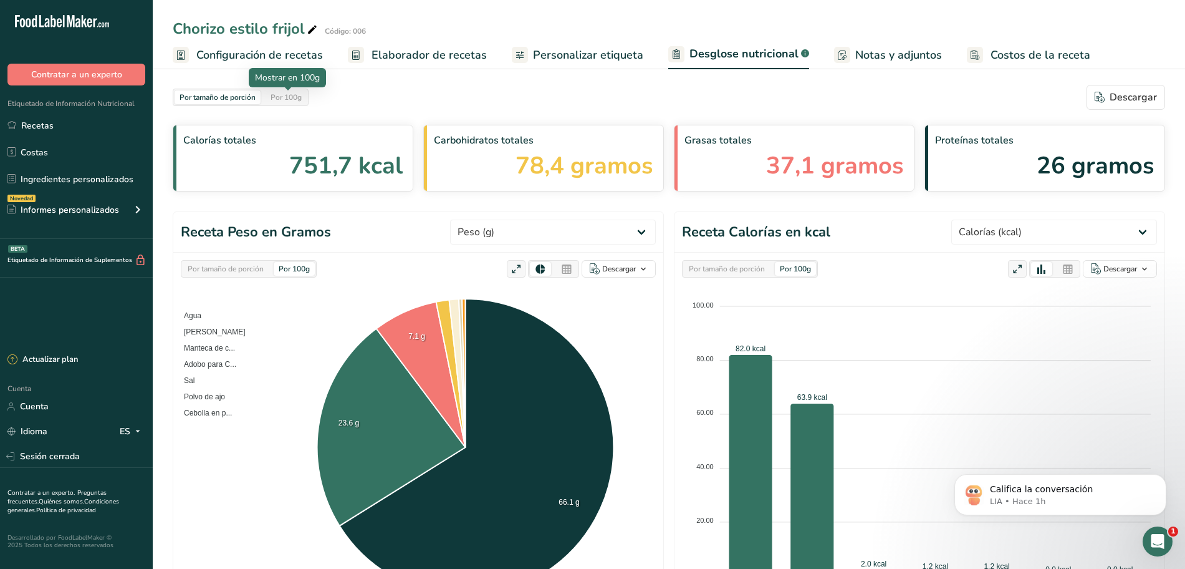
click at [277, 98] on font "Por 100g" at bounding box center [286, 97] width 31 height 10
click at [249, 97] on font "Por tamaño de porción" at bounding box center [218, 97] width 76 height 10
click at [62, 458] on font "Sesión cerrada" at bounding box center [50, 456] width 60 height 12
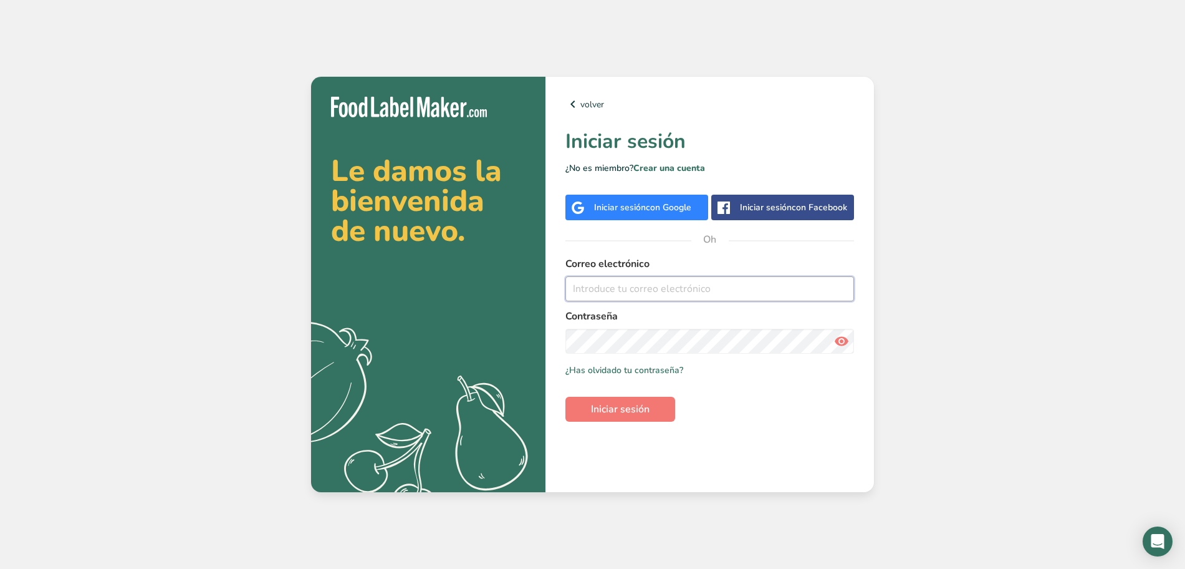
click at [612, 295] on input "email" at bounding box center [710, 288] width 289 height 25
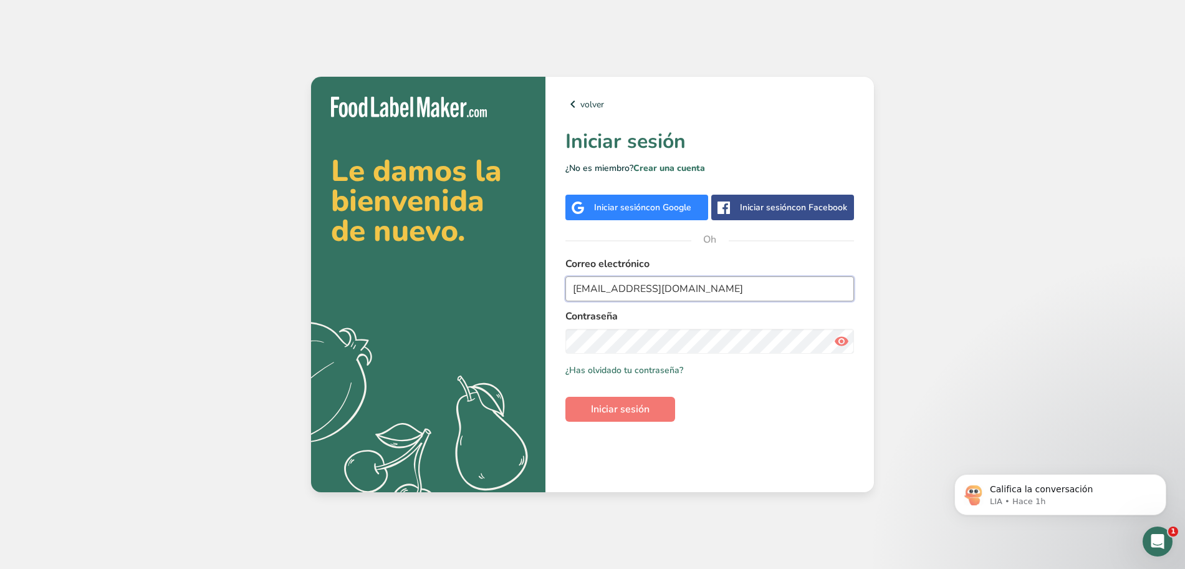
type input "[EMAIL_ADDRESS][DOMAIN_NAME]"
click at [626, 413] on font "Iniciar sesión" at bounding box center [620, 409] width 59 height 14
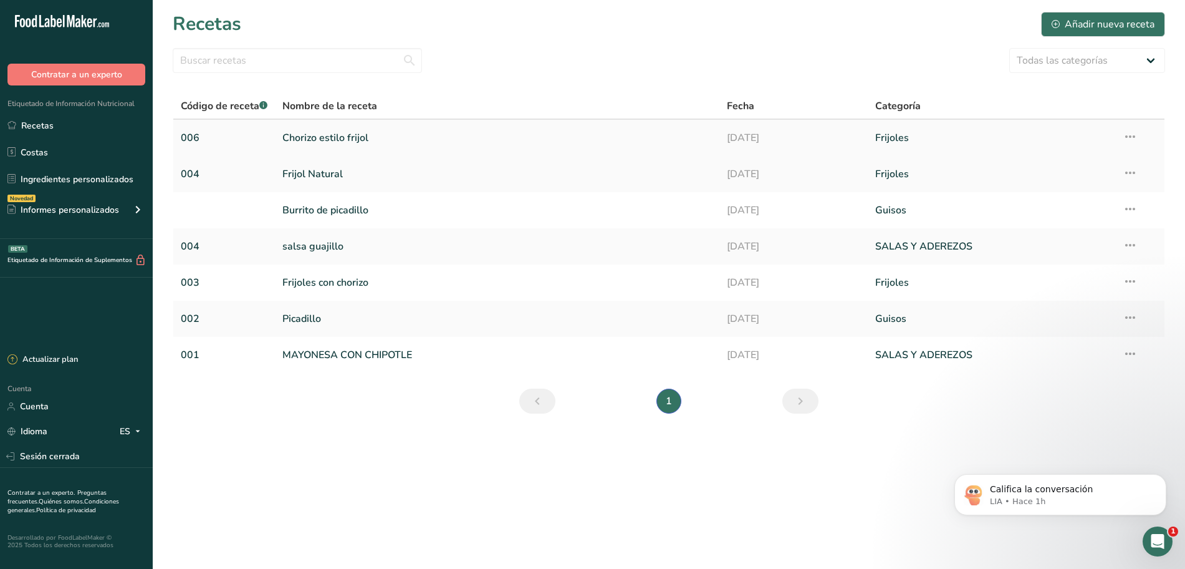
click at [387, 133] on link "Chorizo ​​estilo frijol" at bounding box center [497, 138] width 430 height 26
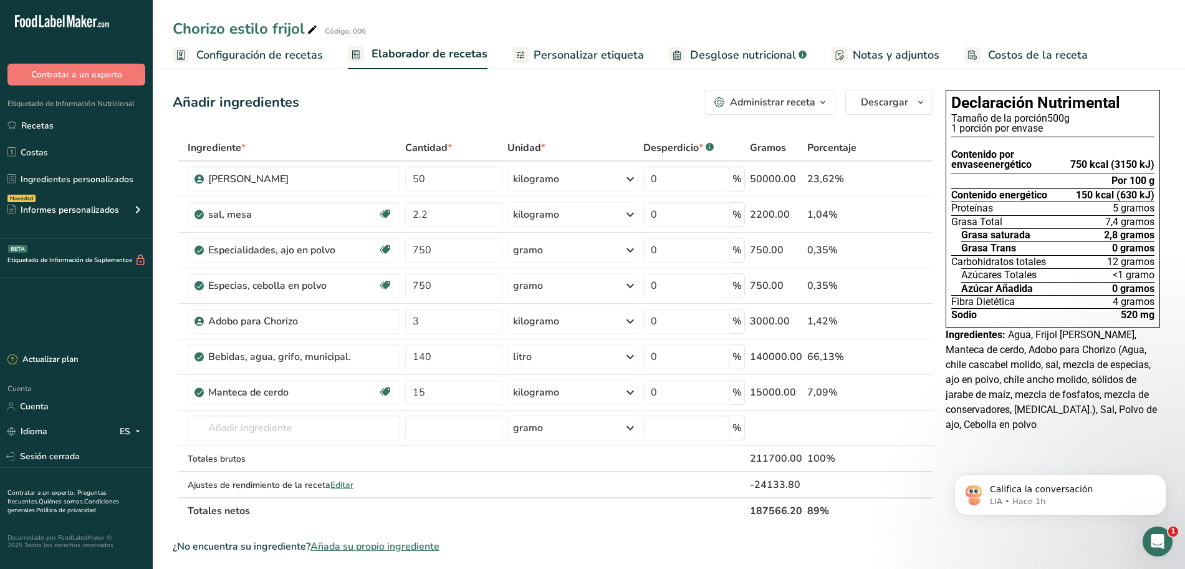
click at [710, 49] on font "Desglose nutricional" at bounding box center [743, 54] width 106 height 15
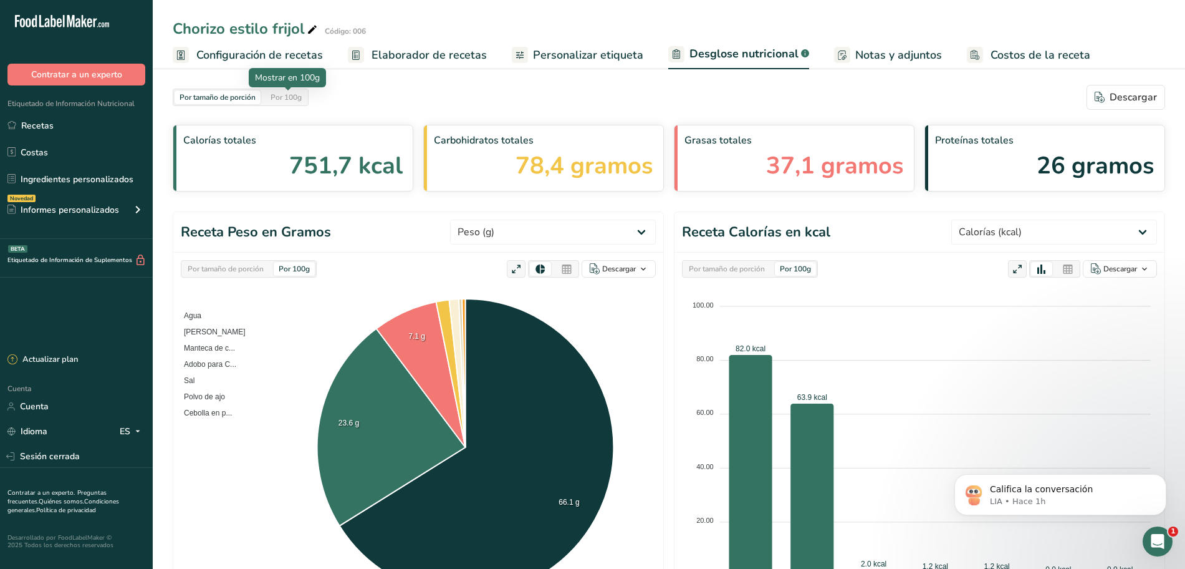
click at [295, 104] on div "Por 100g" at bounding box center [286, 97] width 41 height 14
click at [352, 102] on div "Por tamaño de porción Por 100g Descargar" at bounding box center [669, 97] width 993 height 25
click at [273, 93] on font "Por 100g" at bounding box center [286, 97] width 31 height 10
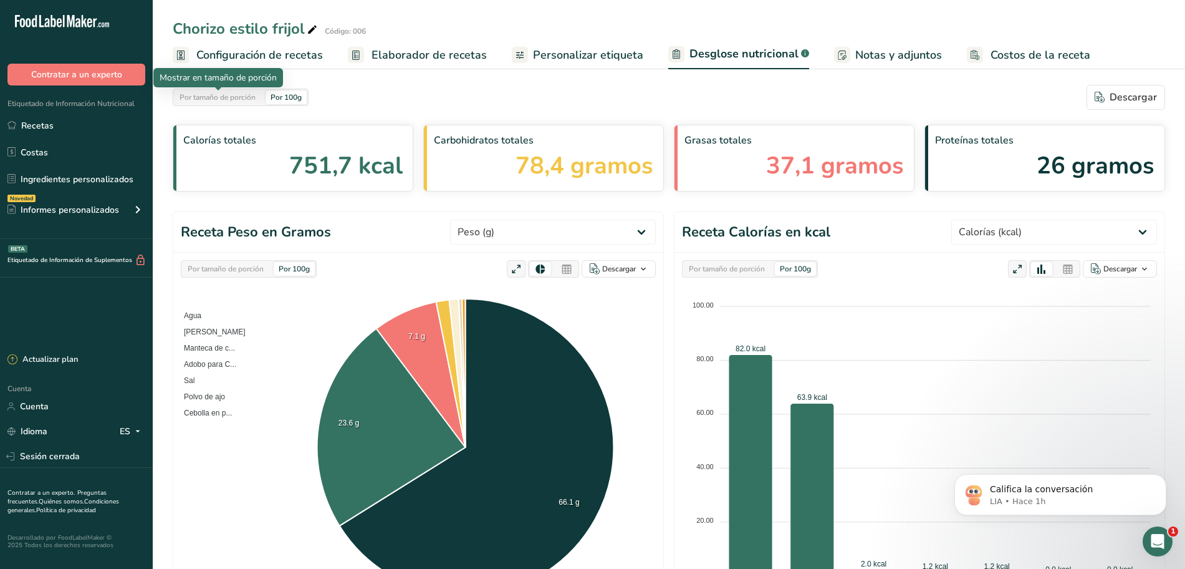
click at [236, 96] on font "Por tamaño de porción" at bounding box center [218, 97] width 76 height 10
click at [278, 91] on div "Por 100g" at bounding box center [286, 97] width 41 height 14
click at [1138, 231] on select "Peso (g) Calorías (kcal) Energía KJ (kj) Grasa total (g) Grasa saturada (g) Gra…" at bounding box center [1055, 232] width 206 height 25
click at [970, 220] on select "Peso (g) Calorías (kcal) Energía KJ (kj) Grasa total (g) Grasa saturada (g) Gra…" at bounding box center [1055, 232] width 206 height 25
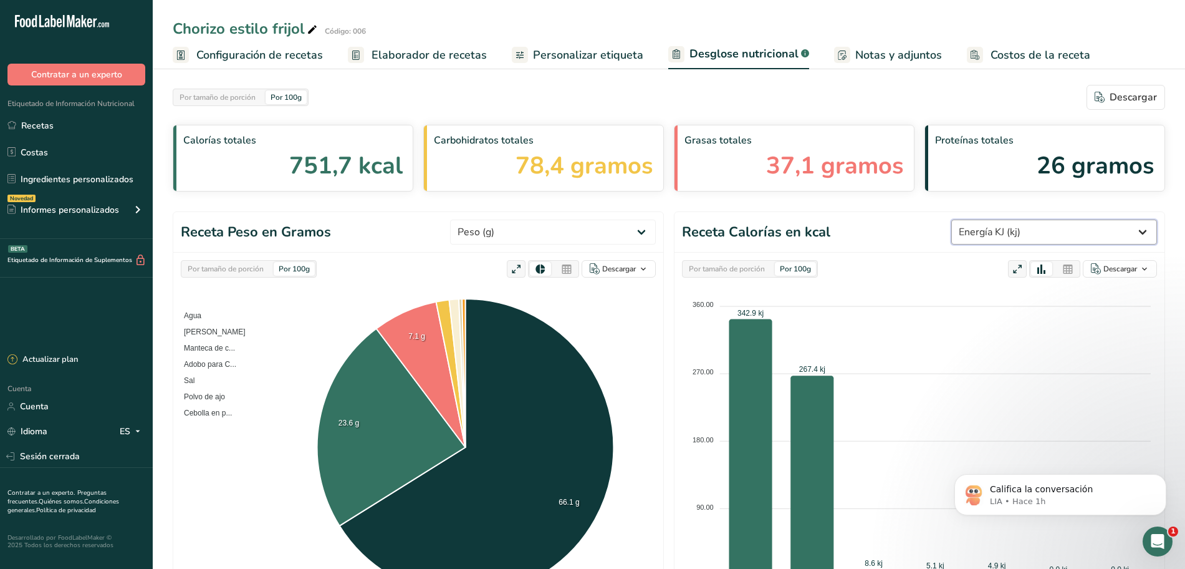
click at [1020, 235] on select "Peso (g) Calorías (kcal) Energía KJ (kj) Grasa total (g) Grasa saturada (g) Gra…" at bounding box center [1055, 232] width 206 height 25
select select "Calories"
click at [970, 220] on select "Peso (g) Calorías (kcal) Energía KJ (kj) Grasa total (g) Grasa saturada (g) Gra…" at bounding box center [1055, 232] width 206 height 25
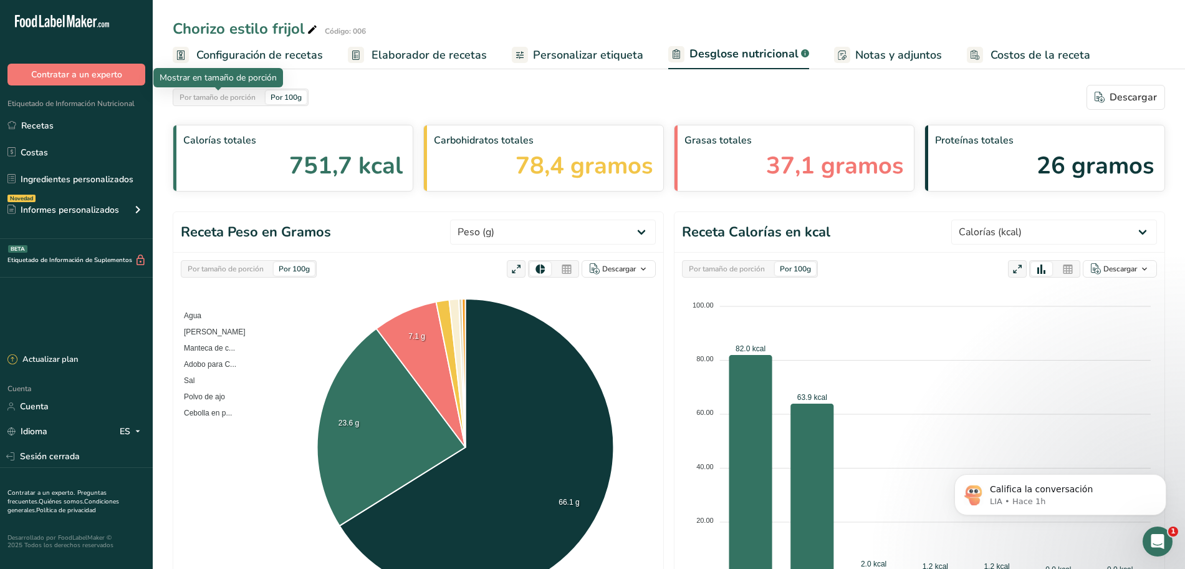
click at [238, 94] on font "Por tamaño de porción" at bounding box center [218, 97] width 76 height 10
click at [292, 97] on font "Por 100g" at bounding box center [286, 97] width 31 height 10
click at [239, 270] on font "Por tamaño de porción" at bounding box center [226, 269] width 76 height 10
click at [304, 266] on font "Por 100g" at bounding box center [294, 269] width 31 height 10
click at [236, 89] on div "Por tamaño de porción Por 100g" at bounding box center [241, 97] width 136 height 17
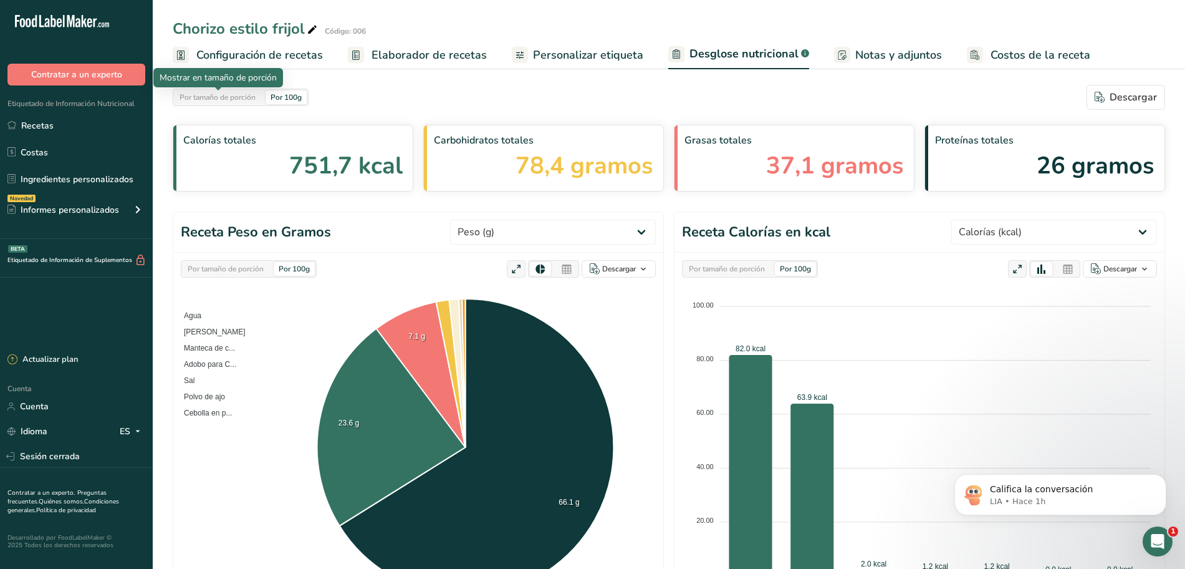
click at [233, 91] on div "Por tamaño de porción" at bounding box center [218, 97] width 86 height 14
click at [282, 92] on font "Por 100g" at bounding box center [286, 97] width 31 height 10
click at [241, 100] on font "Por tamaño de porción" at bounding box center [218, 97] width 76 height 10
click at [300, 102] on div "Por 100g" at bounding box center [286, 97] width 41 height 14
click at [256, 97] on font "Por tamaño de porción" at bounding box center [218, 97] width 76 height 10
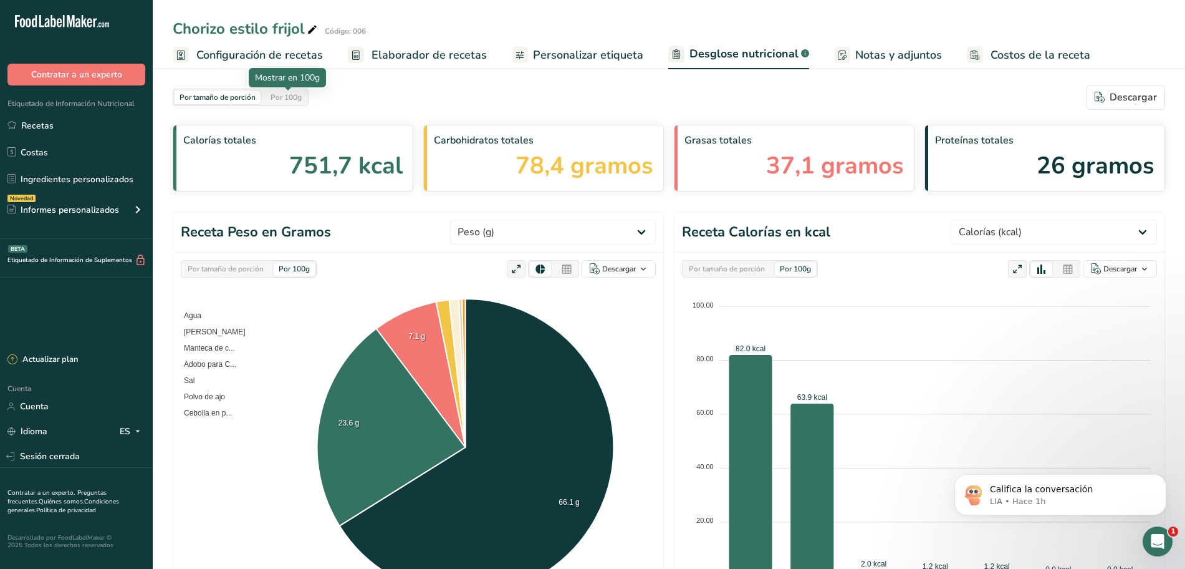
click at [302, 95] on font "Por 100g" at bounding box center [286, 97] width 31 height 10
click at [582, 59] on font "Personalizar etiqueta" at bounding box center [588, 54] width 110 height 15
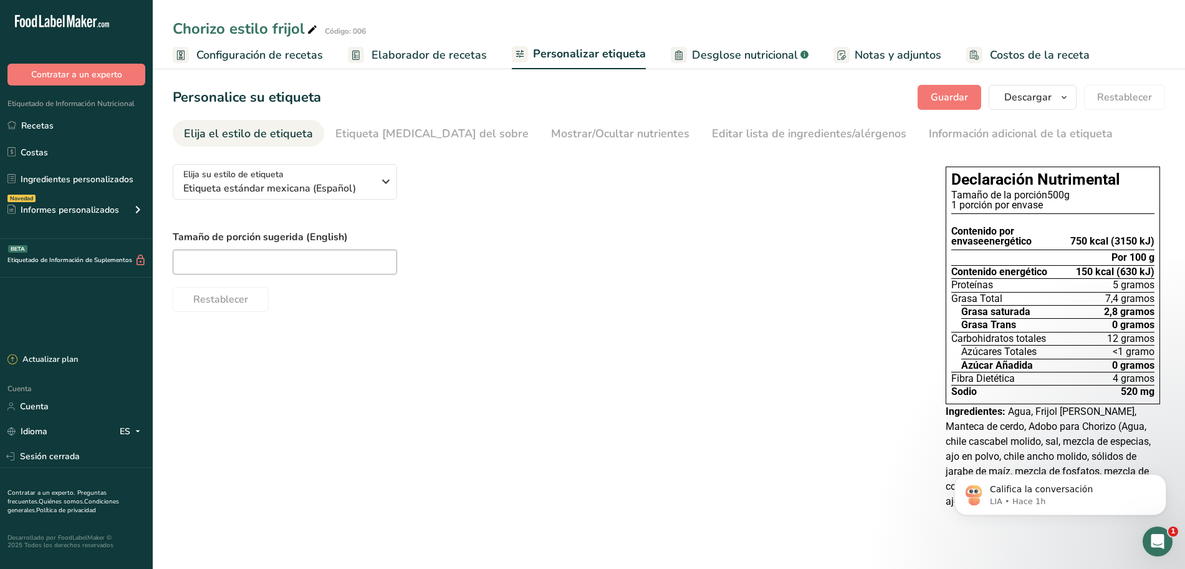
click at [696, 52] on font "Desglose nutricional" at bounding box center [745, 54] width 106 height 15
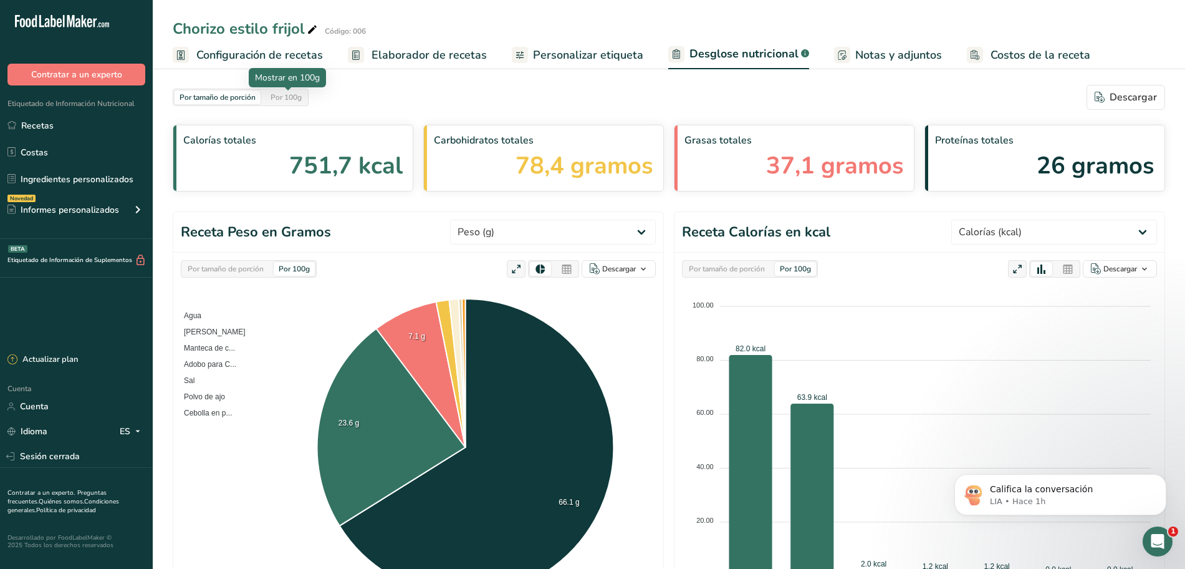
click at [296, 97] on font "Por 100g" at bounding box center [286, 97] width 31 height 10
click at [239, 98] on font "Por tamaño de porción" at bounding box center [218, 97] width 76 height 10
click at [294, 99] on font "Por 100g" at bounding box center [286, 97] width 31 height 10
click at [292, 99] on font "Por 100g" at bounding box center [286, 97] width 31 height 10
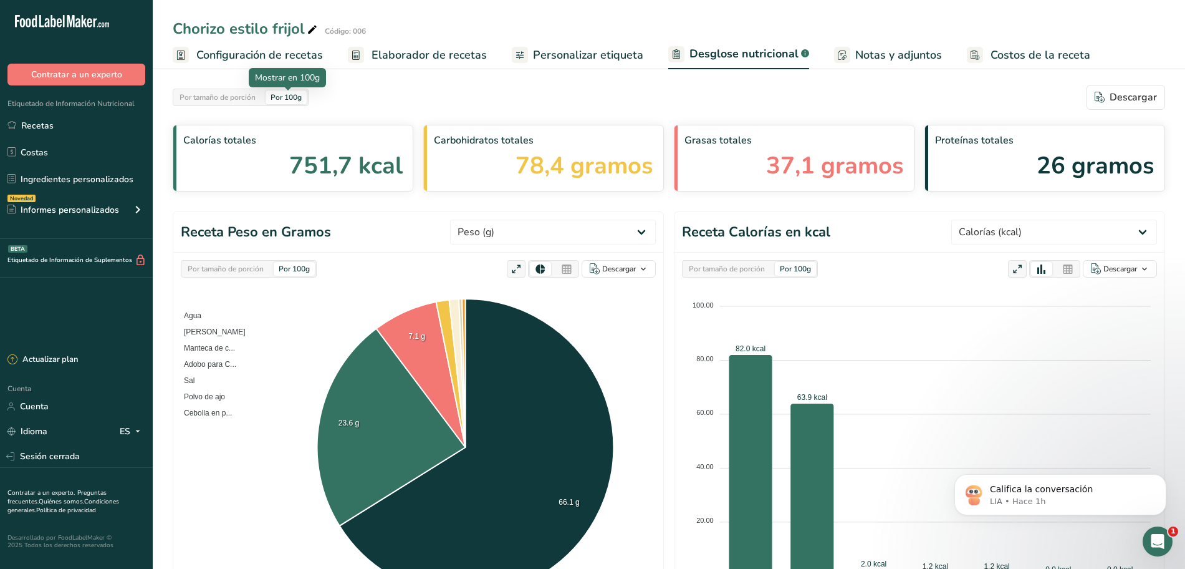
click at [292, 99] on font "Por 100g" at bounding box center [286, 97] width 31 height 10
click at [290, 99] on font "Por 100g" at bounding box center [286, 97] width 31 height 10
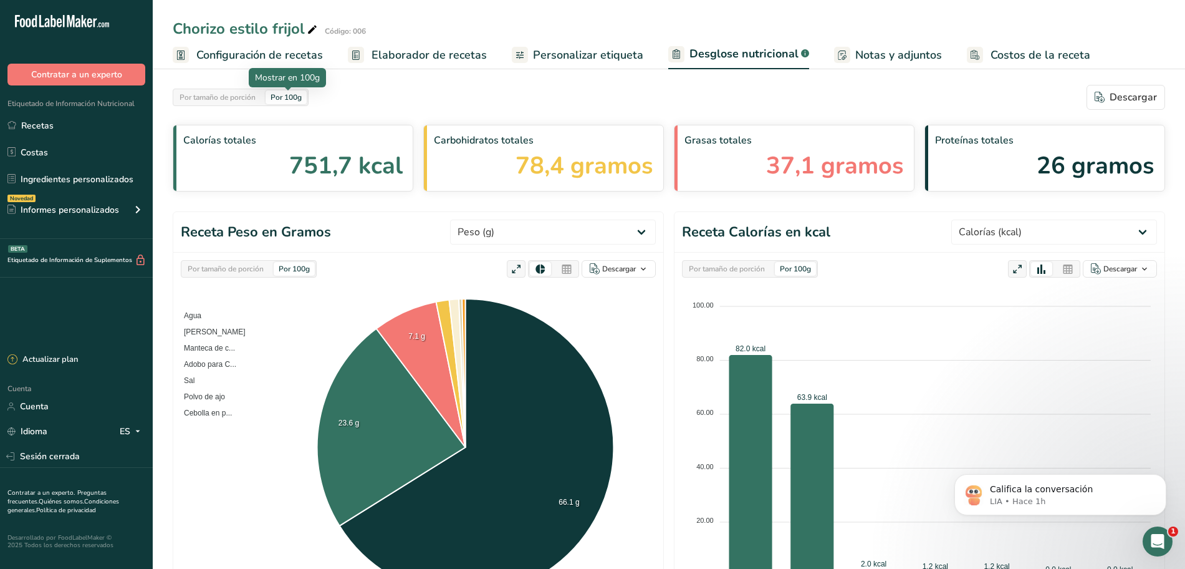
click at [290, 99] on font "Por 100g" at bounding box center [286, 97] width 31 height 10
click at [254, 103] on div "Por tamaño de porción" at bounding box center [218, 97] width 86 height 14
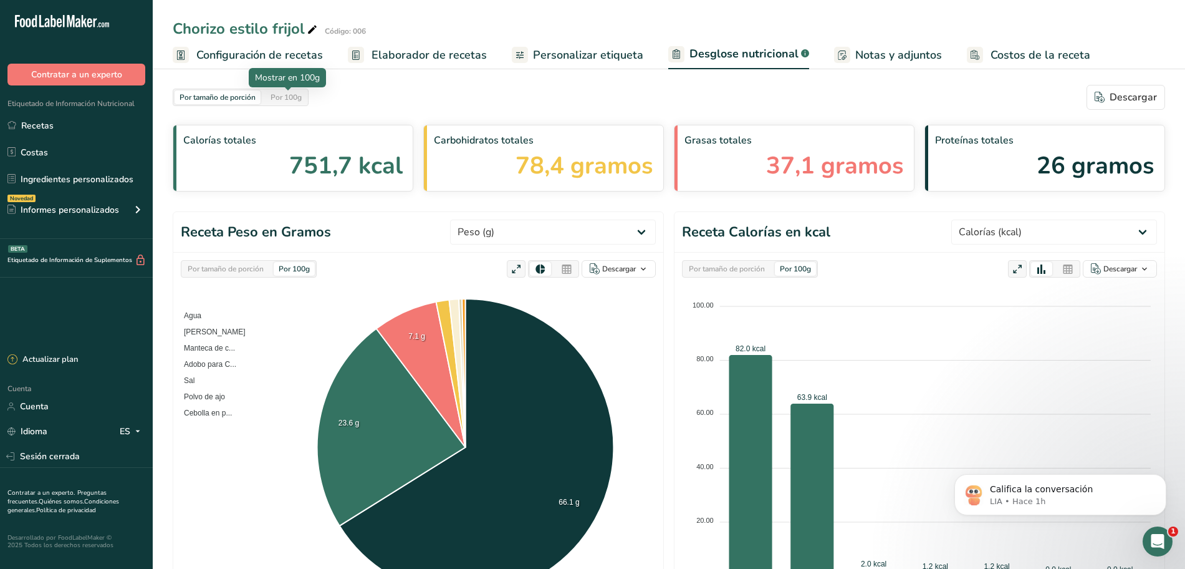
click at [279, 100] on font "Por 100g" at bounding box center [286, 97] width 31 height 10
click at [248, 102] on div "Por tamaño de porción" at bounding box center [218, 97] width 86 height 14
click at [277, 98] on font "Por 100g" at bounding box center [286, 97] width 31 height 10
click at [231, 100] on font "Por tamaño de porción" at bounding box center [218, 97] width 76 height 10
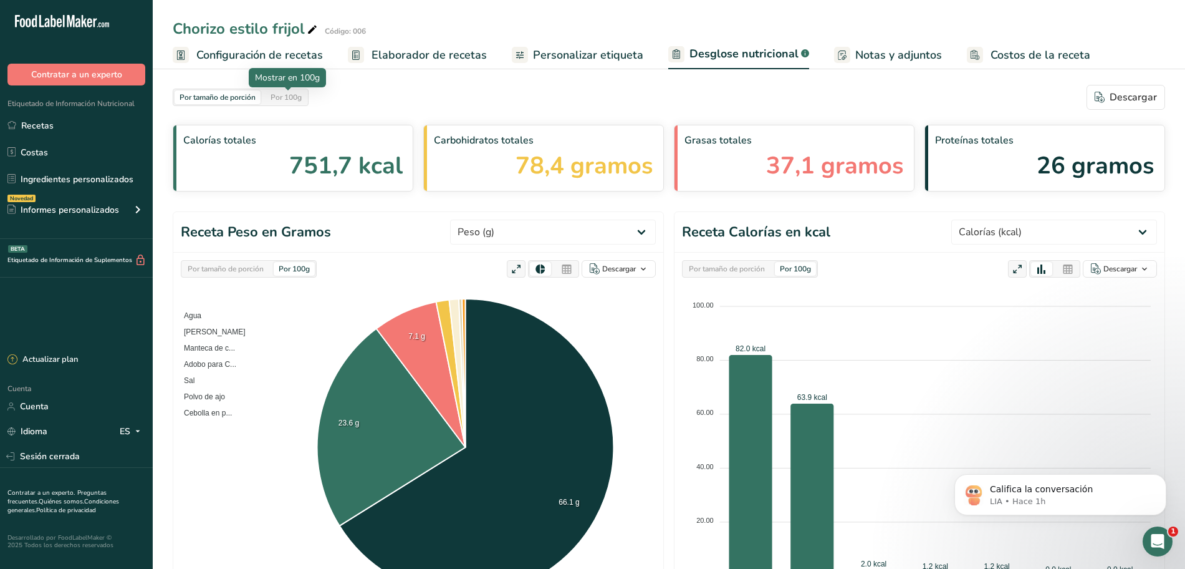
click at [289, 101] on font "Por 100g" at bounding box center [286, 97] width 31 height 10
click at [195, 96] on font "Por tamaño de porción" at bounding box center [218, 97] width 76 height 10
click at [273, 97] on font "Por 100g" at bounding box center [286, 97] width 31 height 10
click at [231, 100] on font "Por tamaño de porción" at bounding box center [218, 97] width 76 height 10
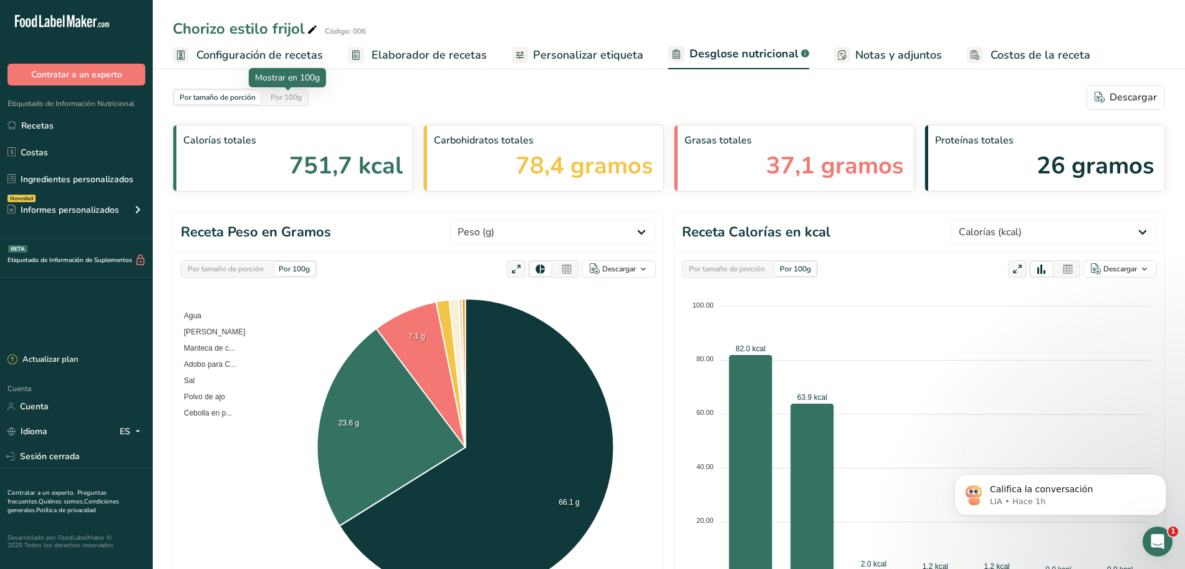
click at [285, 99] on font "Por 100g" at bounding box center [286, 97] width 31 height 10
click at [235, 101] on font "Por tamaño de porción" at bounding box center [218, 97] width 76 height 10
drag, startPoint x: 370, startPoint y: 165, endPoint x: 413, endPoint y: 166, distance: 43.0
click at [370, 165] on font "751,7 kcal" at bounding box center [345, 166] width 113 height 32
click at [545, 167] on font "78,4 gramos" at bounding box center [585, 166] width 138 height 32
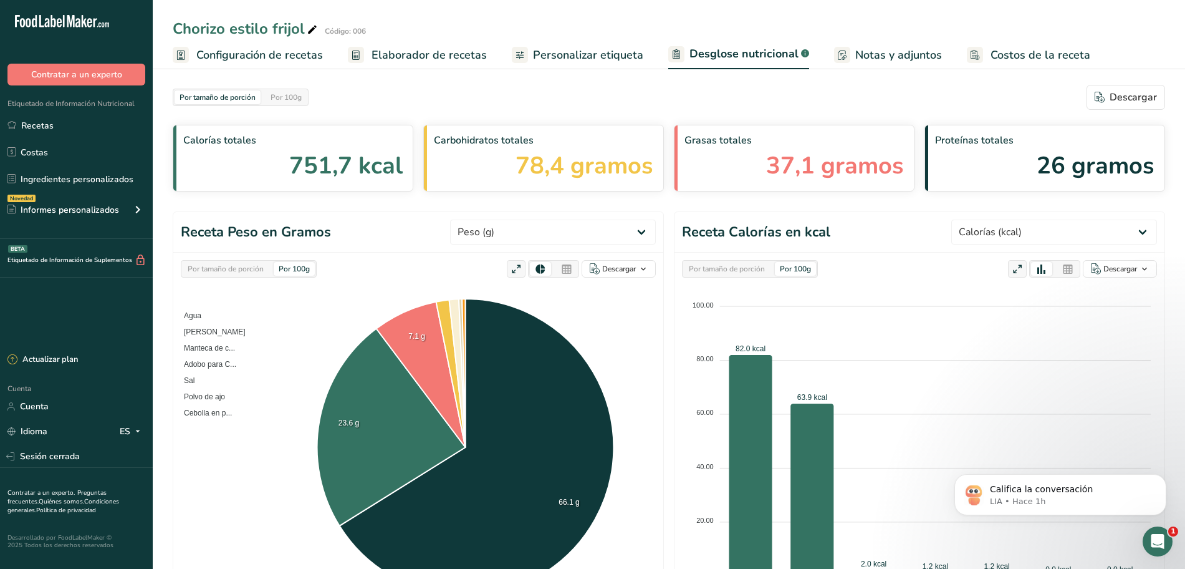
drag, startPoint x: 705, startPoint y: 155, endPoint x: 752, endPoint y: 152, distance: 47.5
click at [706, 155] on div "Grasas totales 37,1 gramos" at bounding box center [794, 158] width 241 height 67
click at [843, 145] on span "Grasas totales" at bounding box center [795, 140] width 220 height 15
click at [955, 149] on div "Proteínas totales 26 gramos" at bounding box center [1045, 158] width 241 height 67
click at [300, 106] on div "Por tamaño de porción Por 100g Descargar" at bounding box center [669, 97] width 993 height 25
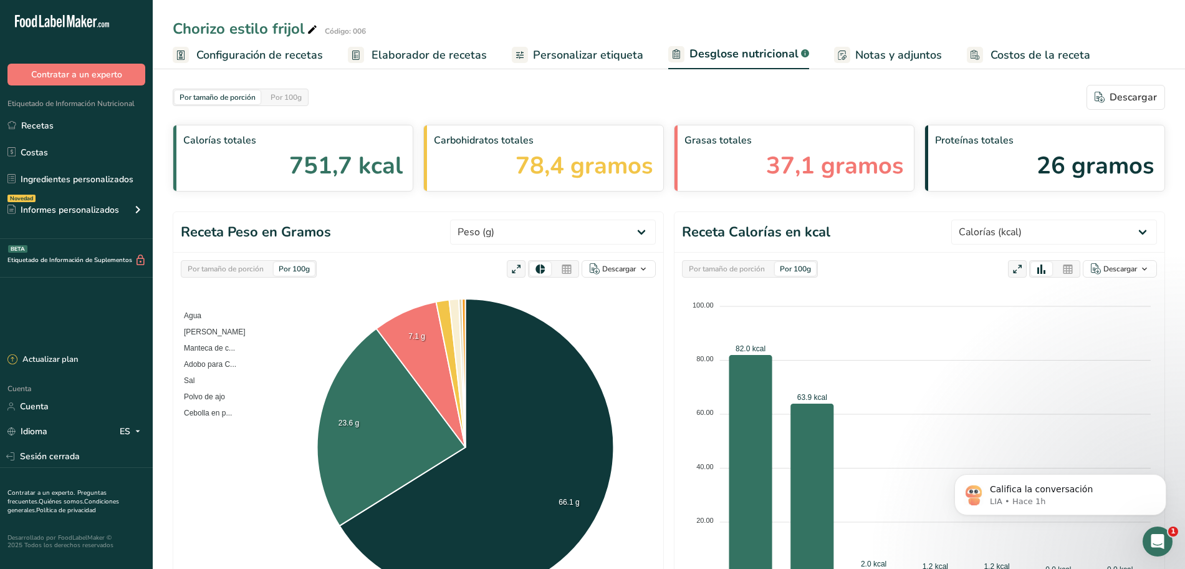
click at [300, 106] on div "Por tamaño de porción Por 100g Descargar" at bounding box center [669, 97] width 993 height 25
click at [266, 99] on div "Por tamaño de porción Por 100g" at bounding box center [241, 97] width 136 height 17
click at [266, 99] on div "Por 100g" at bounding box center [286, 97] width 41 height 14
click at [289, 104] on div "Por 100g" at bounding box center [286, 97] width 41 height 14
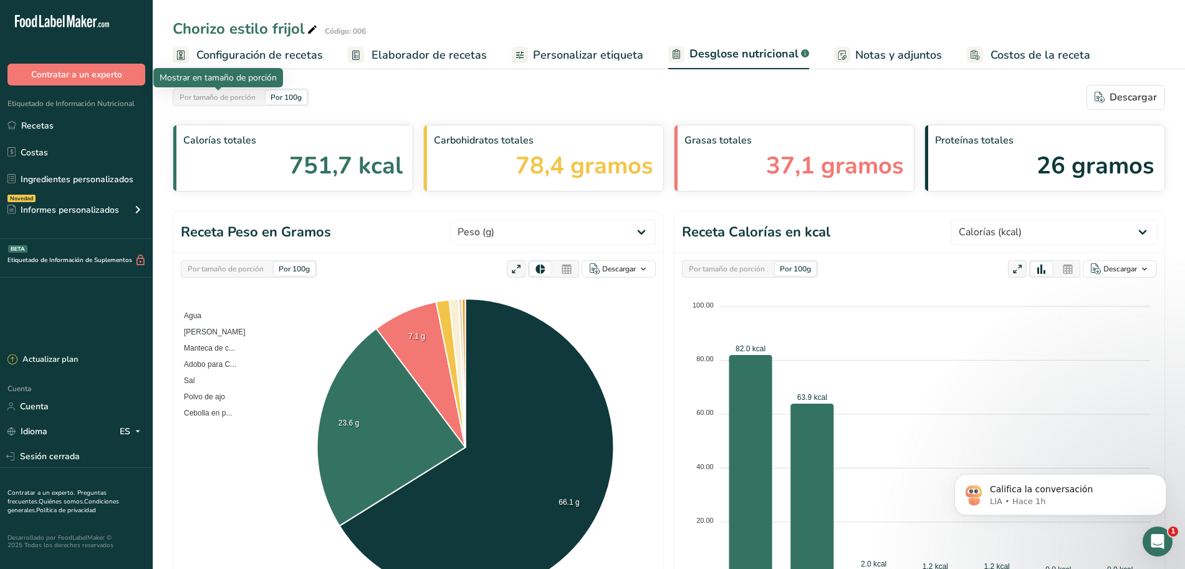
click at [225, 97] on font "Por tamaño de porción" at bounding box center [218, 97] width 76 height 10
click at [279, 100] on font "Por 100g" at bounding box center [286, 97] width 31 height 10
click at [249, 100] on font "Por tamaño de porción" at bounding box center [218, 97] width 76 height 10
click at [297, 101] on font "Por 100g" at bounding box center [286, 97] width 31 height 10
click at [252, 100] on font "Por tamaño de porción" at bounding box center [218, 97] width 76 height 10
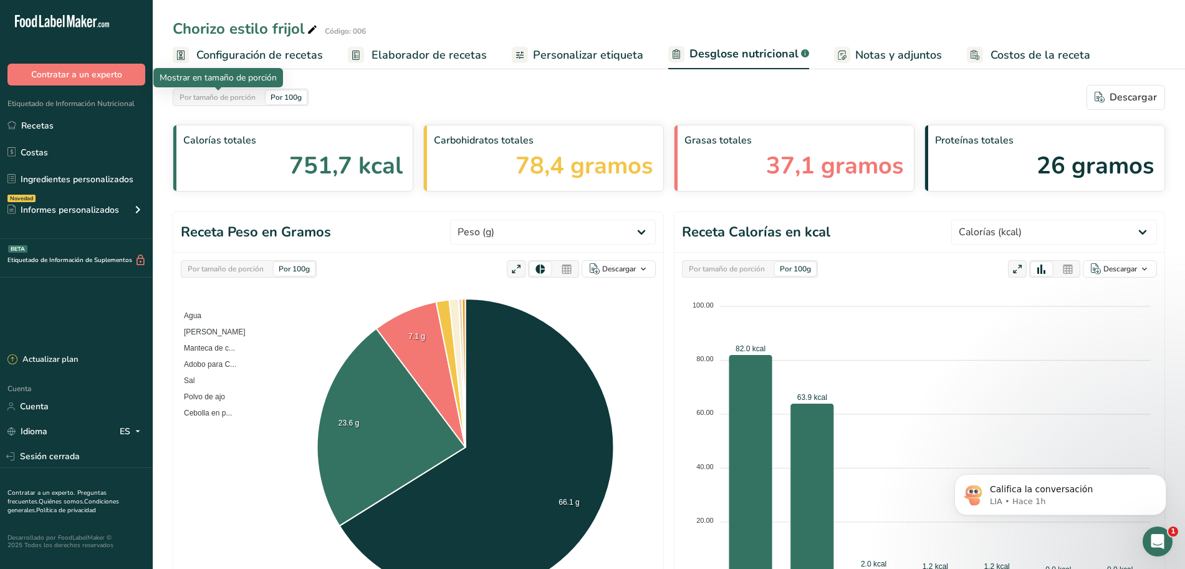
click at [252, 100] on font "Por tamaño de porción" at bounding box center [218, 97] width 76 height 10
click at [197, 98] on font "Por tamaño de porción" at bounding box center [218, 97] width 76 height 10
click at [233, 93] on font "Por tamaño de porción" at bounding box center [218, 97] width 76 height 10
click at [292, 94] on font "Por 100g" at bounding box center [286, 97] width 31 height 10
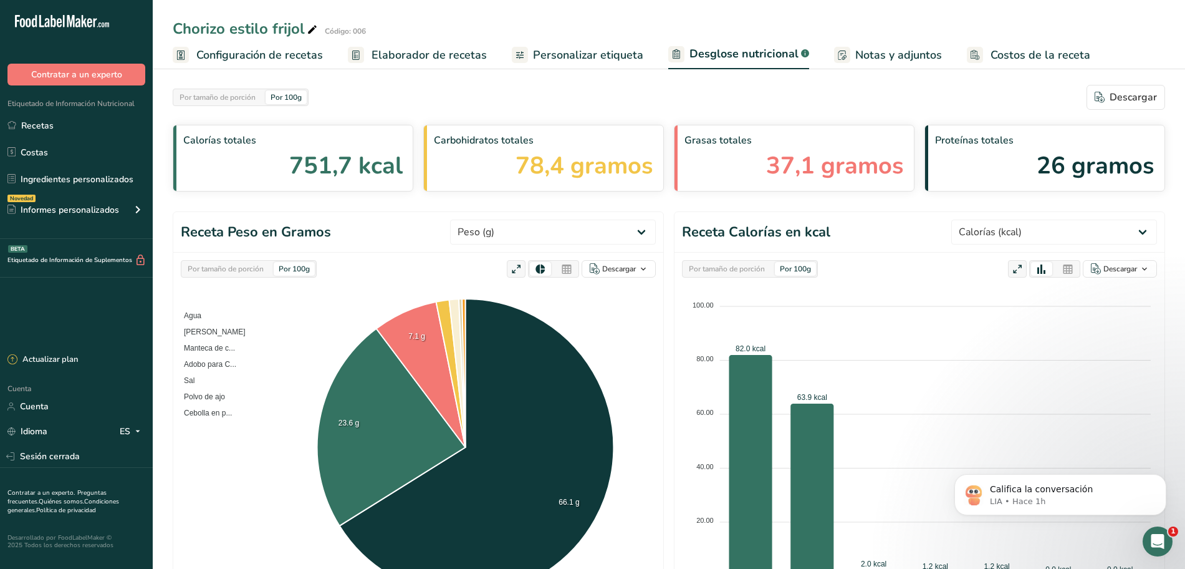
click at [368, 85] on div "Por tamaño de porción Por 100g Descargar" at bounding box center [669, 97] width 993 height 25
click at [257, 94] on div "Por tamaño de porción" at bounding box center [218, 97] width 86 height 14
click at [284, 96] on font "Por 100g" at bounding box center [286, 97] width 31 height 10
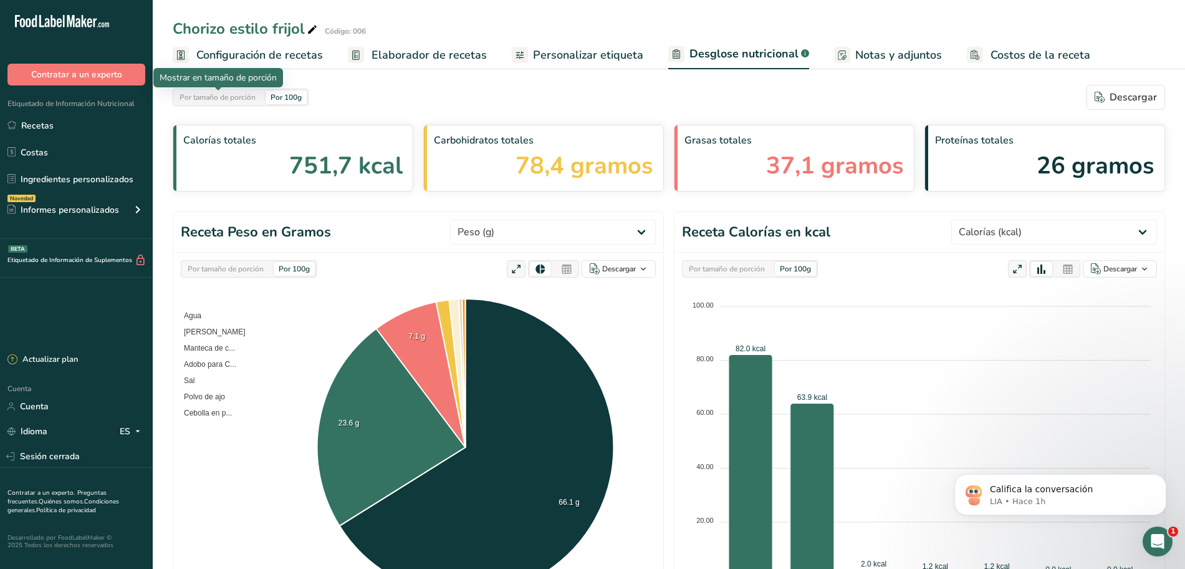
click at [253, 97] on font "Por tamaño de porción" at bounding box center [218, 97] width 76 height 10
click at [294, 92] on font "Por 100g" at bounding box center [286, 97] width 31 height 10
click at [244, 98] on font "Por tamaño de porción" at bounding box center [218, 97] width 76 height 10
click at [1096, 233] on select "Peso (g) Calorías (kcal) Energía KJ (kj) Grasa total (g) Grasa saturada (g) Gra…" at bounding box center [1055, 232] width 206 height 25
select select "Total Fat"
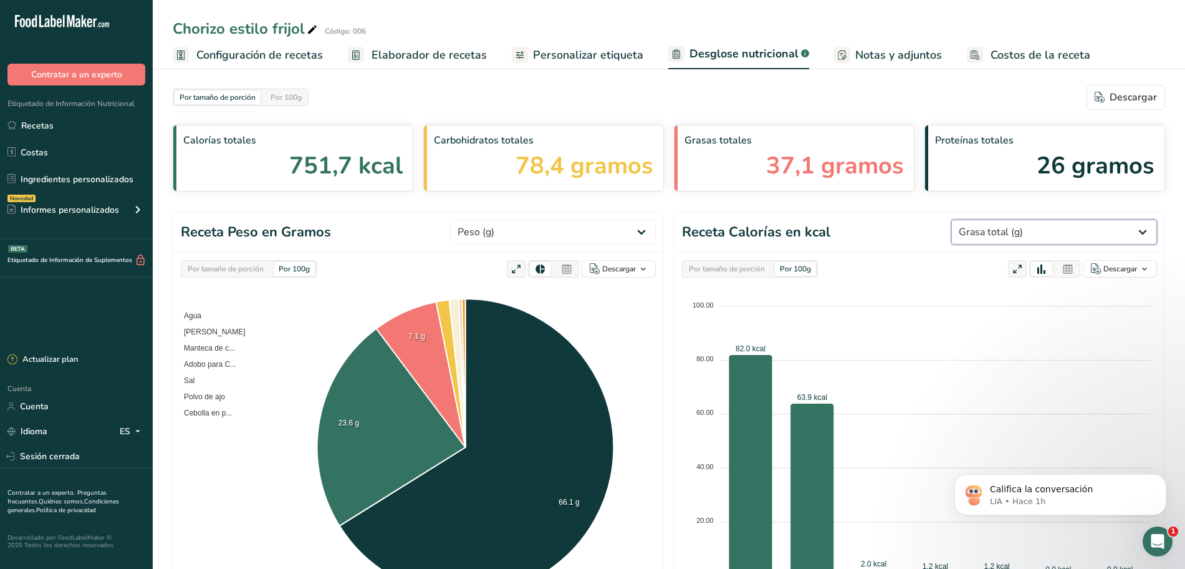
click at [970, 220] on select "Peso (g) Calorías (kcal) Energía KJ (kj) Grasa total (g) Grasa saturada (g) Gra…" at bounding box center [1055, 232] width 206 height 25
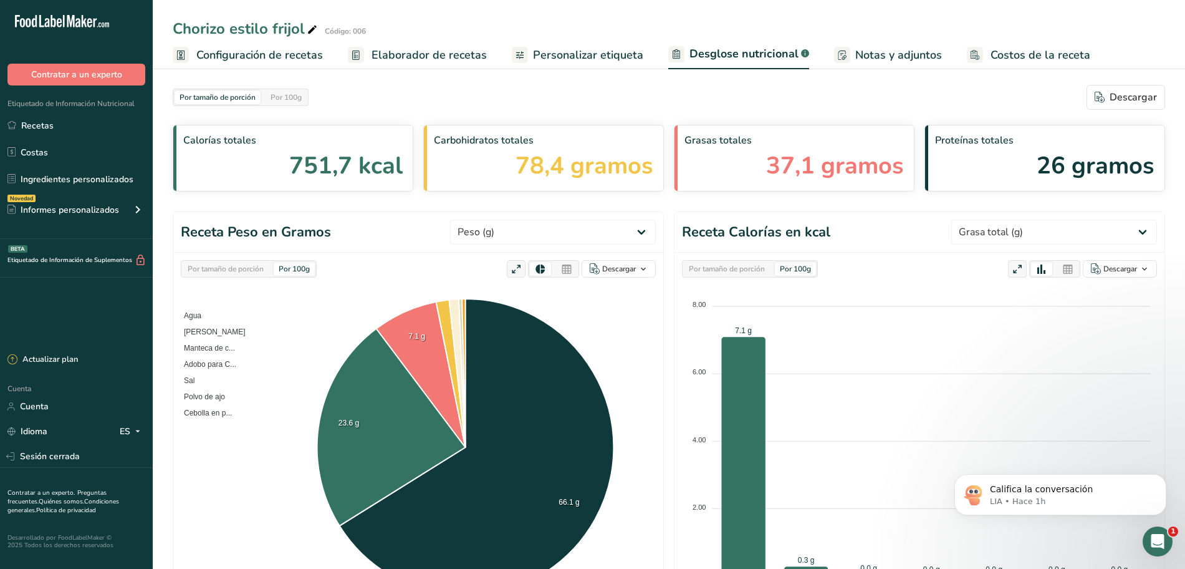
click at [254, 275] on div "Por tamaño de porción" at bounding box center [226, 269] width 86 height 14
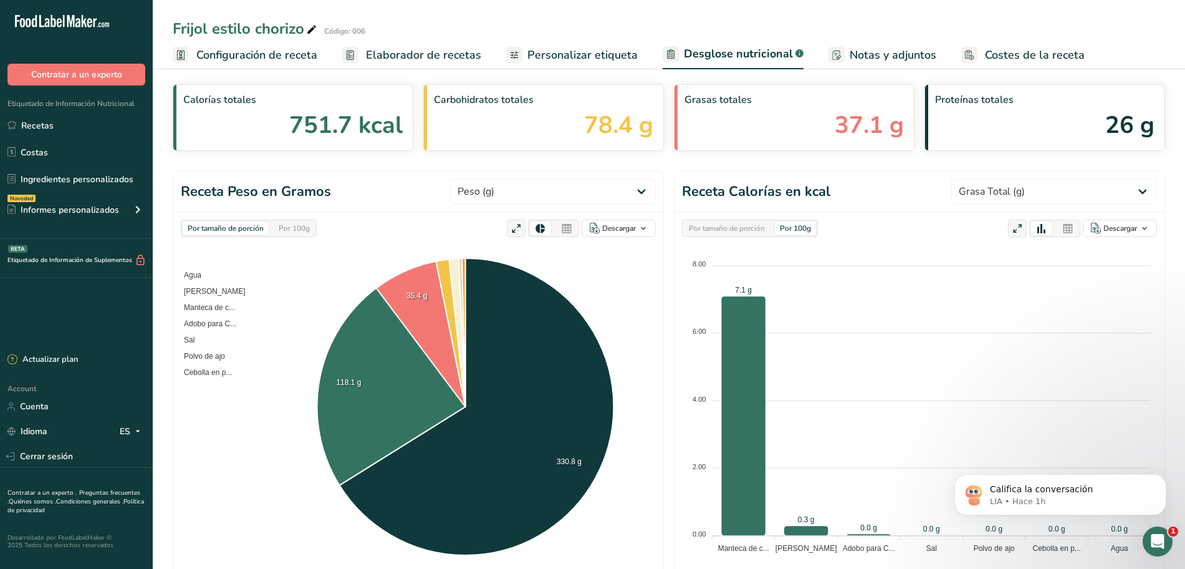
scroll to position [78, 0]
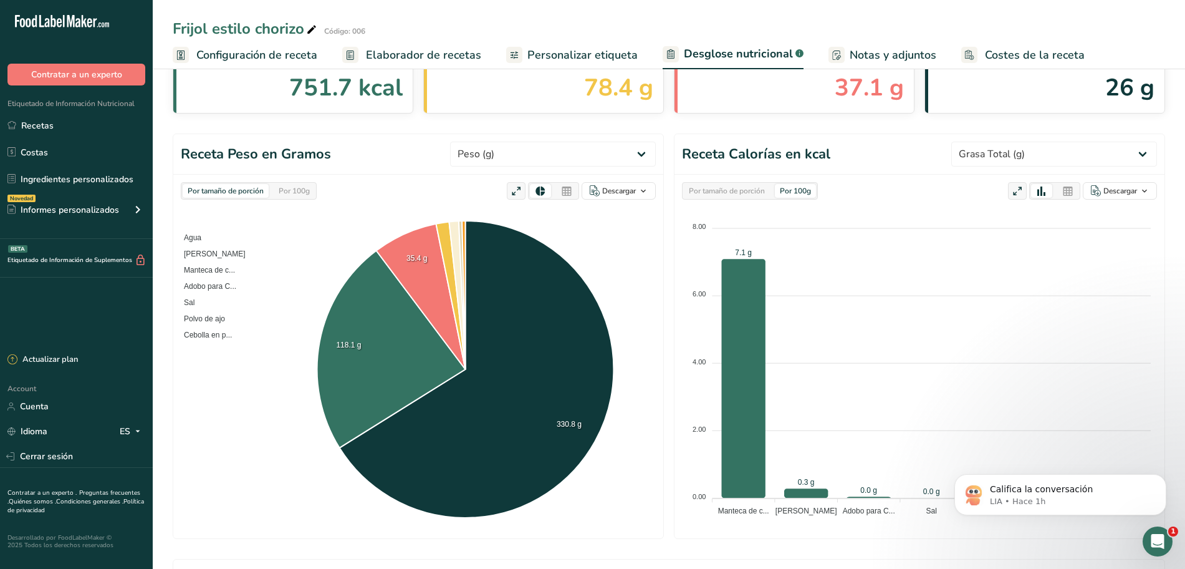
click at [721, 195] on div "Por tamaño de porción" at bounding box center [727, 191] width 86 height 14
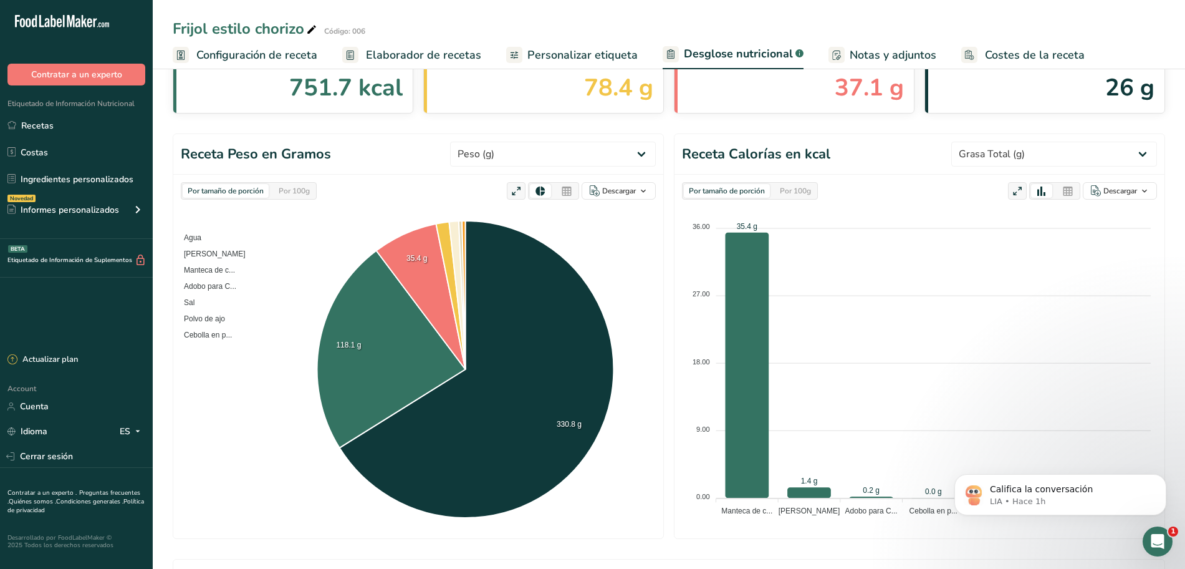
click at [737, 511] on tspan "Manteca de c..." at bounding box center [747, 510] width 51 height 9
click at [261, 54] on span "Configuración de receta" at bounding box center [256, 55] width 121 height 17
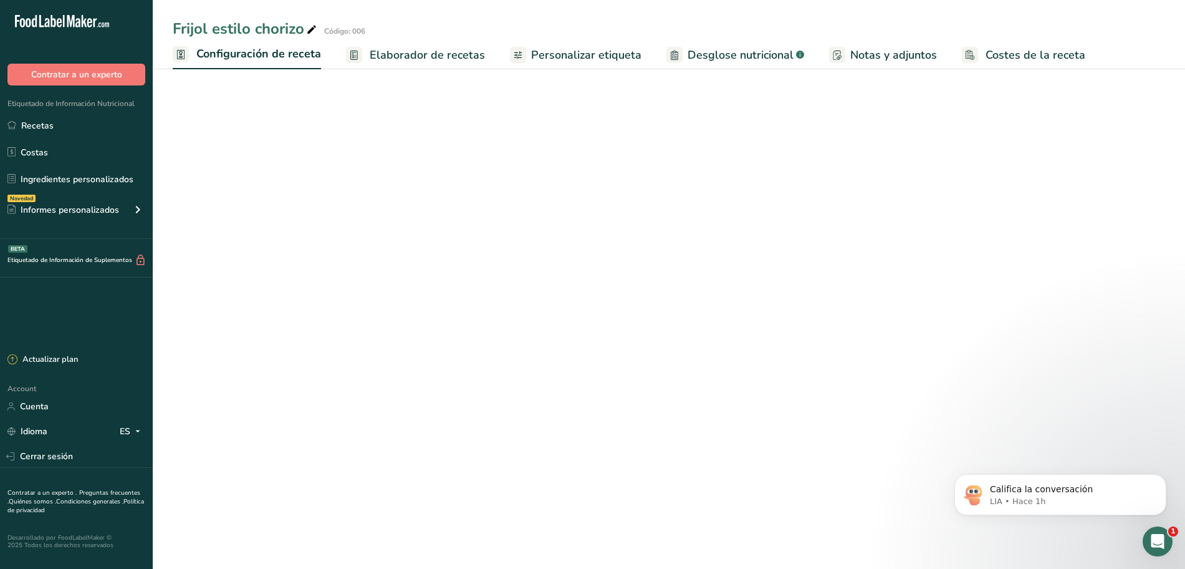
click at [379, 56] on span "Elaborador de recetas" at bounding box center [427, 55] width 115 height 17
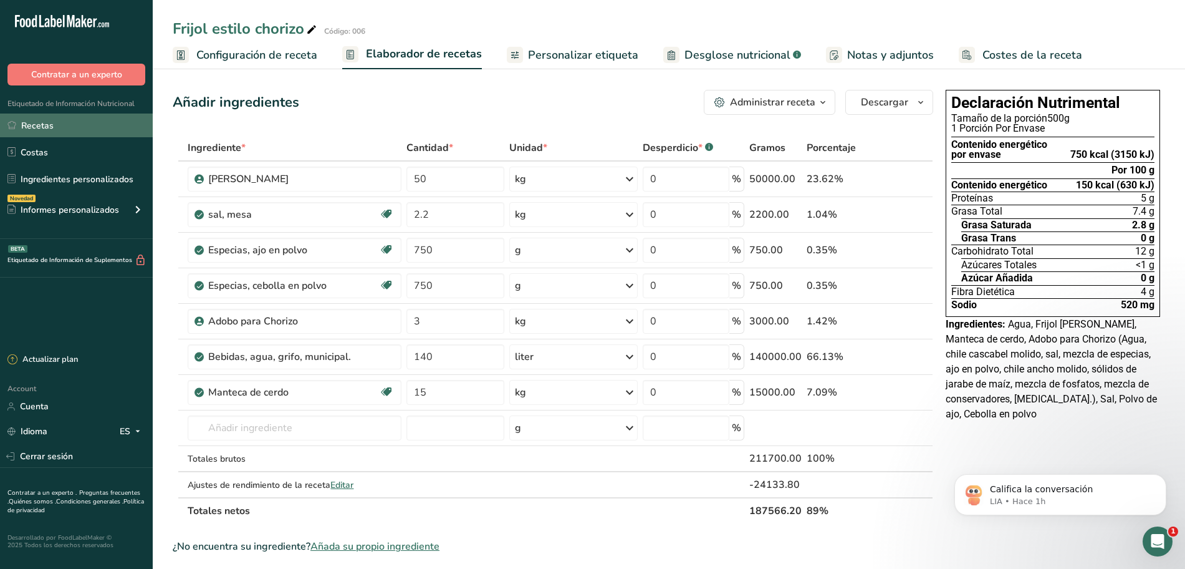
click at [92, 129] on link "Recetas" at bounding box center [76, 125] width 153 height 24
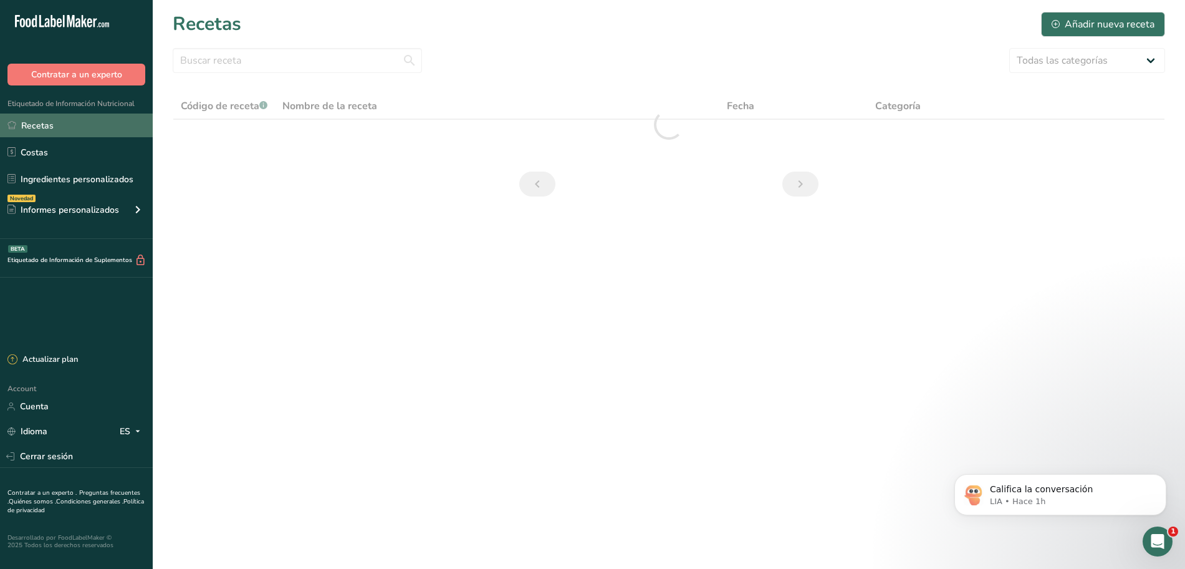
click at [99, 128] on link "Recetas" at bounding box center [76, 125] width 153 height 24
click at [74, 157] on link "Costas" at bounding box center [76, 152] width 153 height 24
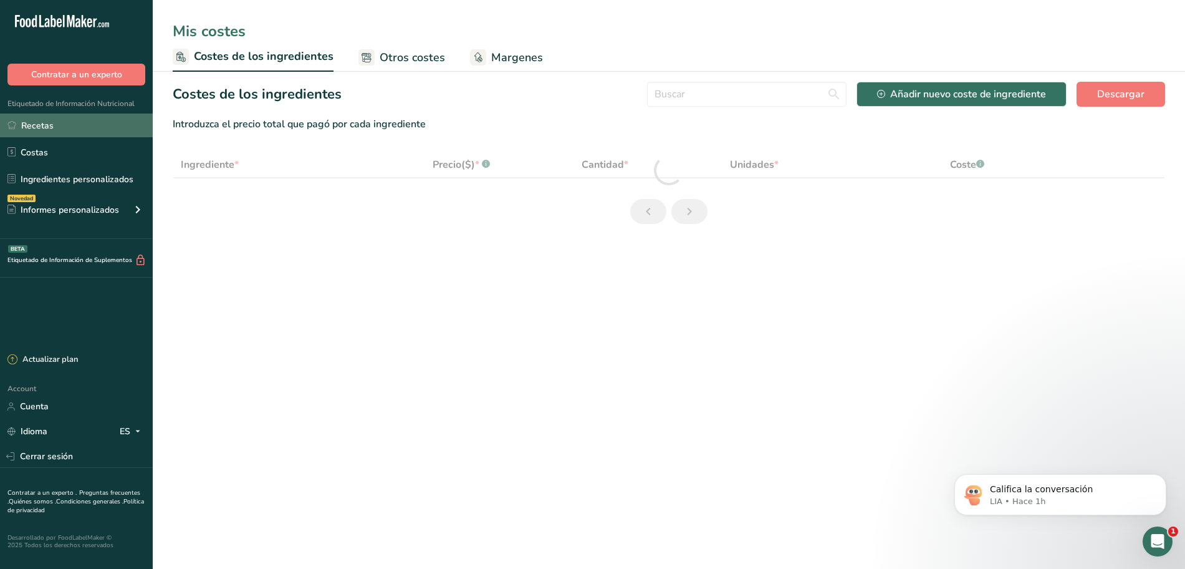
click at [79, 128] on link "Recetas" at bounding box center [76, 125] width 153 height 24
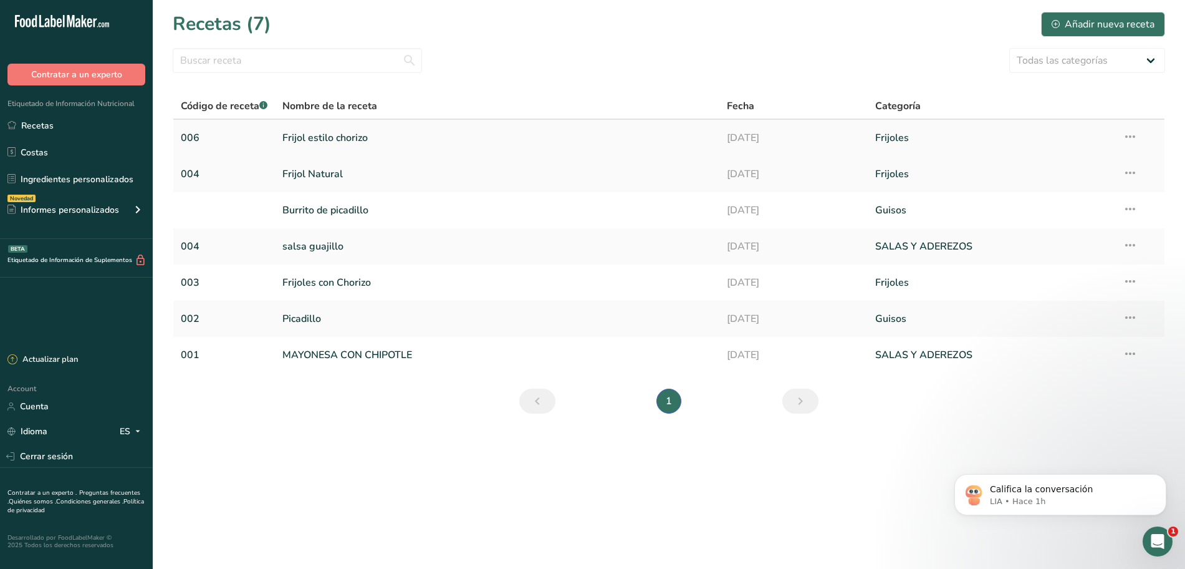
click at [341, 145] on link "Frijol estilo chorizo" at bounding box center [497, 138] width 430 height 26
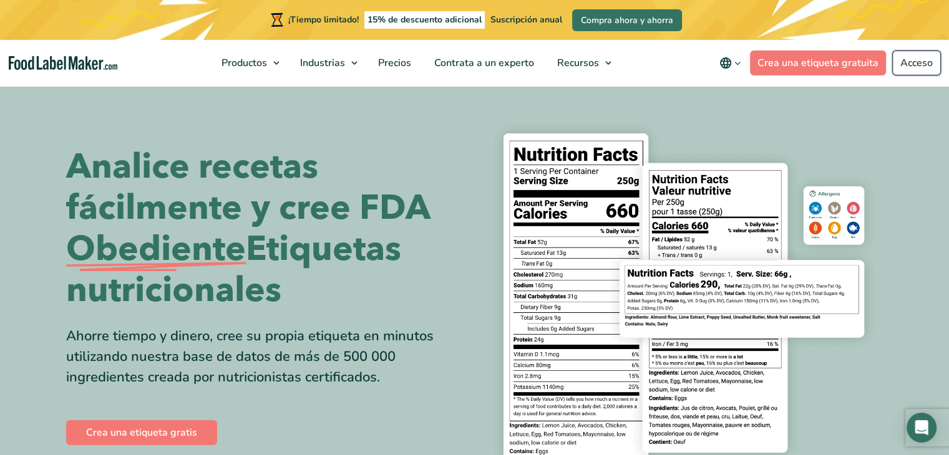
click at [912, 67] on font "Acceso" at bounding box center [916, 63] width 32 height 14
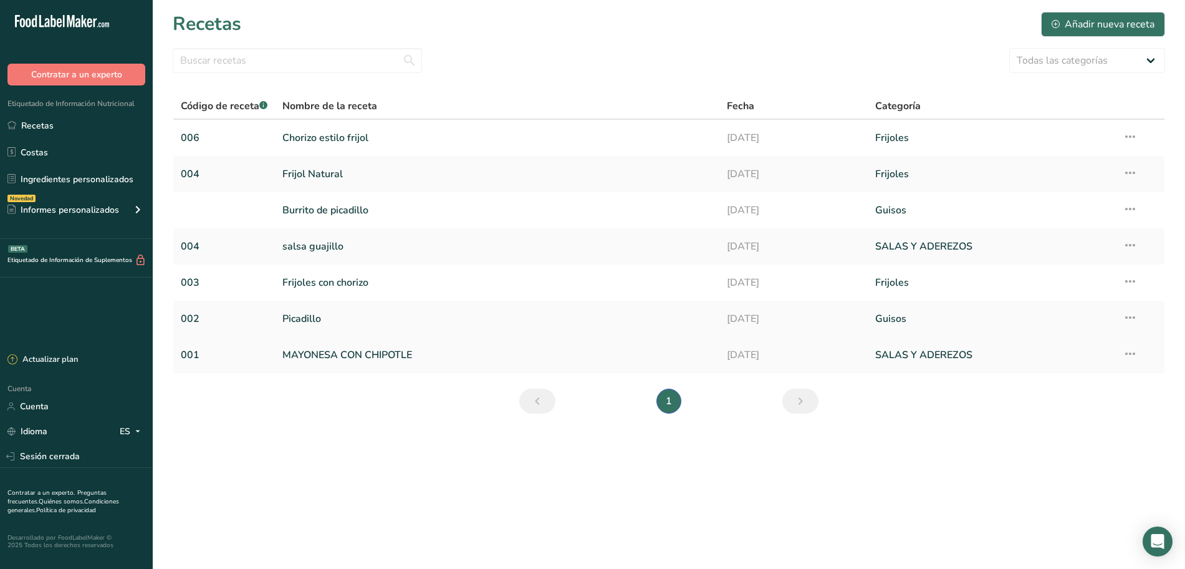
click at [360, 353] on font "MAYONESA CON CHIPOTLE" at bounding box center [347, 355] width 130 height 14
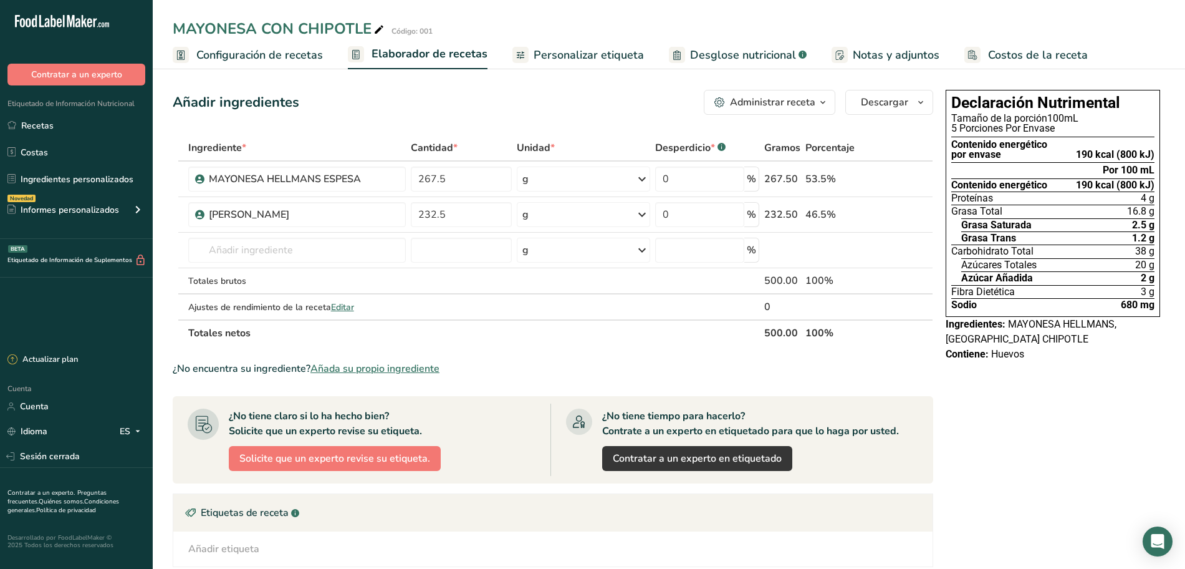
click at [1007, 51] on font "Costos de la receta" at bounding box center [1038, 54] width 100 height 15
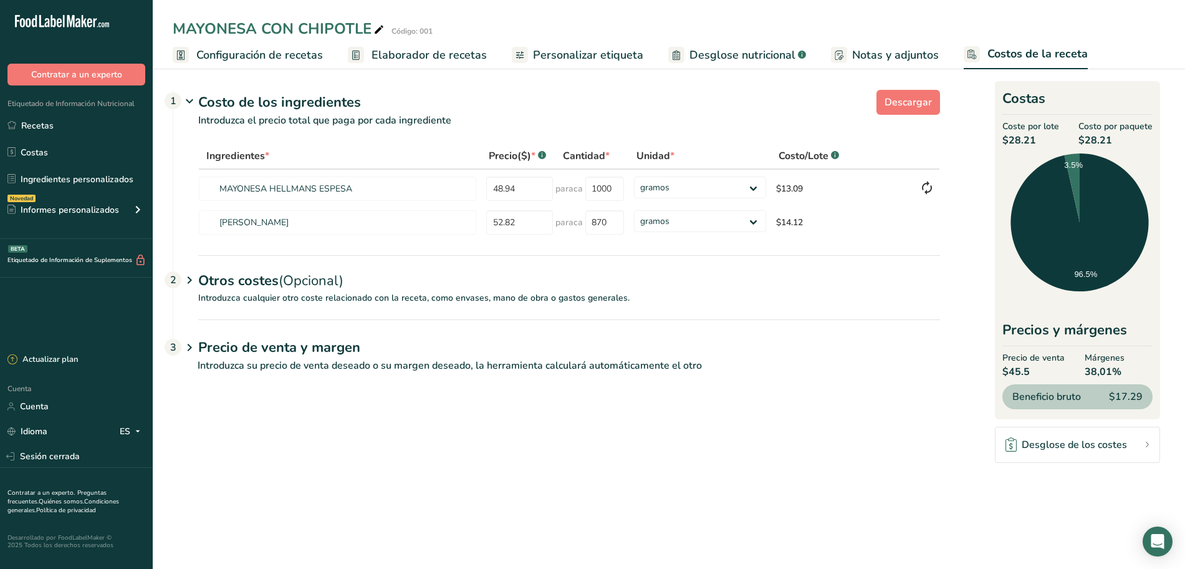
click at [190, 347] on icon at bounding box center [189, 347] width 15 height 23
click at [190, 346] on icon at bounding box center [189, 347] width 15 height 23
click at [190, 277] on icon at bounding box center [189, 280] width 15 height 23
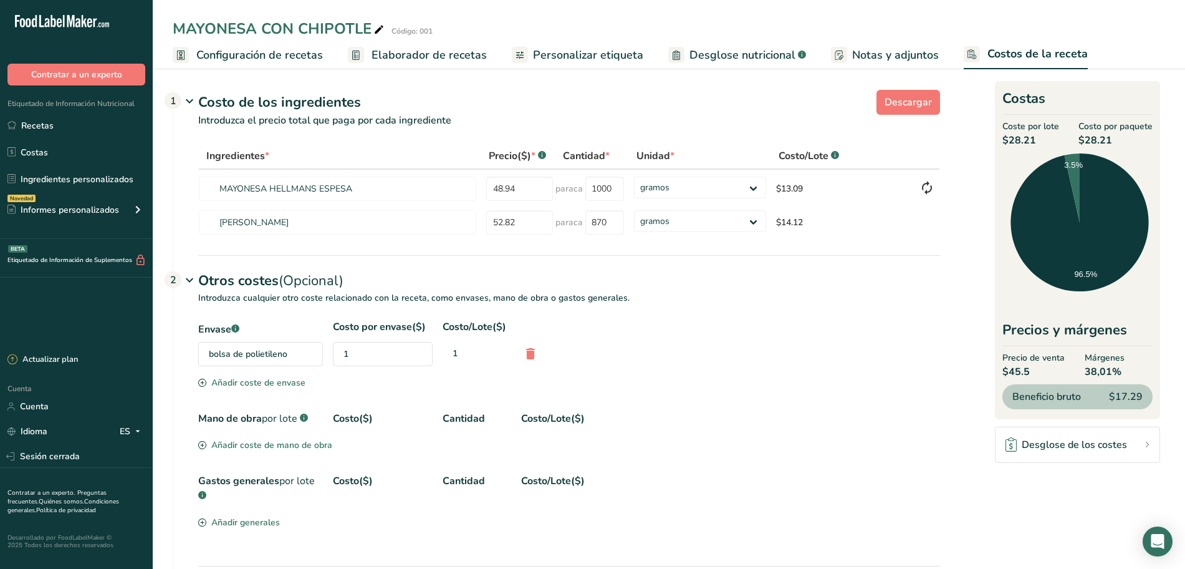
click at [1103, 450] on font "Desglose de los costes" at bounding box center [1074, 445] width 105 height 14
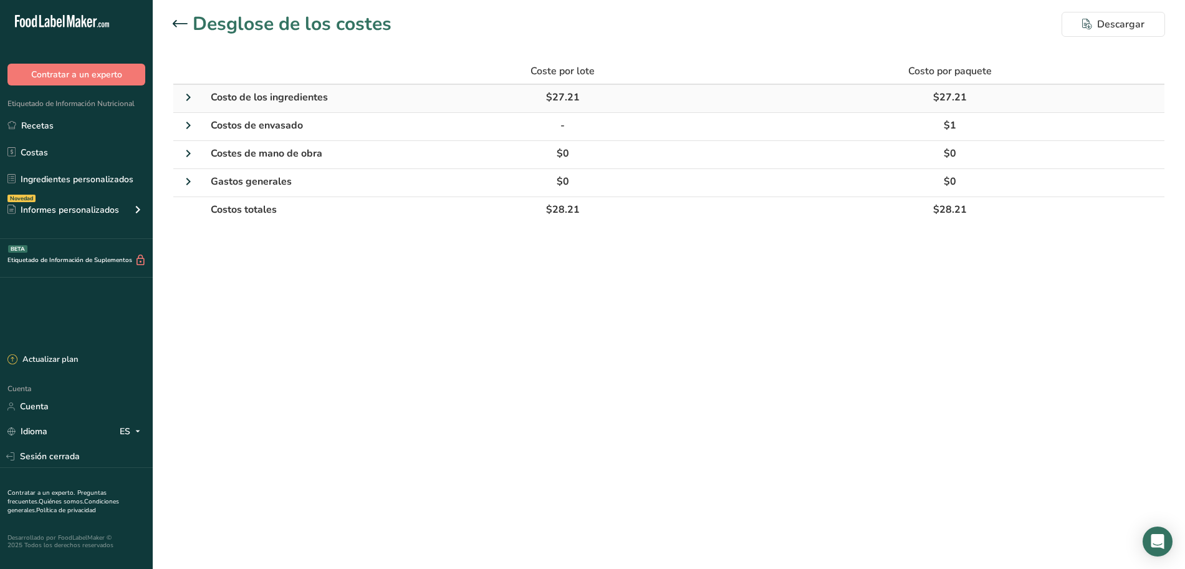
click at [206, 100] on td "Costo de los ingredientes" at bounding box center [296, 99] width 187 height 28
click at [190, 99] on icon at bounding box center [188, 97] width 15 height 22
